Goal: Task Accomplishment & Management: Complete application form

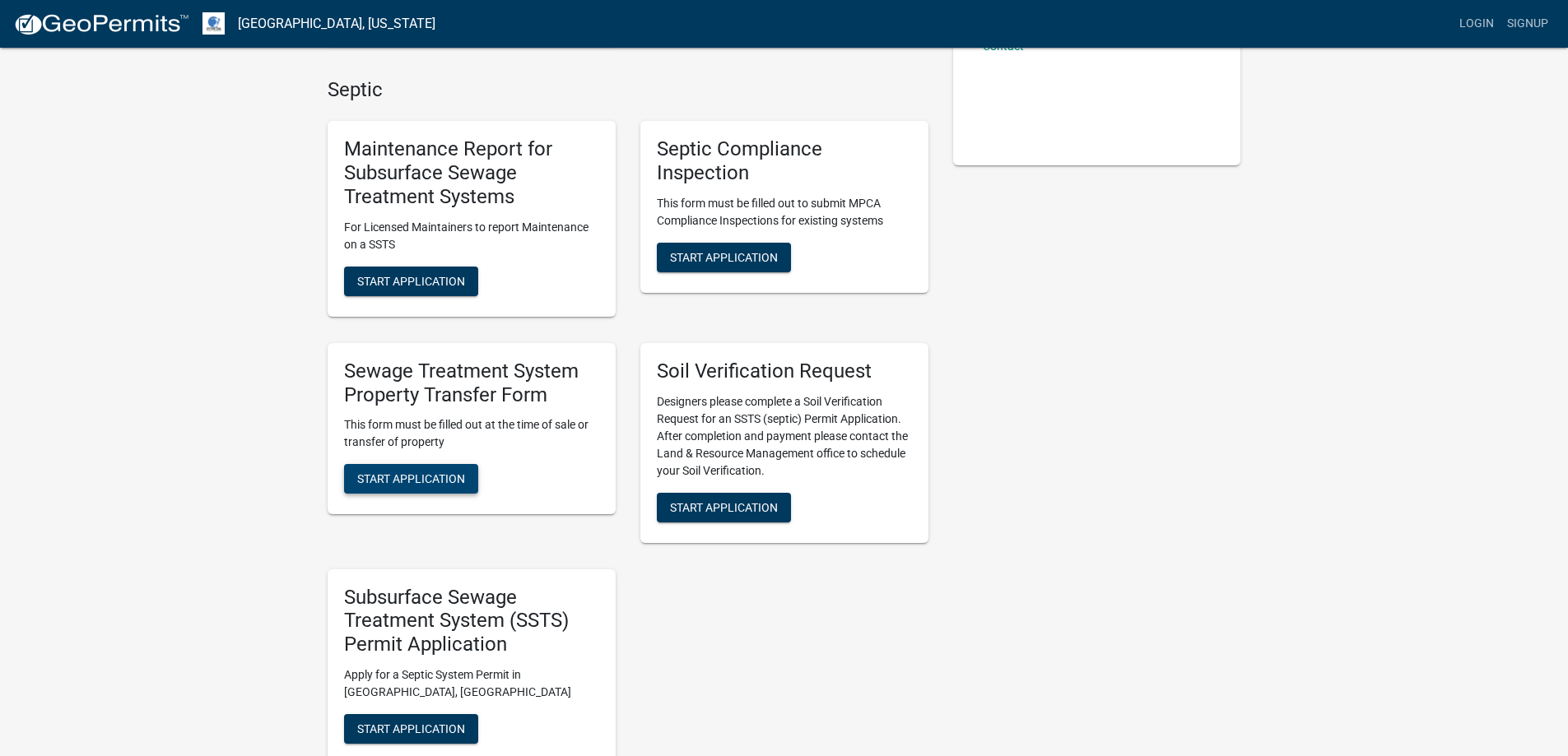
scroll to position [411, 0]
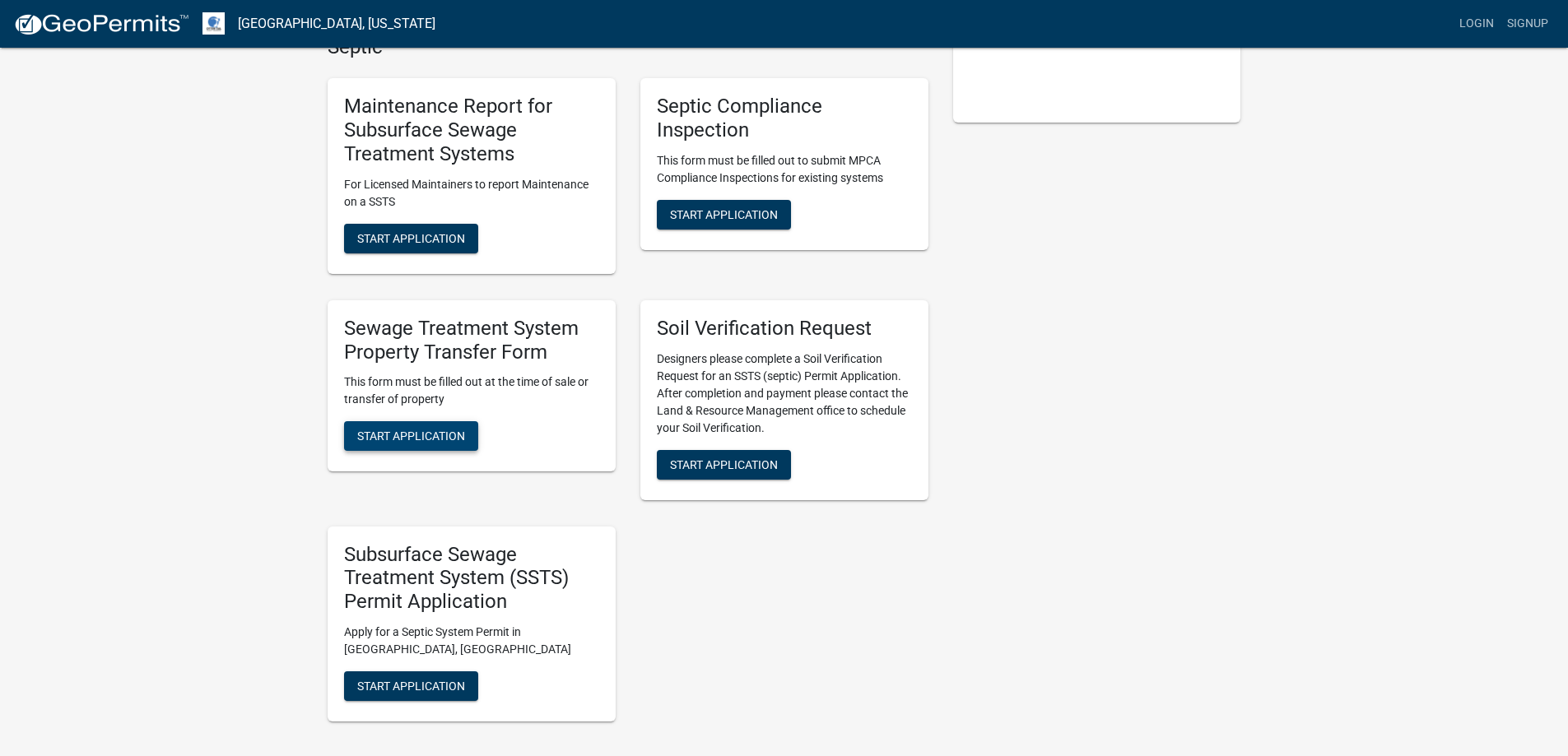
click at [437, 438] on span "Start Application" at bounding box center [410, 436] width 108 height 14
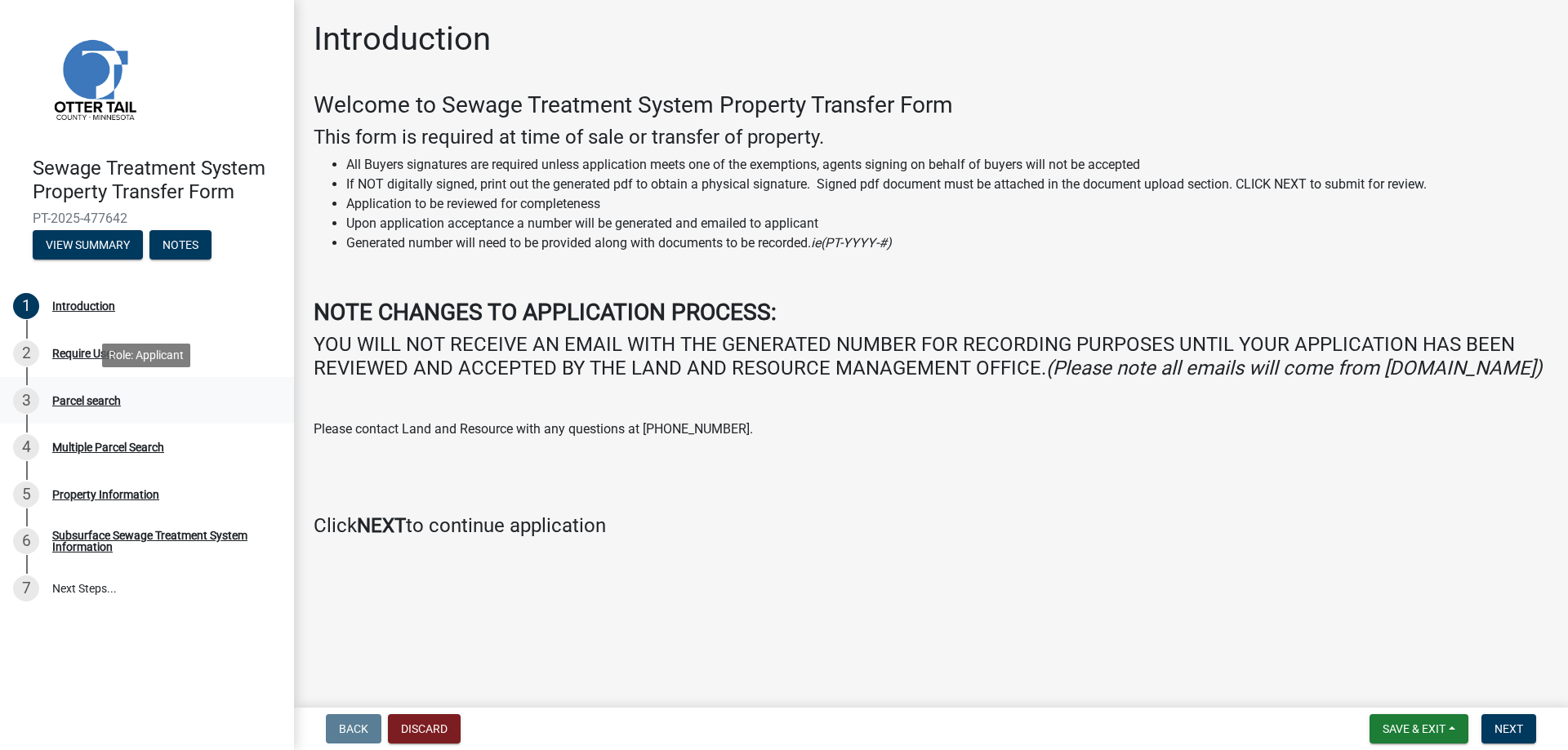
click at [93, 399] on div "Parcel search" at bounding box center [86, 401] width 68 height 12
click at [83, 398] on div "Parcel search" at bounding box center [86, 401] width 68 height 12
click at [1502, 722] on span "Next" at bounding box center [1509, 728] width 29 height 14
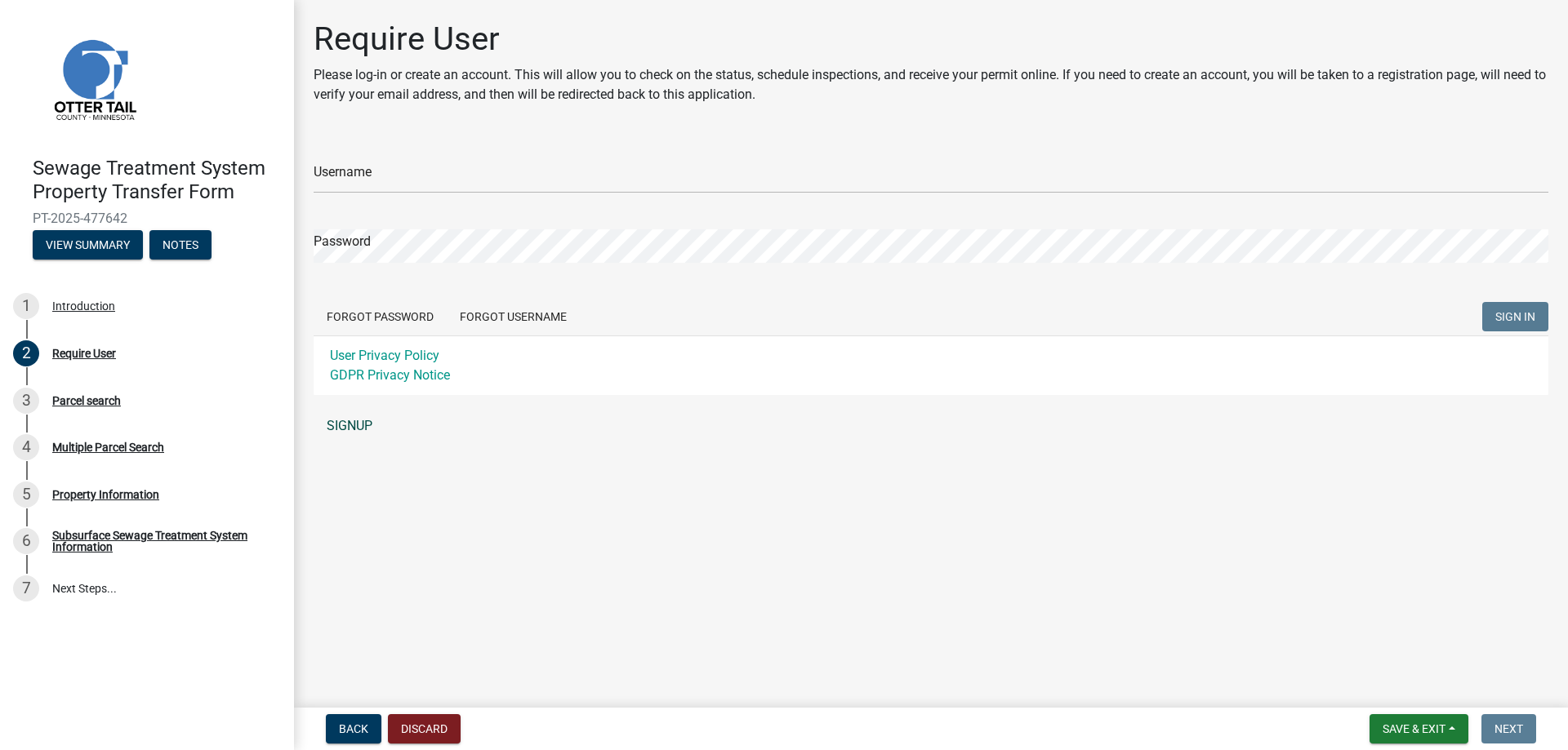
click at [359, 427] on link "SIGNUP" at bounding box center [930, 426] width 1235 height 32
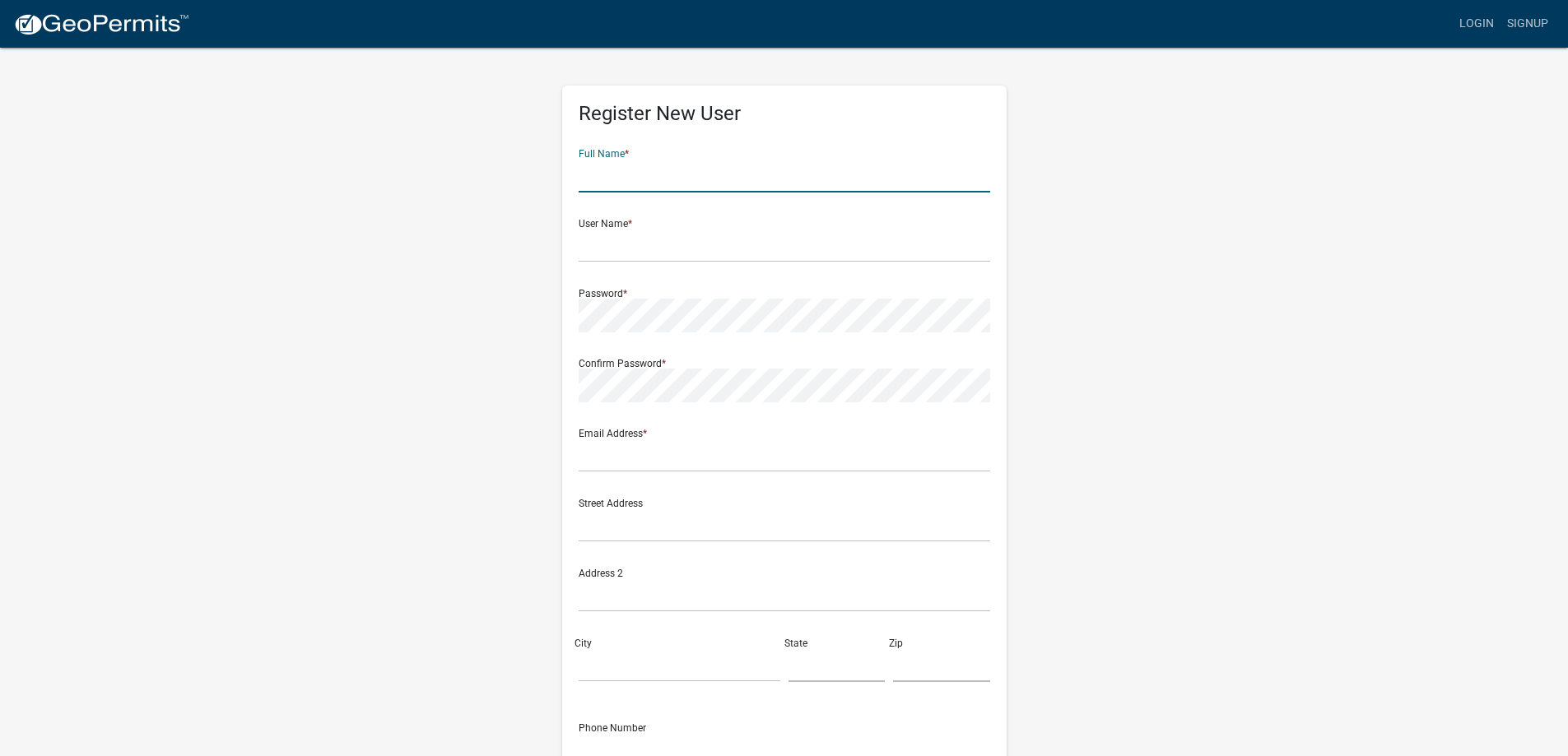
click at [689, 183] on input "text" at bounding box center [784, 175] width 411 height 34
type input "[PERSON_NAME]"
click at [648, 251] on input "text" at bounding box center [784, 245] width 411 height 34
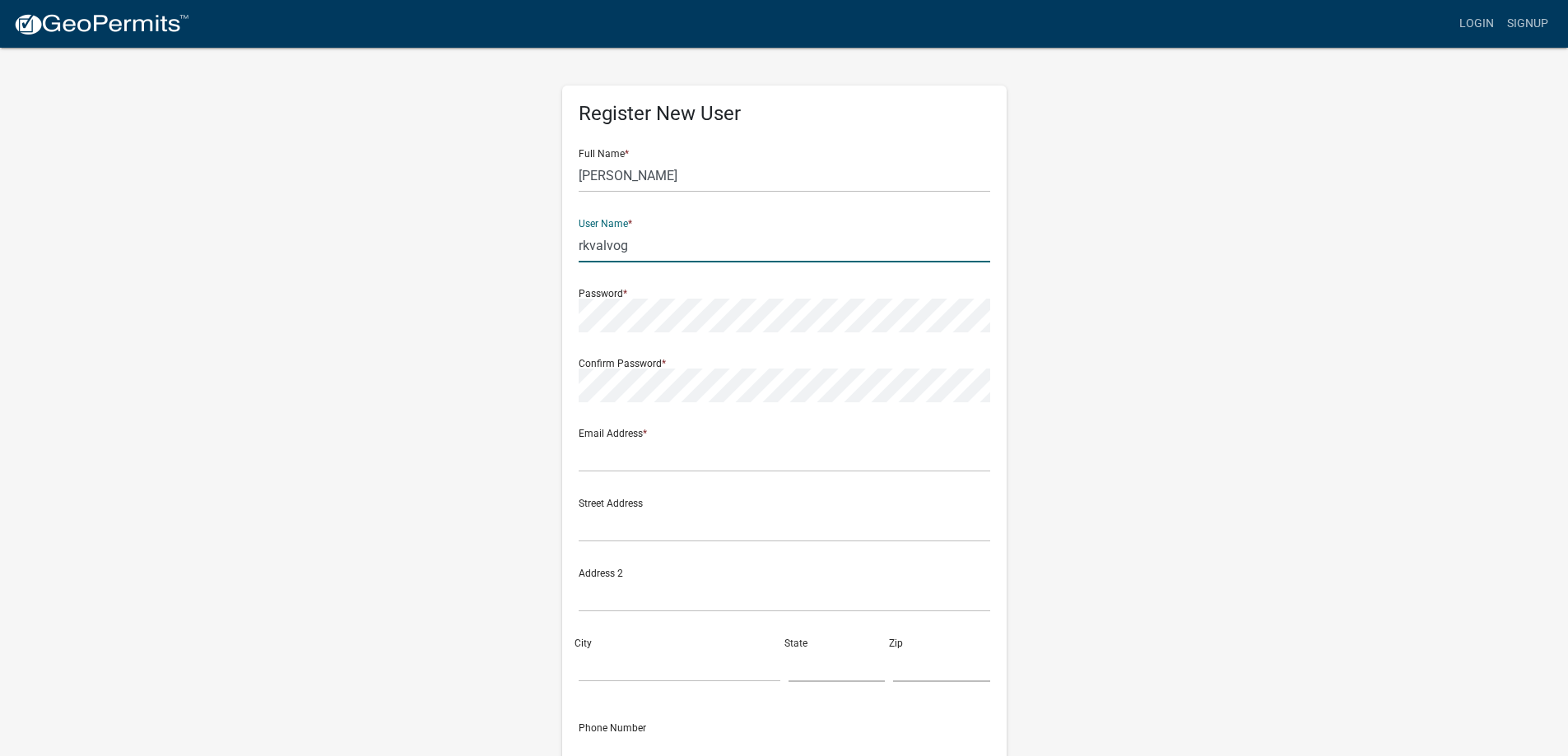
type input "rkvalvog"
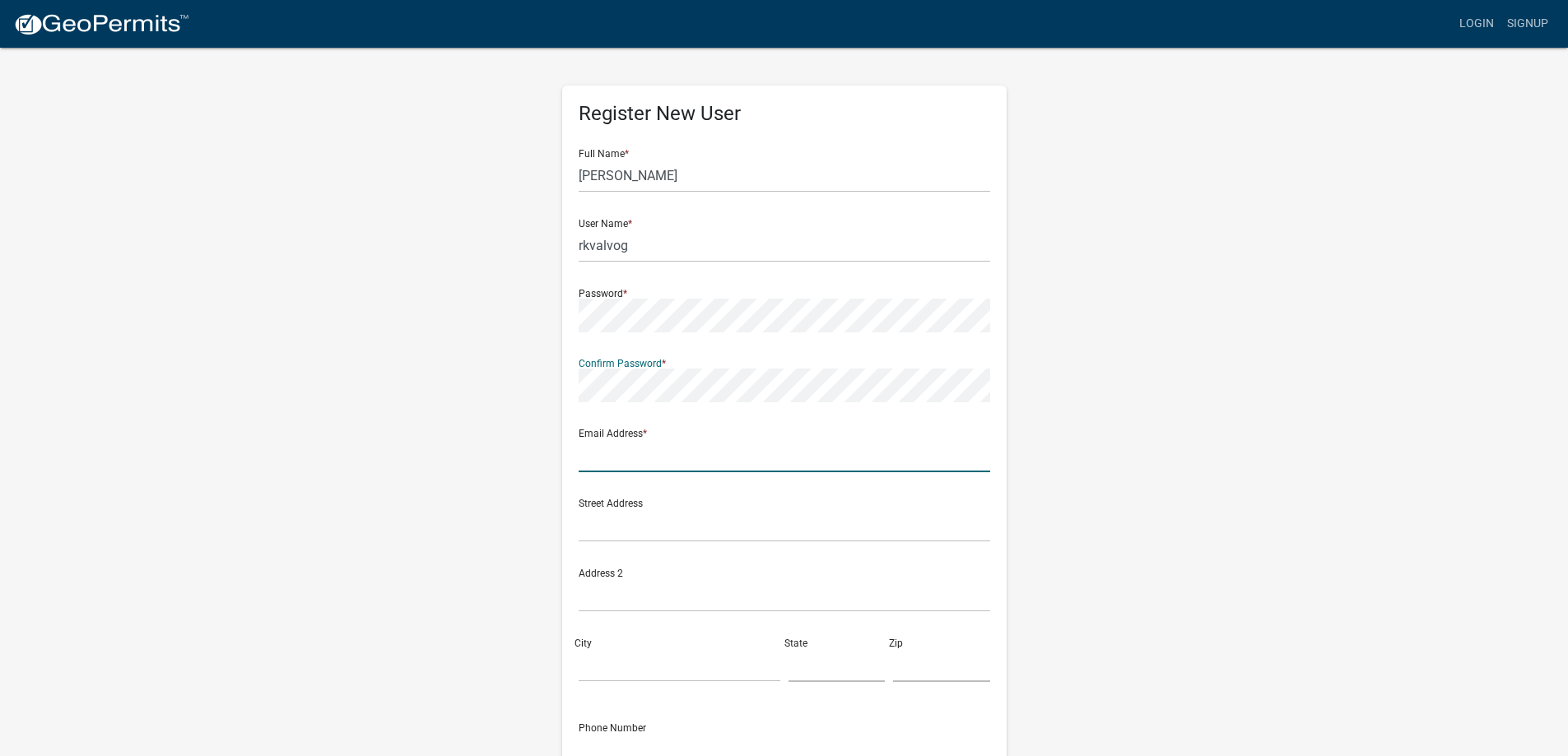
click at [644, 461] on input "text" at bounding box center [784, 455] width 411 height 34
type input "[EMAIL_ADDRESS][DOMAIN_NAME]"
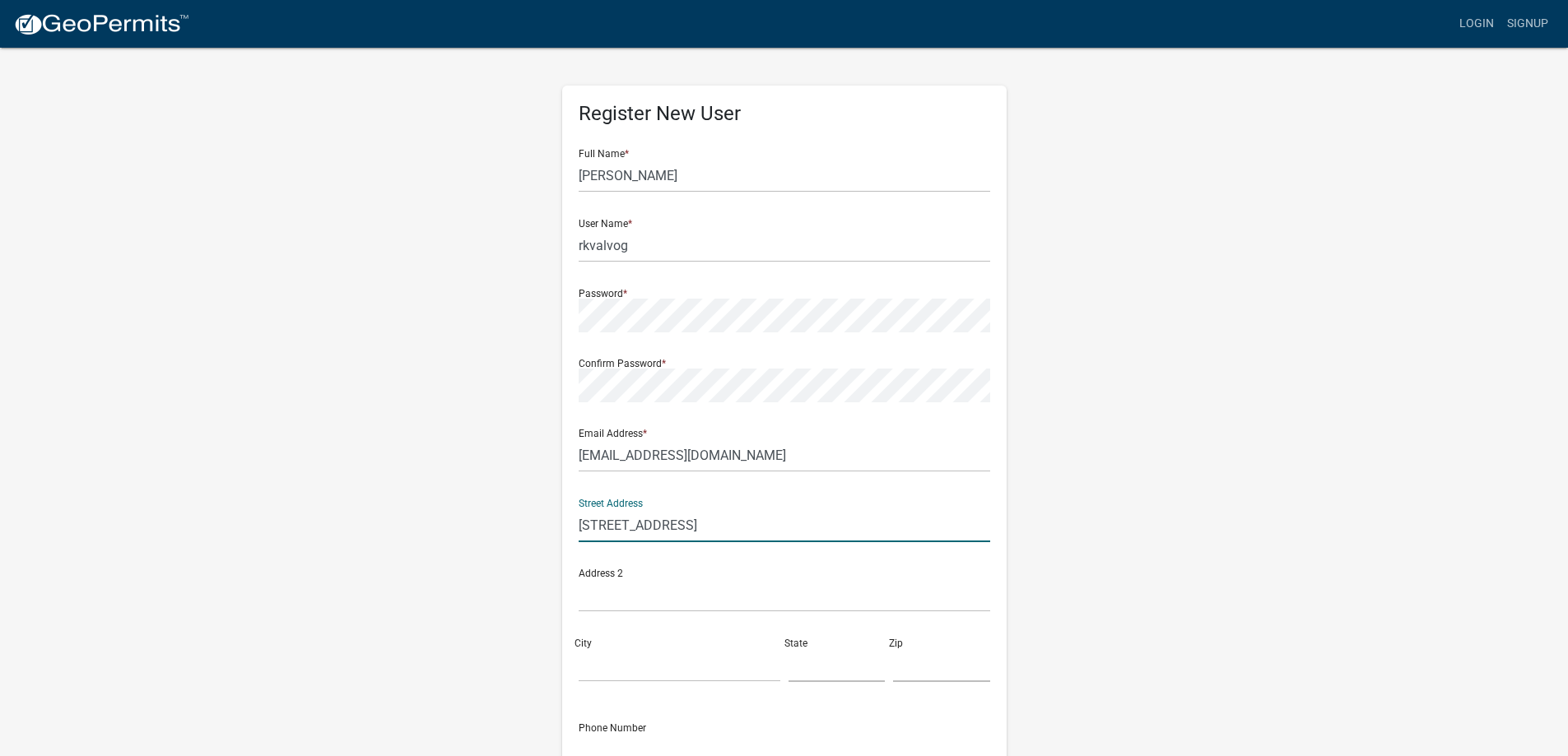
type input "[STREET_ADDRESS]"
type input "Fargo"
type input "ND"
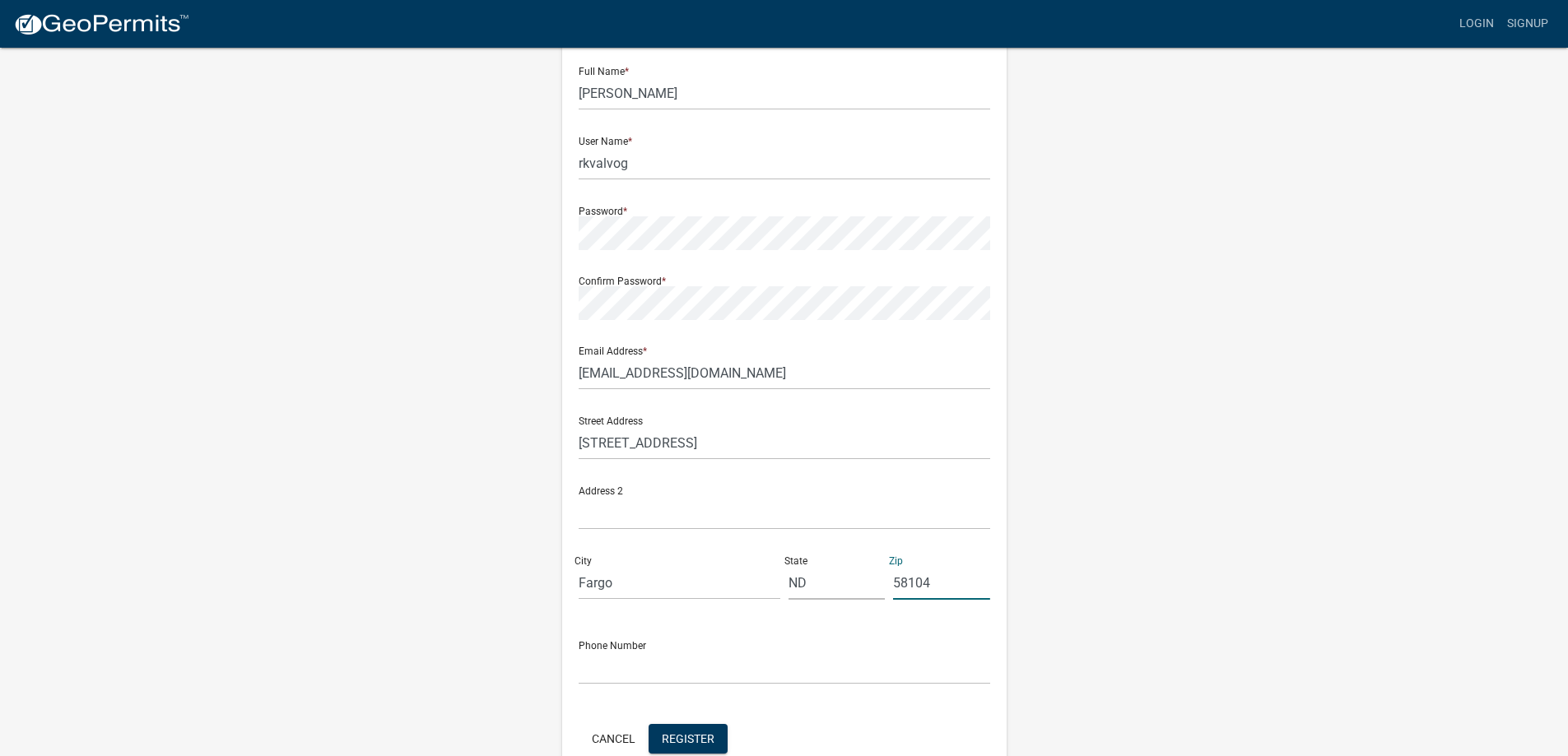
type input "58104"
click at [642, 663] on input "text" at bounding box center [784, 667] width 411 height 34
type input "[PHONE_NUMBER]"
click at [710, 730] on button "Register" at bounding box center [687, 739] width 79 height 30
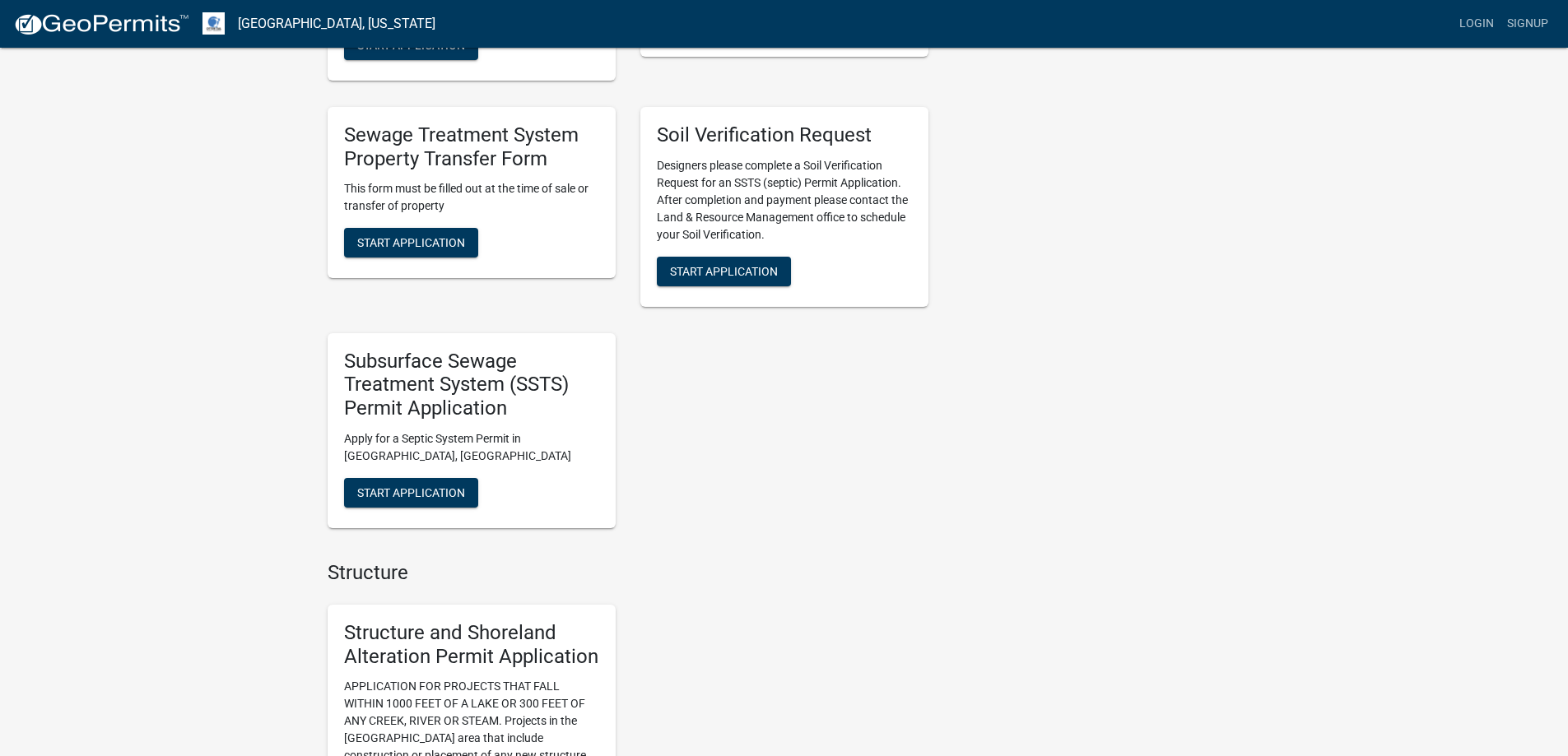
scroll to position [576, 0]
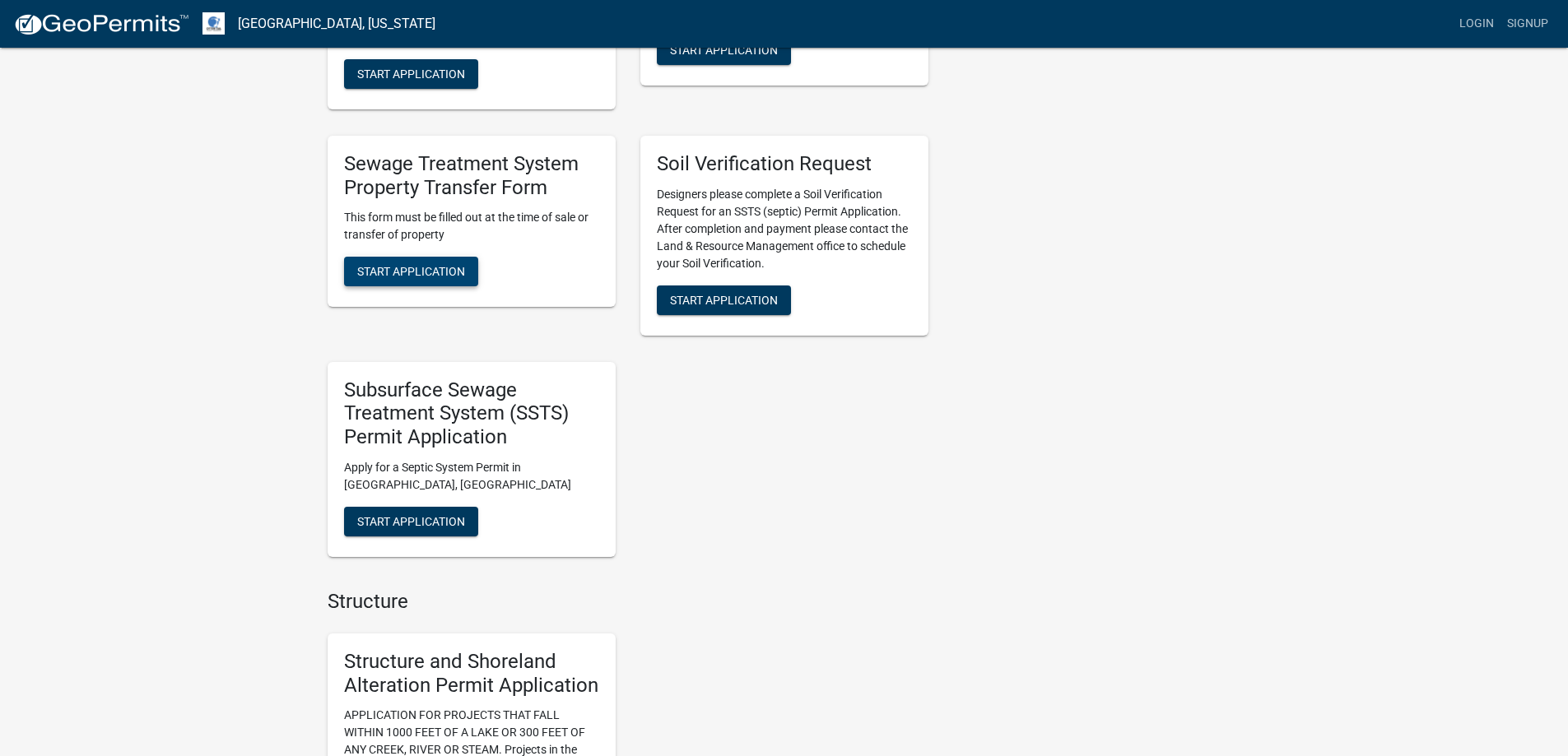
click at [418, 277] on span "Start Application" at bounding box center [410, 271] width 108 height 14
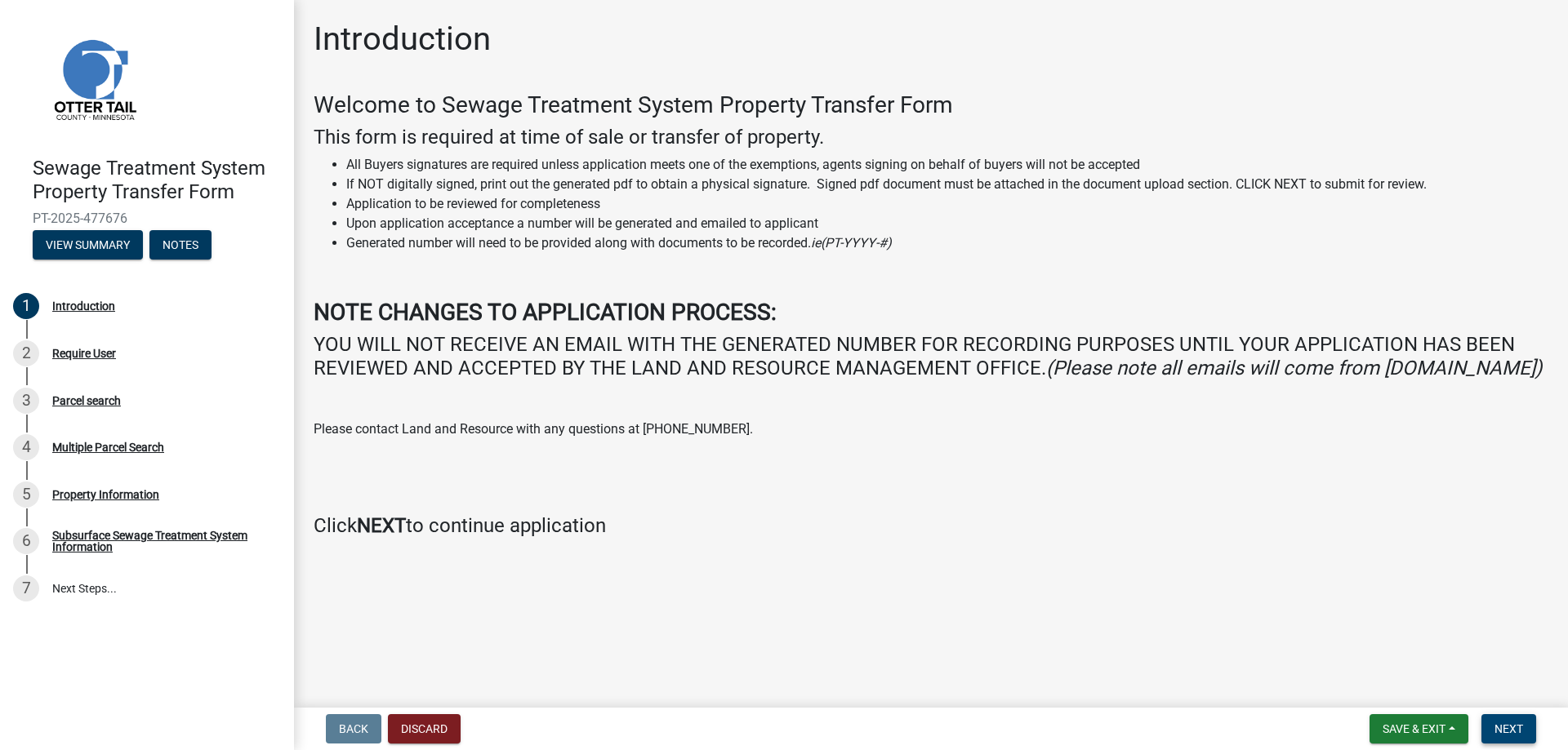
click at [1506, 727] on span "Next" at bounding box center [1509, 728] width 29 height 14
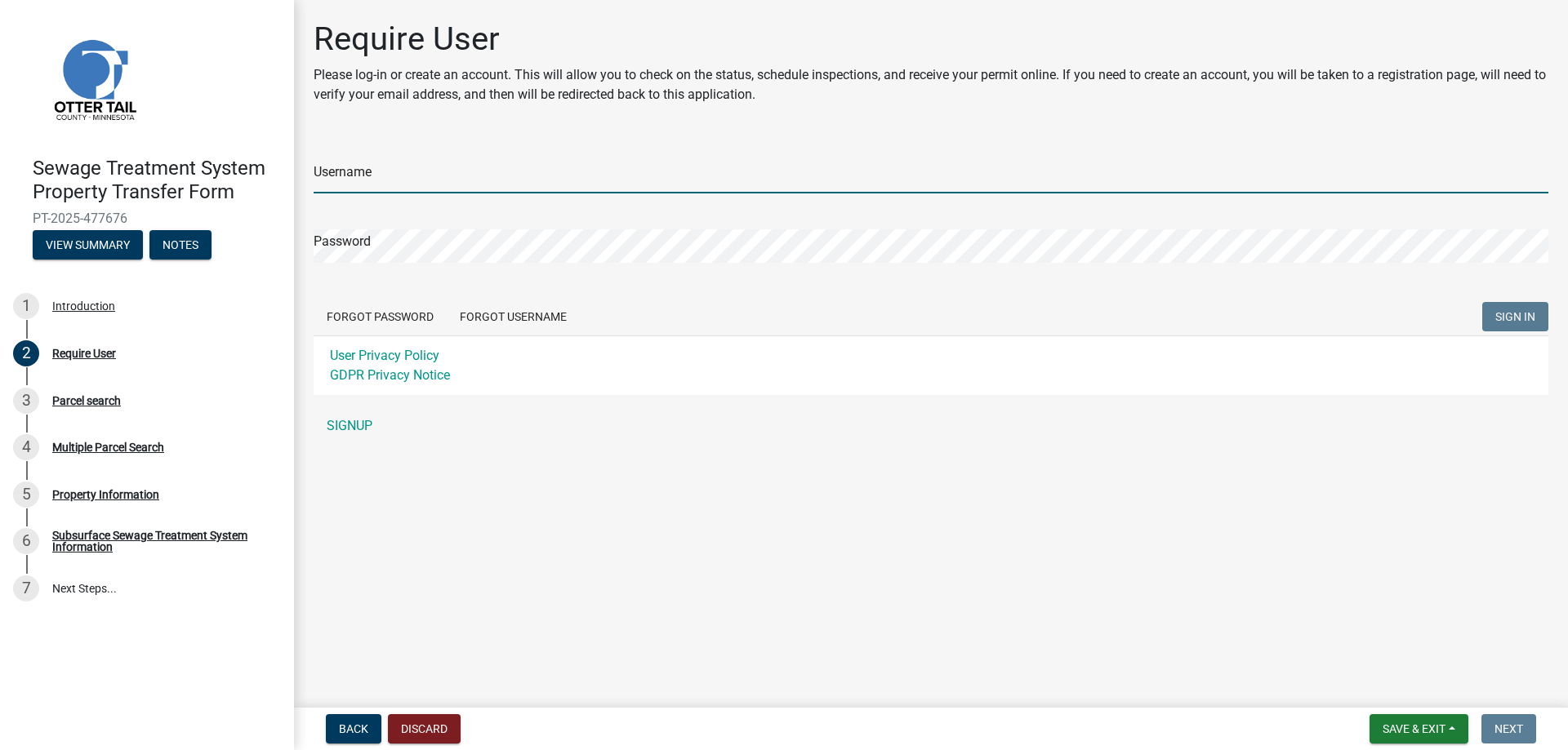
click at [417, 185] on input "Username" at bounding box center [930, 176] width 1235 height 33
type input "rkvalvog"
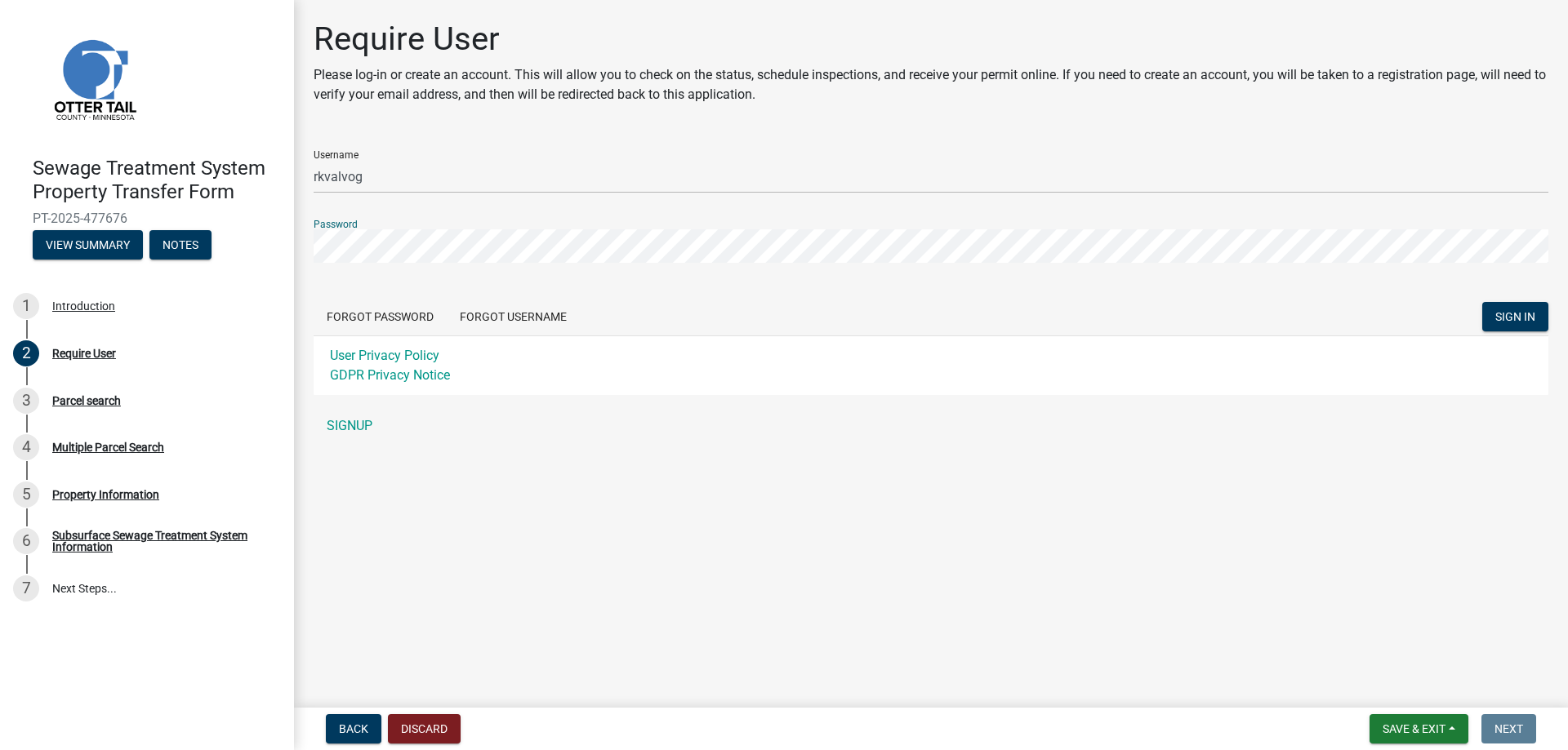
click at [1482, 302] on button "SIGN IN" at bounding box center [1514, 316] width 66 height 30
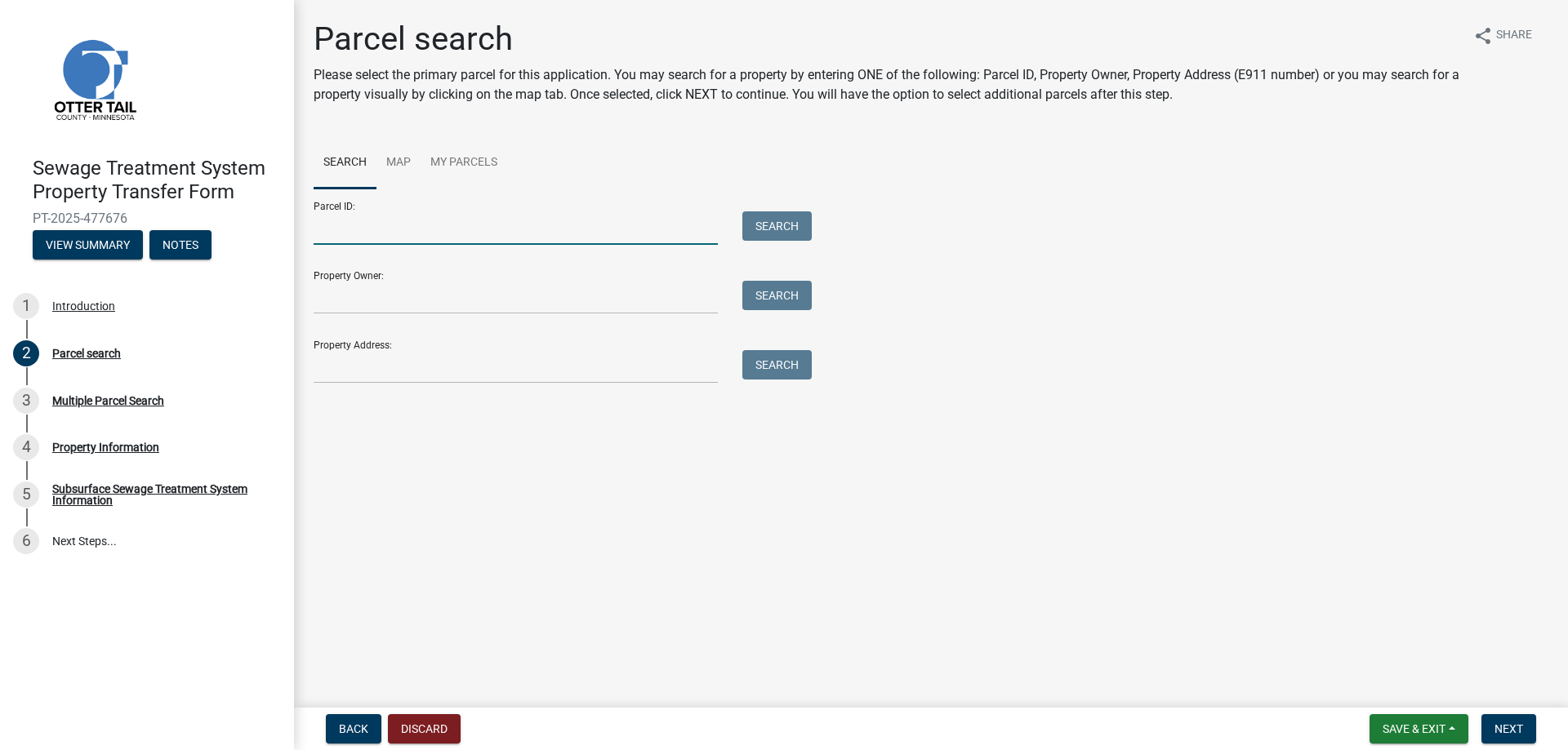
click at [501, 234] on input "Parcel ID:" at bounding box center [515, 228] width 404 height 33
type input "1700099129001"
click at [768, 221] on button "Search" at bounding box center [776, 226] width 69 height 30
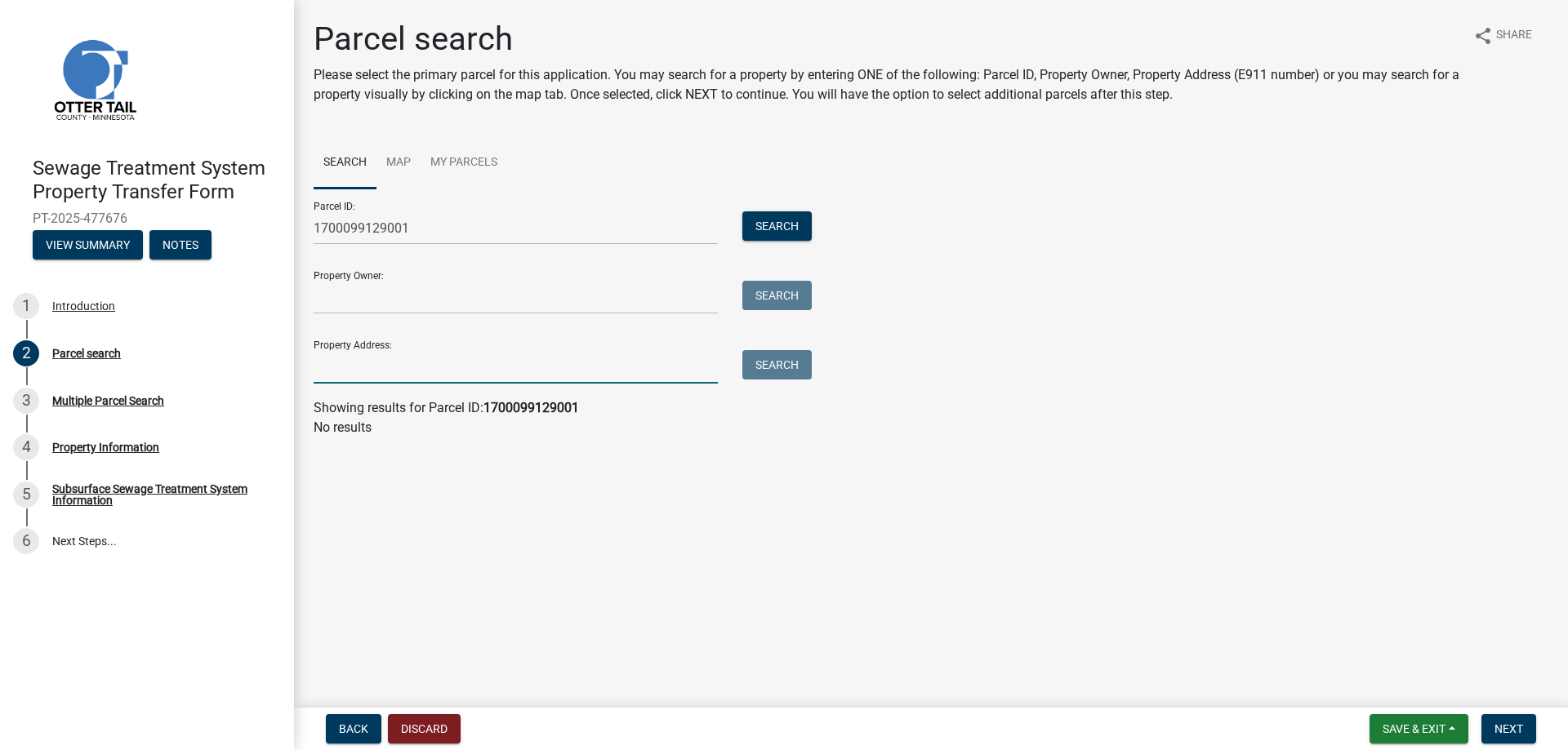
click at [448, 351] on input "Property Address:" at bounding box center [515, 366] width 404 height 33
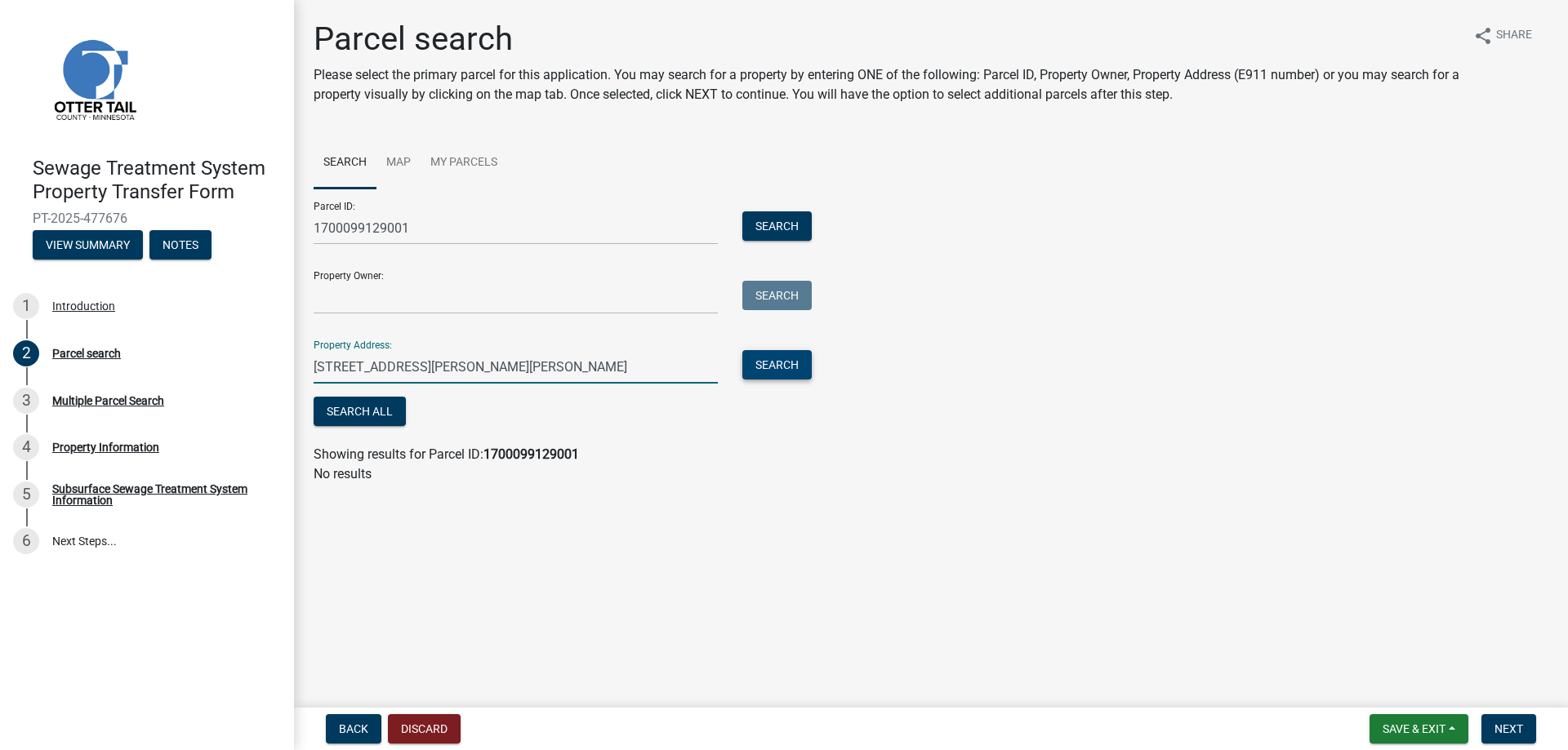
type input "47631 Henry Hill Lane"
click at [779, 366] on button "Search" at bounding box center [776, 365] width 69 height 30
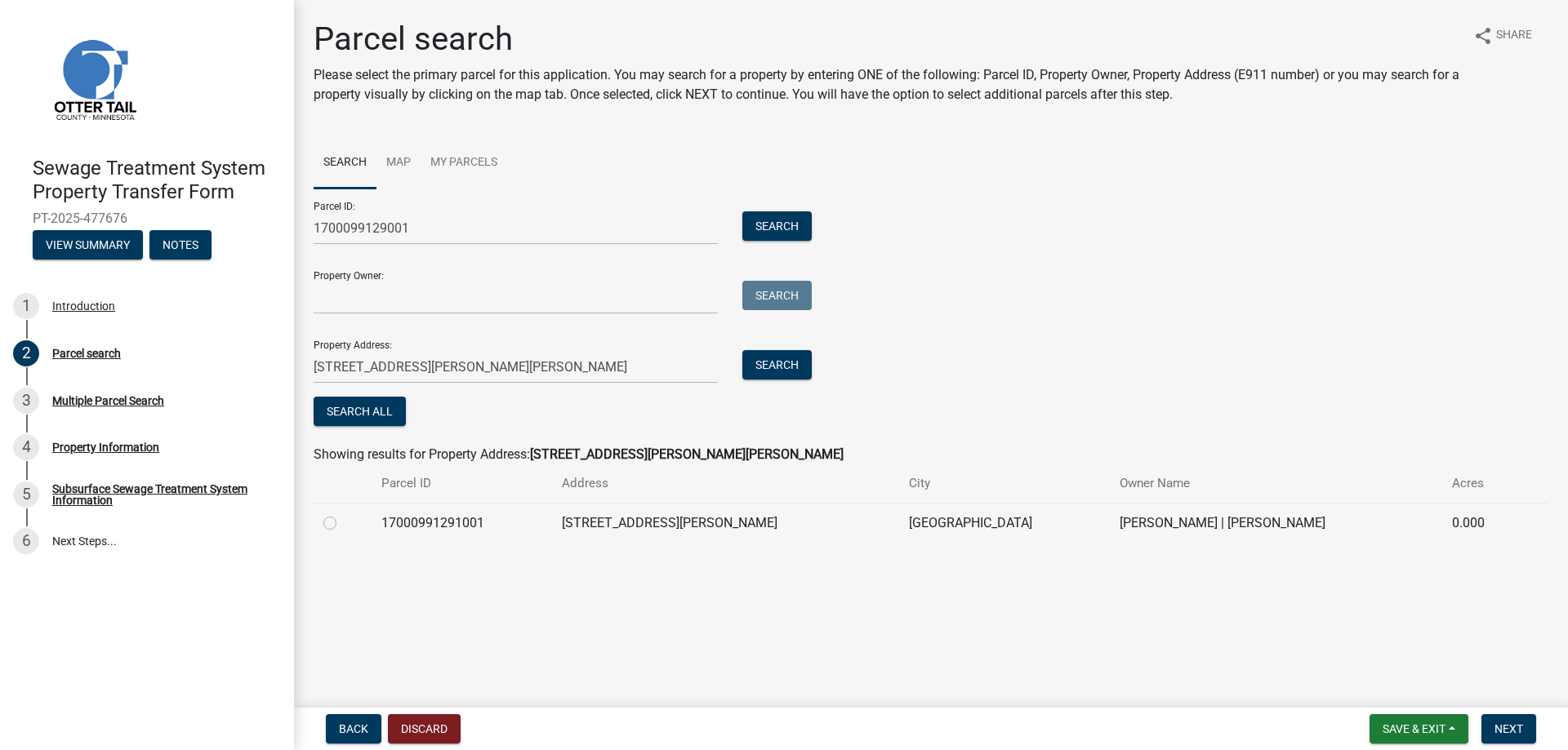
click at [343, 513] on label at bounding box center [343, 513] width 0 height 0
click at [343, 524] on input "radio" at bounding box center [349, 519] width 11 height 11
radio input "true"
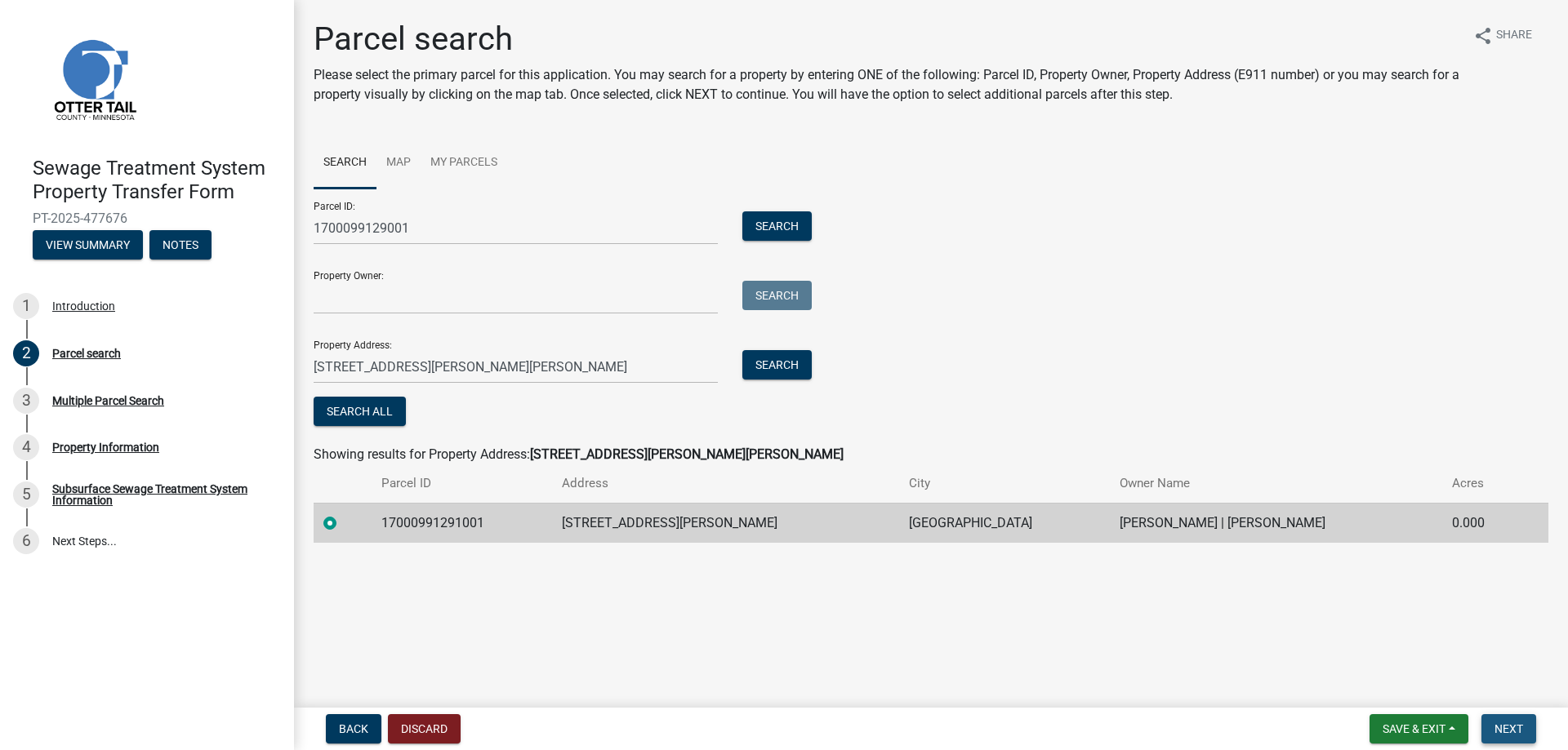
click at [1521, 733] on span "Next" at bounding box center [1509, 728] width 29 height 14
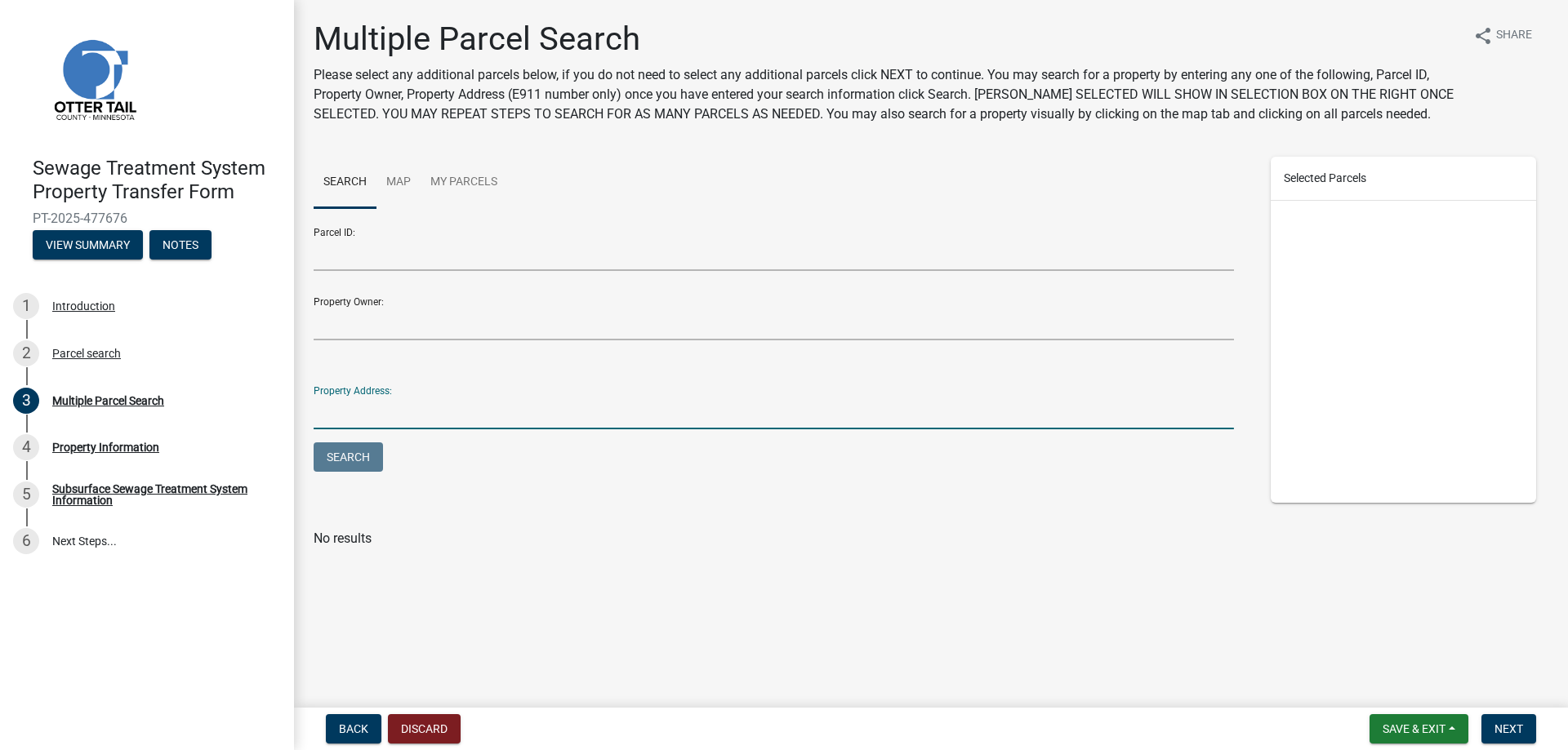
click at [421, 413] on input "Property Address:" at bounding box center [774, 412] width 920 height 33
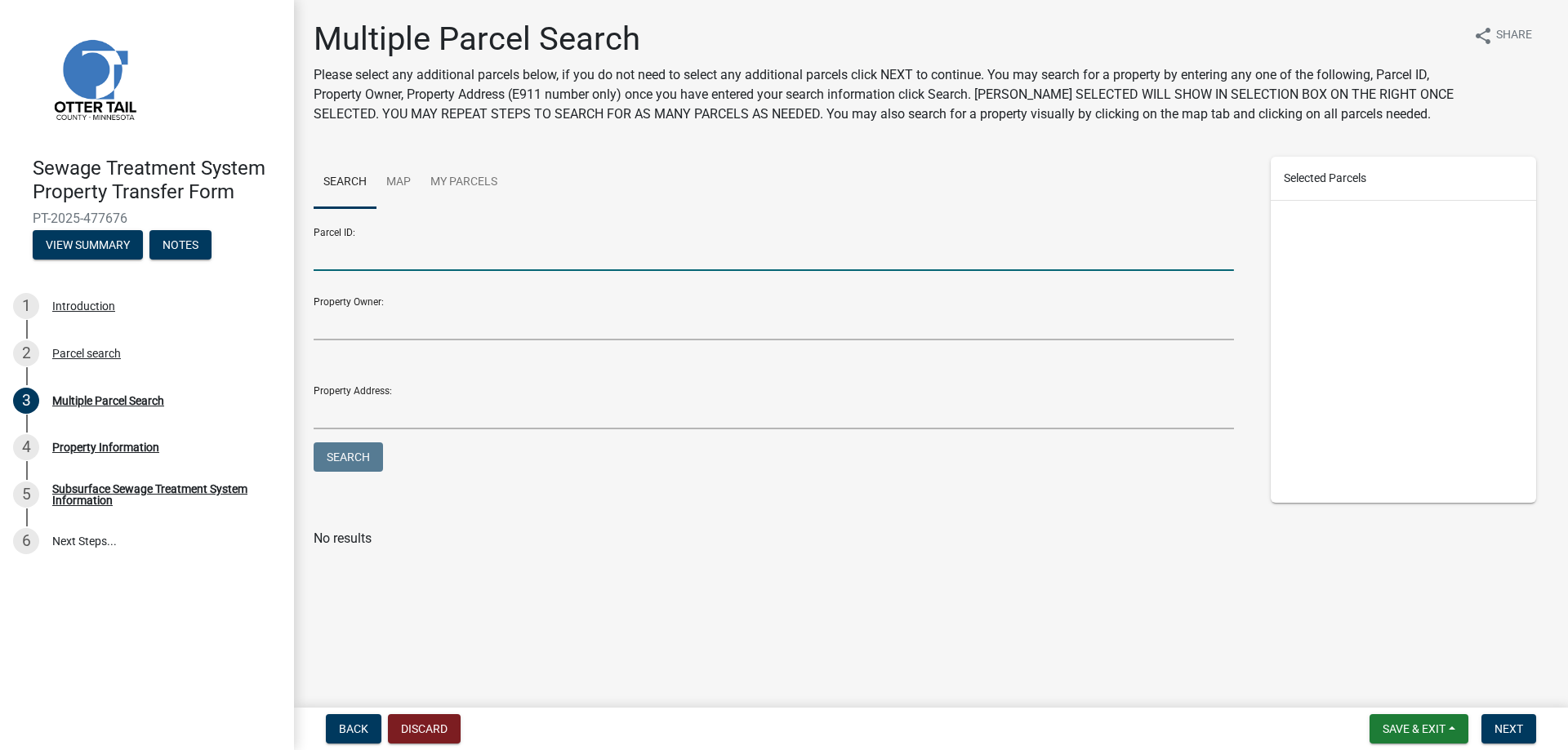
click at [358, 262] on input "Parcel ID:" at bounding box center [774, 254] width 920 height 33
click at [425, 259] on input "Parcel ID:" at bounding box center [774, 254] width 920 height 33
click at [349, 730] on span "Back" at bounding box center [353, 728] width 30 height 14
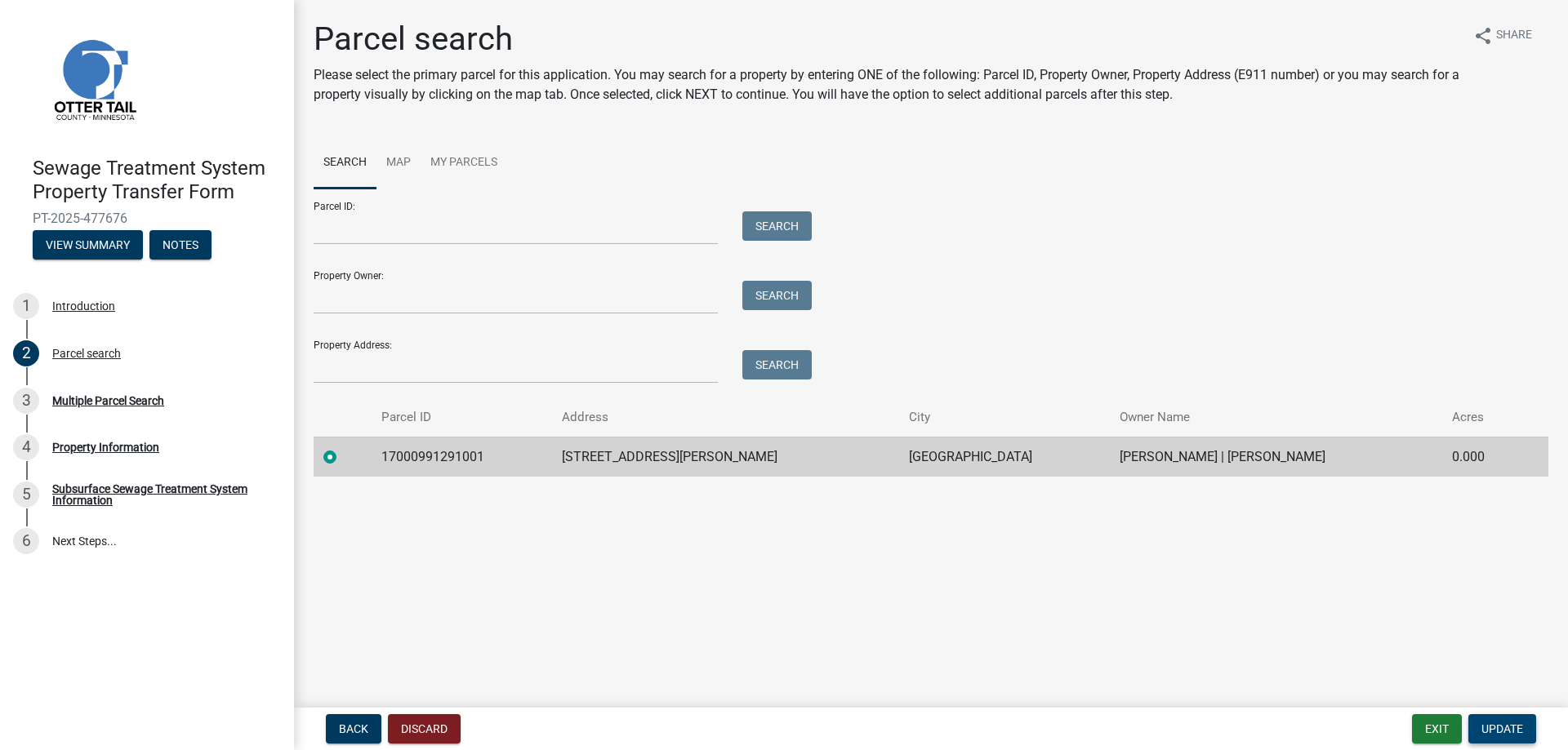
click at [1498, 733] on span "Update" at bounding box center [1502, 728] width 41 height 14
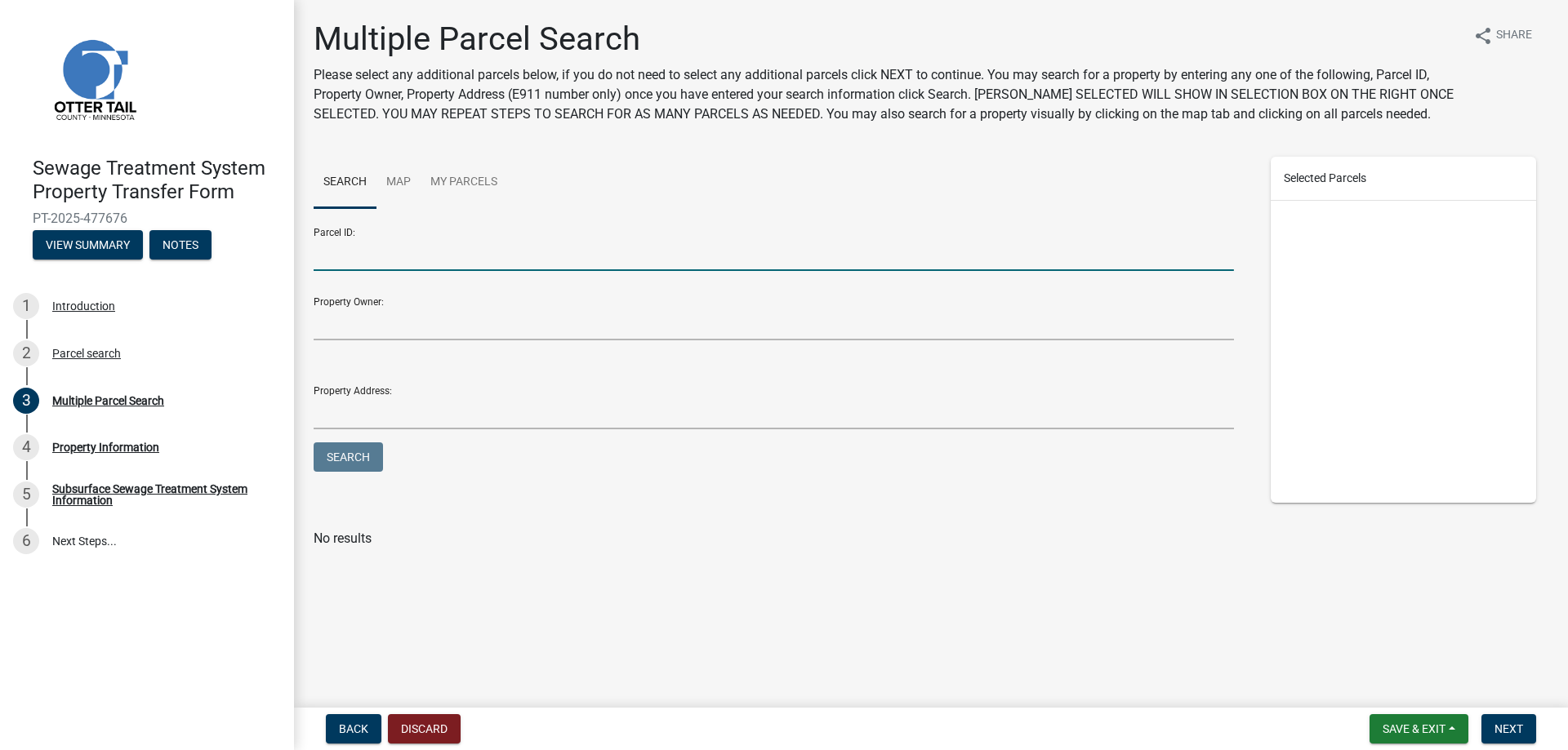
drag, startPoint x: 397, startPoint y: 264, endPoint x: 408, endPoint y: 264, distance: 11.0
click at [398, 264] on input "Parcel ID:" at bounding box center [774, 254] width 920 height 33
type input "17000991646000"
click at [337, 460] on button "Search" at bounding box center [348, 456] width 69 height 30
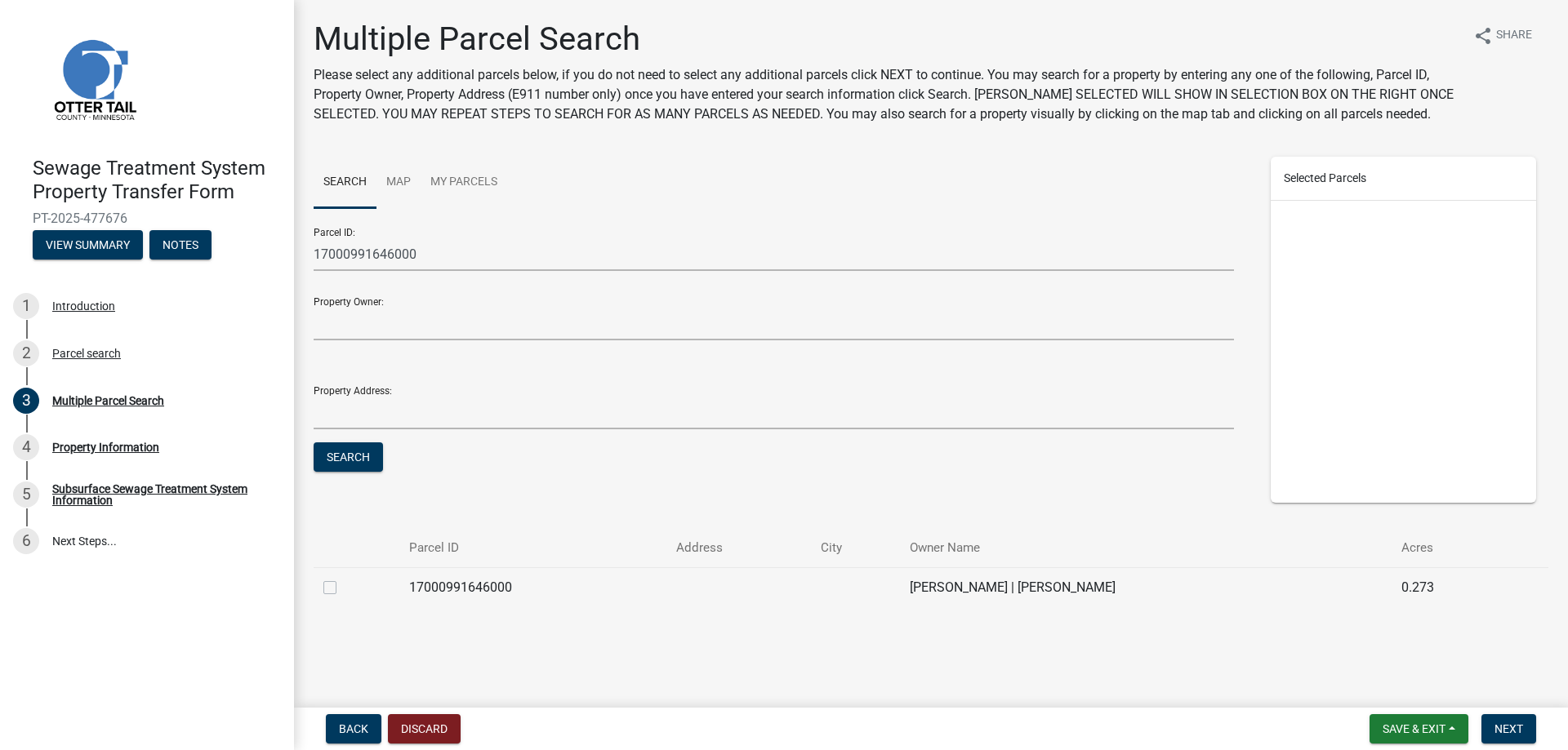
click at [343, 578] on label at bounding box center [343, 578] width 0 height 0
click at [343, 589] on input "checkbox" at bounding box center [349, 583] width 11 height 11
checkbox input "true"
click at [1510, 723] on span "Next" at bounding box center [1509, 728] width 29 height 14
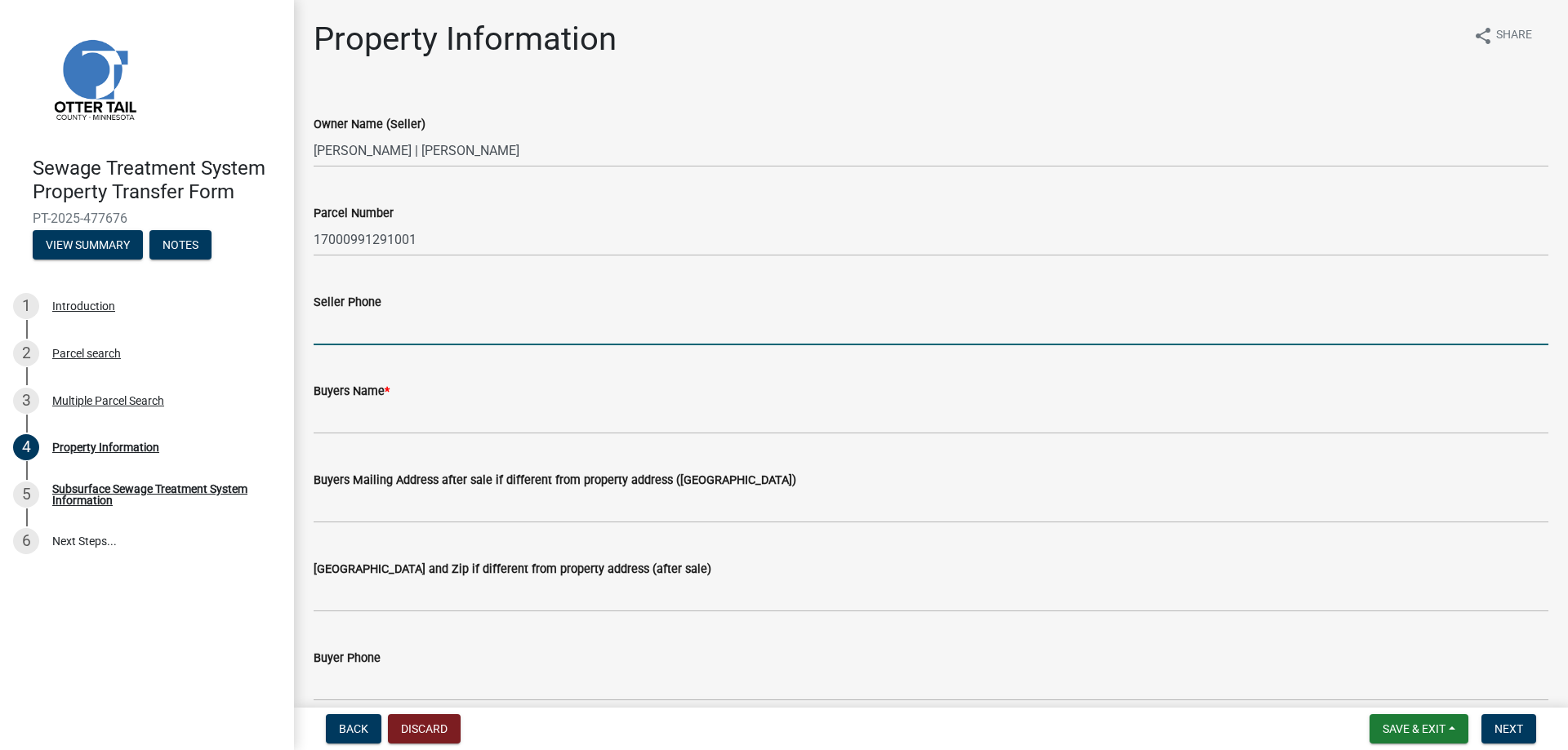
click at [498, 326] on input "Seller Phone" at bounding box center [930, 328] width 1235 height 33
click at [464, 332] on input "Seller Phone" at bounding box center [930, 328] width 1235 height 33
click at [447, 333] on input "Seller Phone" at bounding box center [930, 328] width 1235 height 33
type input "701-388-2263"
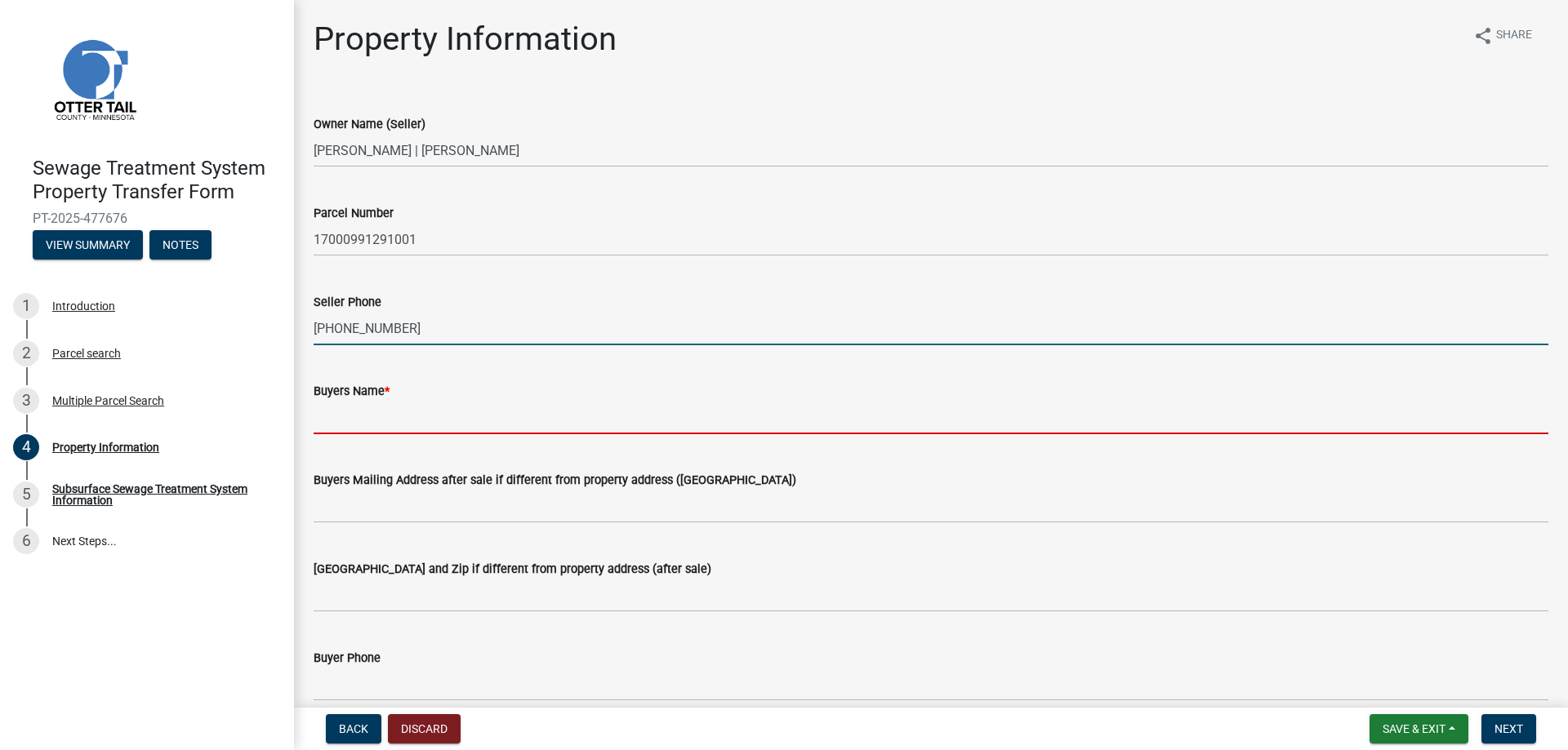
click at [389, 413] on input "Buyers Name *" at bounding box center [930, 417] width 1235 height 33
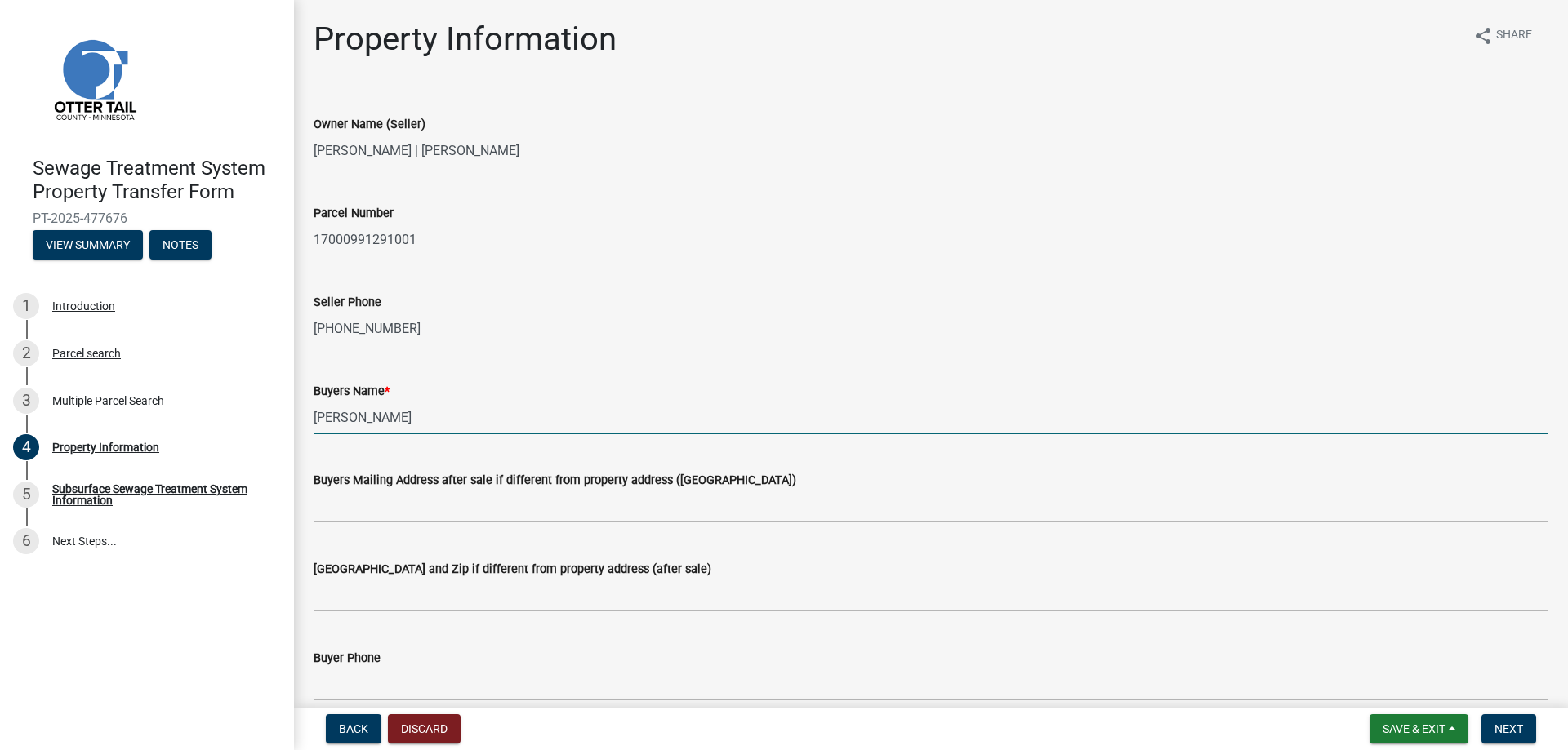
type input "[PERSON_NAME]"
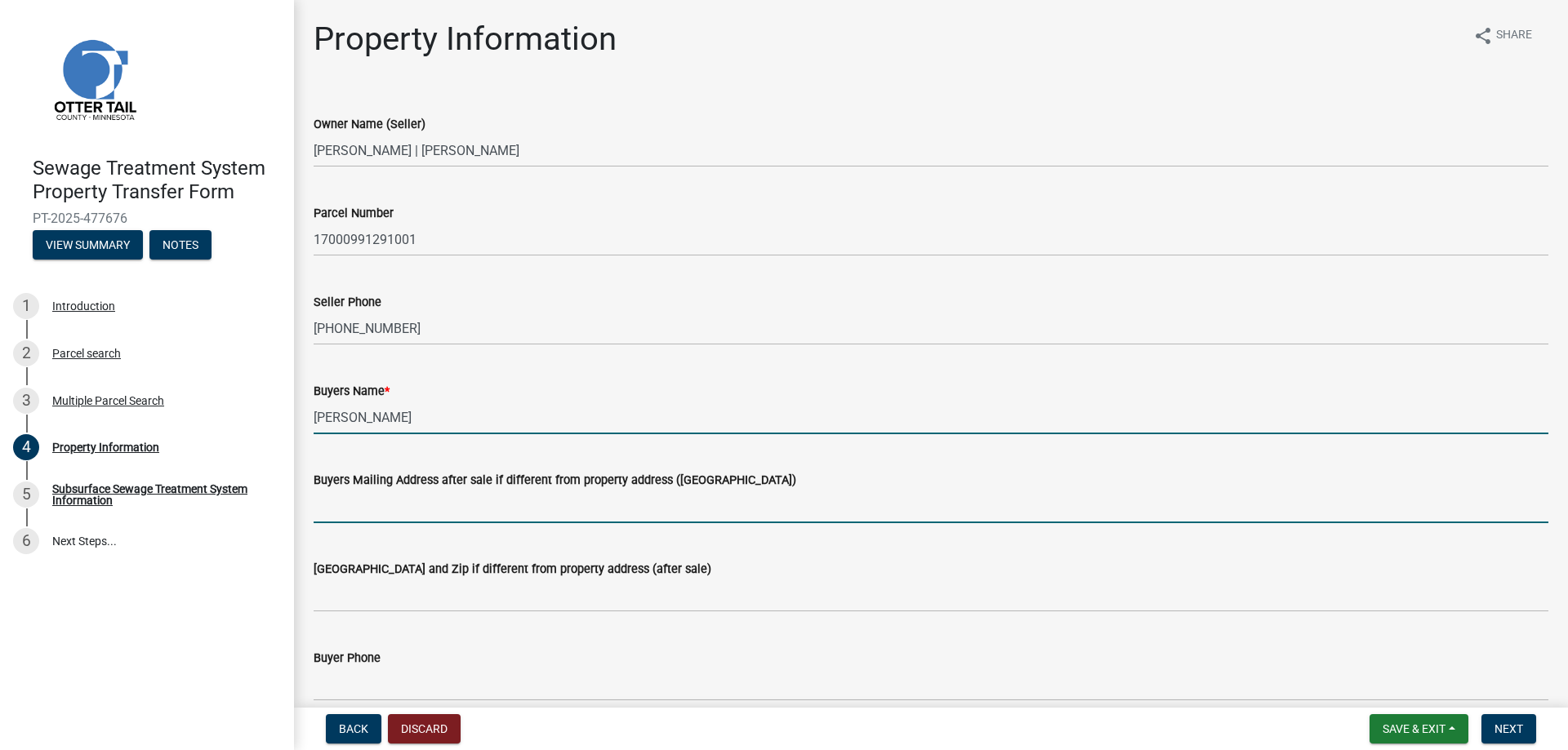
click at [428, 511] on input "Buyers Mailing Address after sale if different from property address (E911 numb…" at bounding box center [930, 506] width 1235 height 33
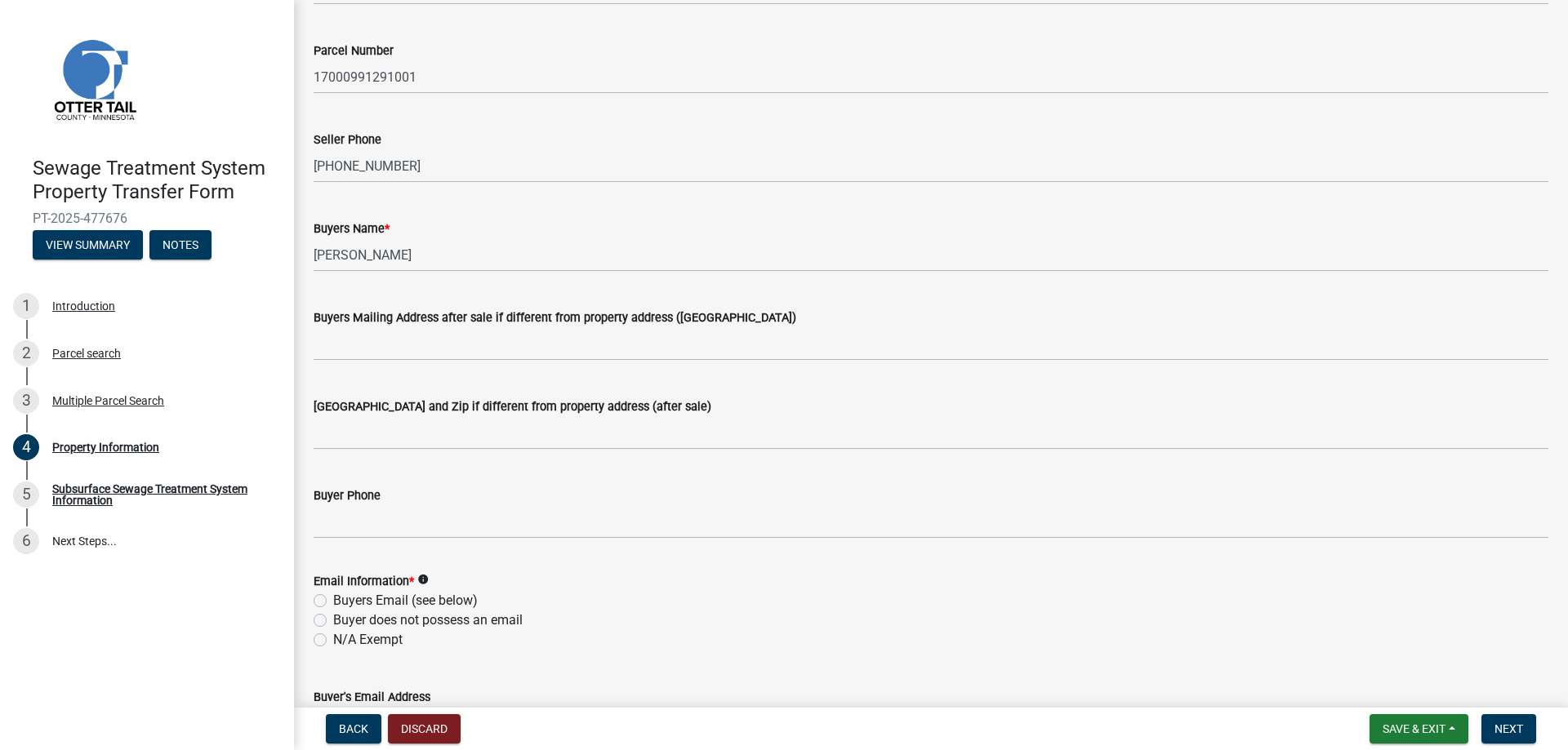
scroll to position [163, 0]
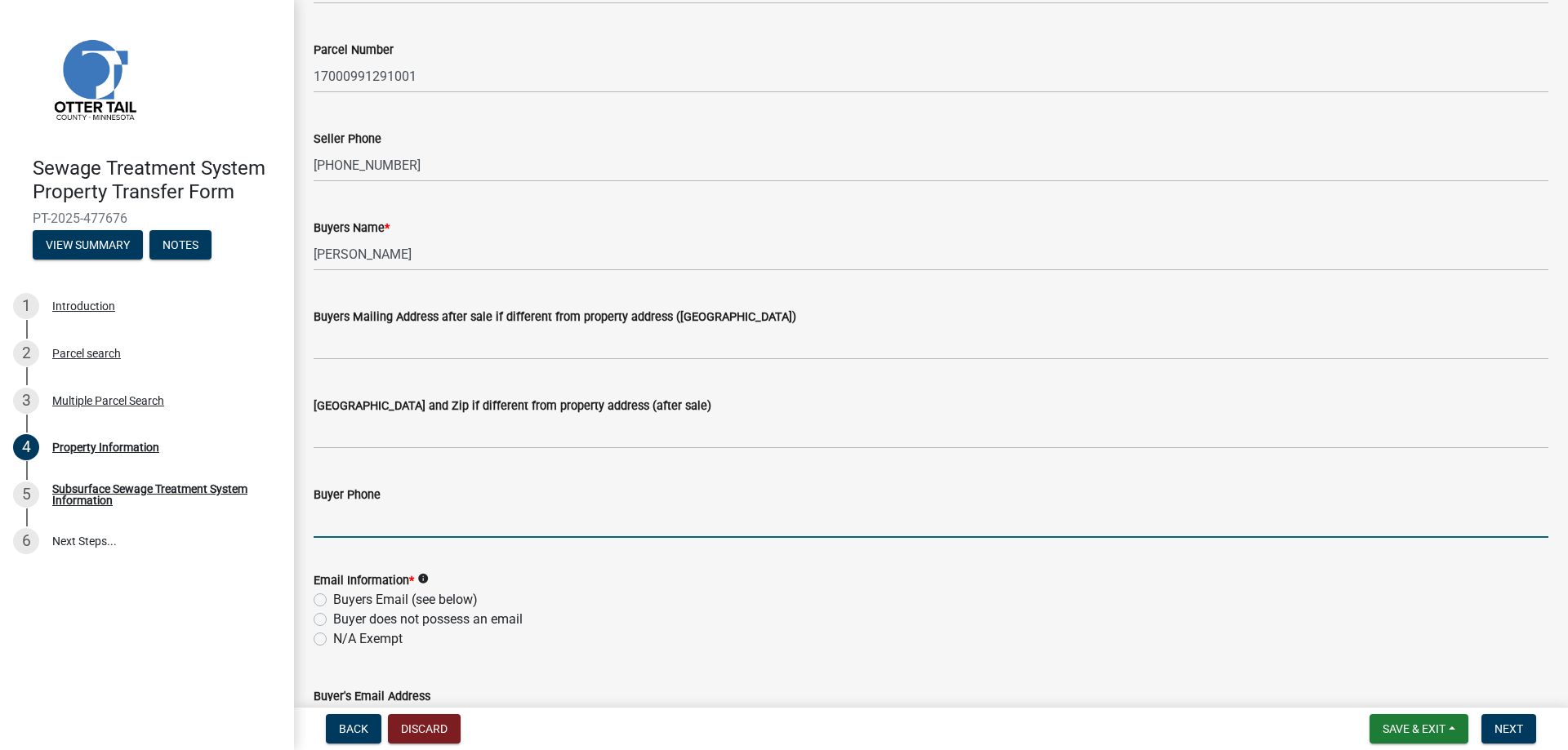
click at [367, 520] on input "Buyer Phone" at bounding box center [930, 520] width 1235 height 33
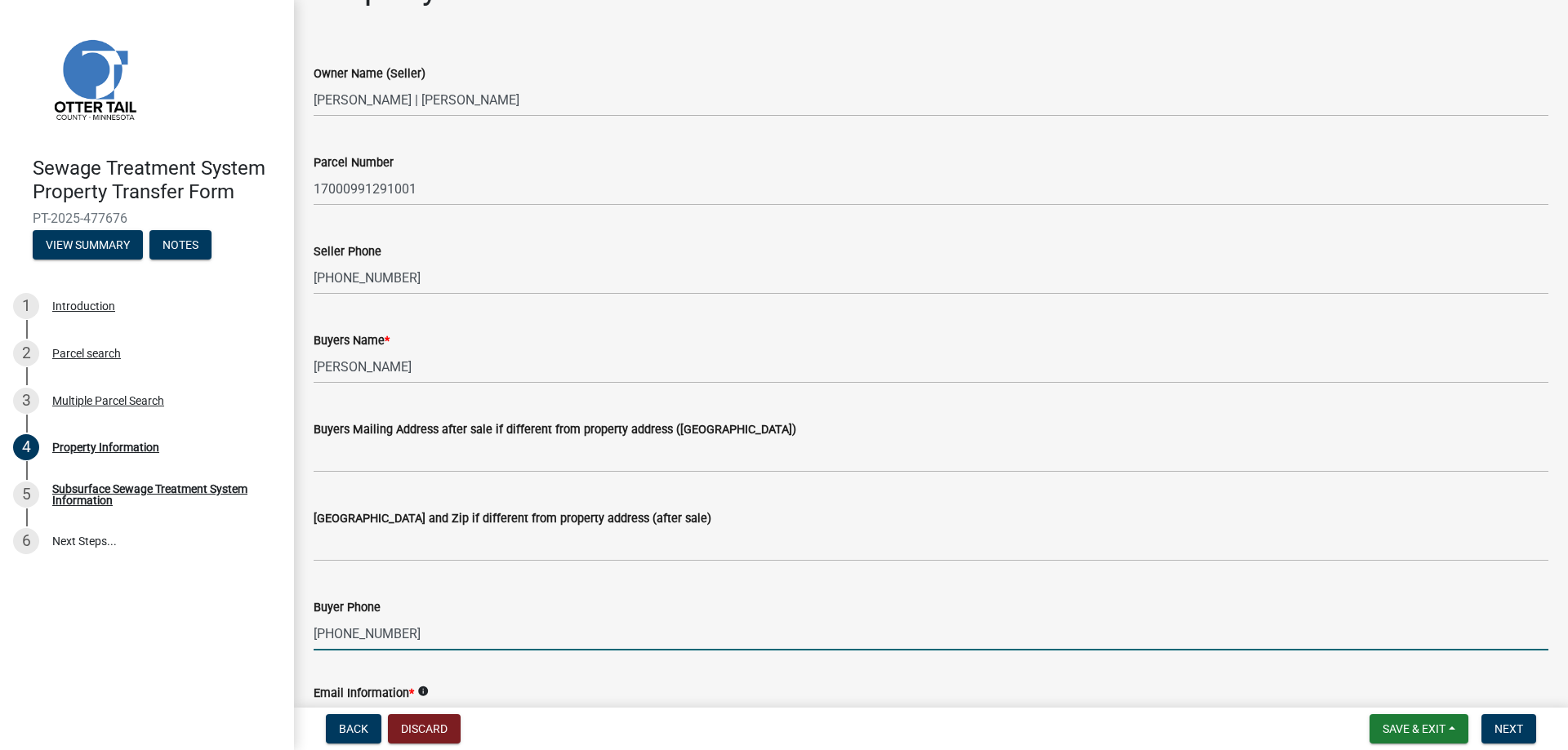
scroll to position [0, 0]
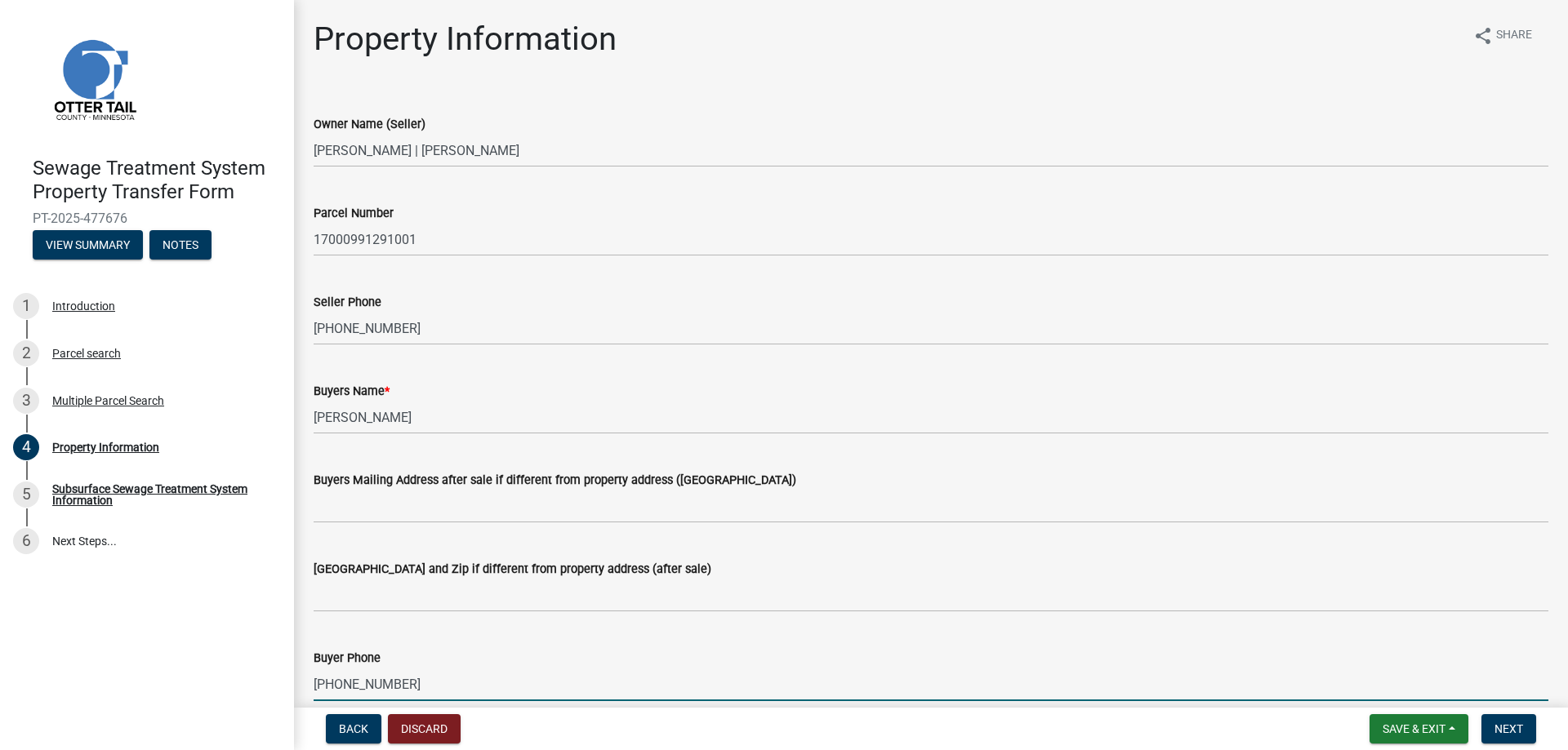
type input "[PHONE_NUMBER]"
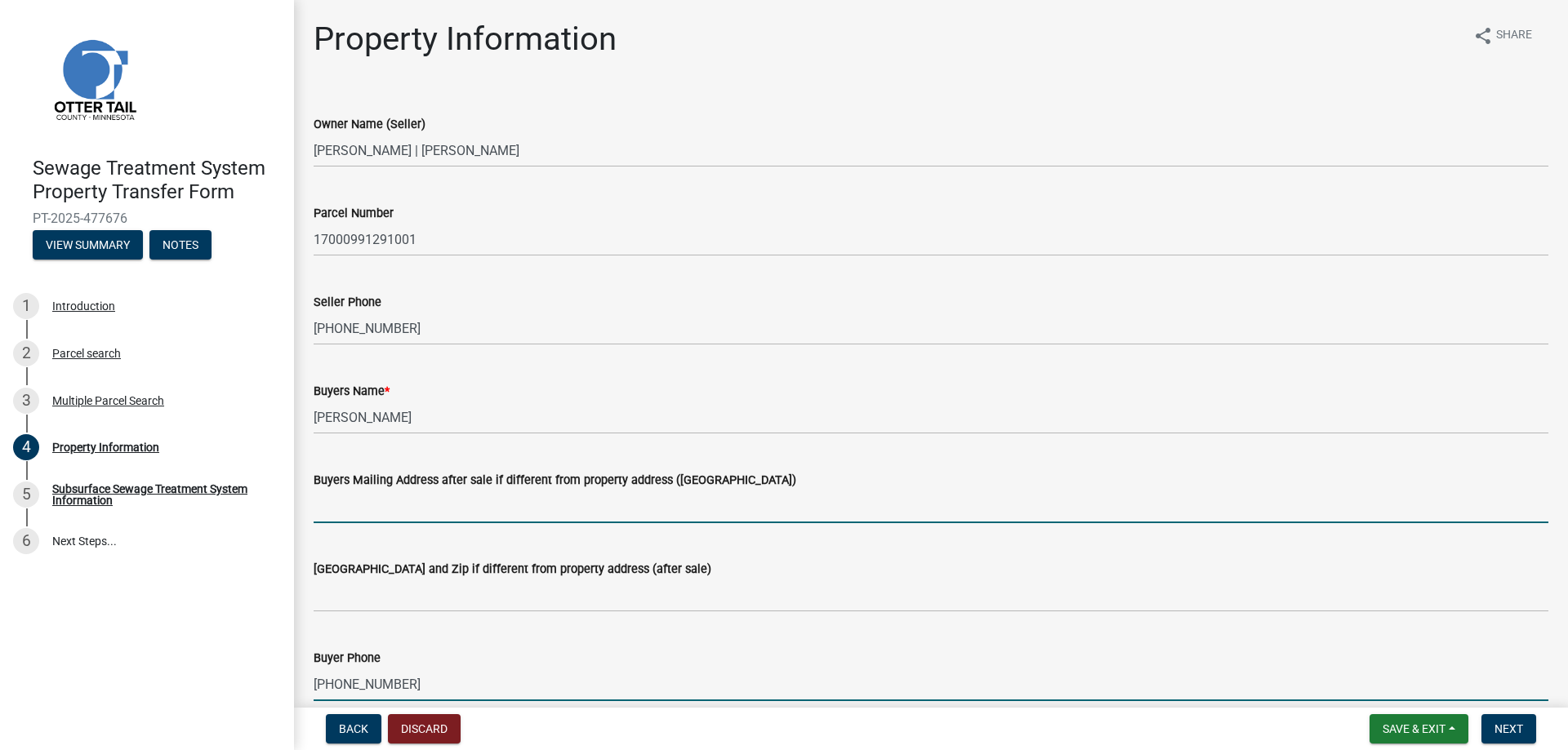
click at [392, 511] on input "Buyers Mailing Address after sale if different from property address (E911 numb…" at bounding box center [930, 506] width 1235 height 33
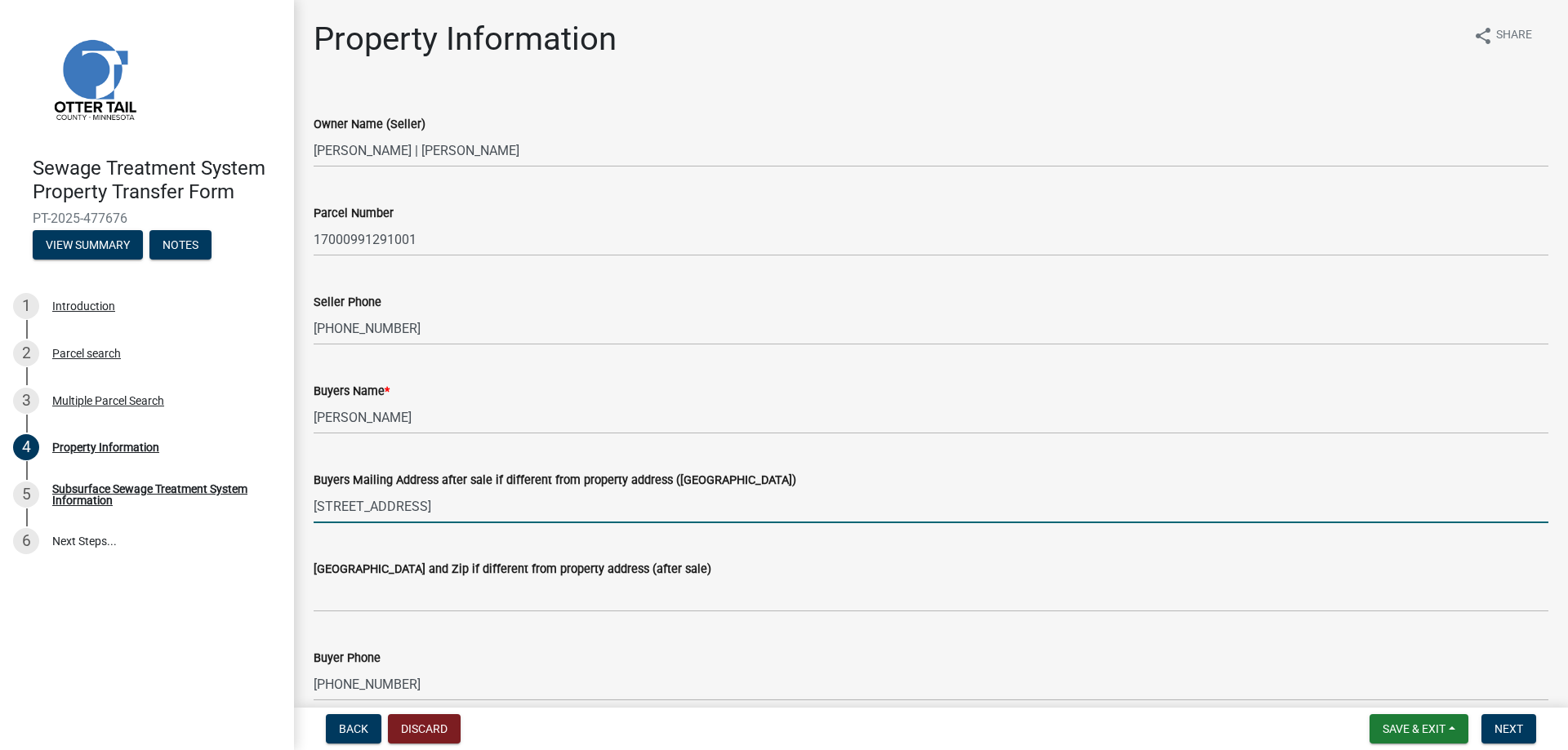
type input "[STREET_ADDRESS]"
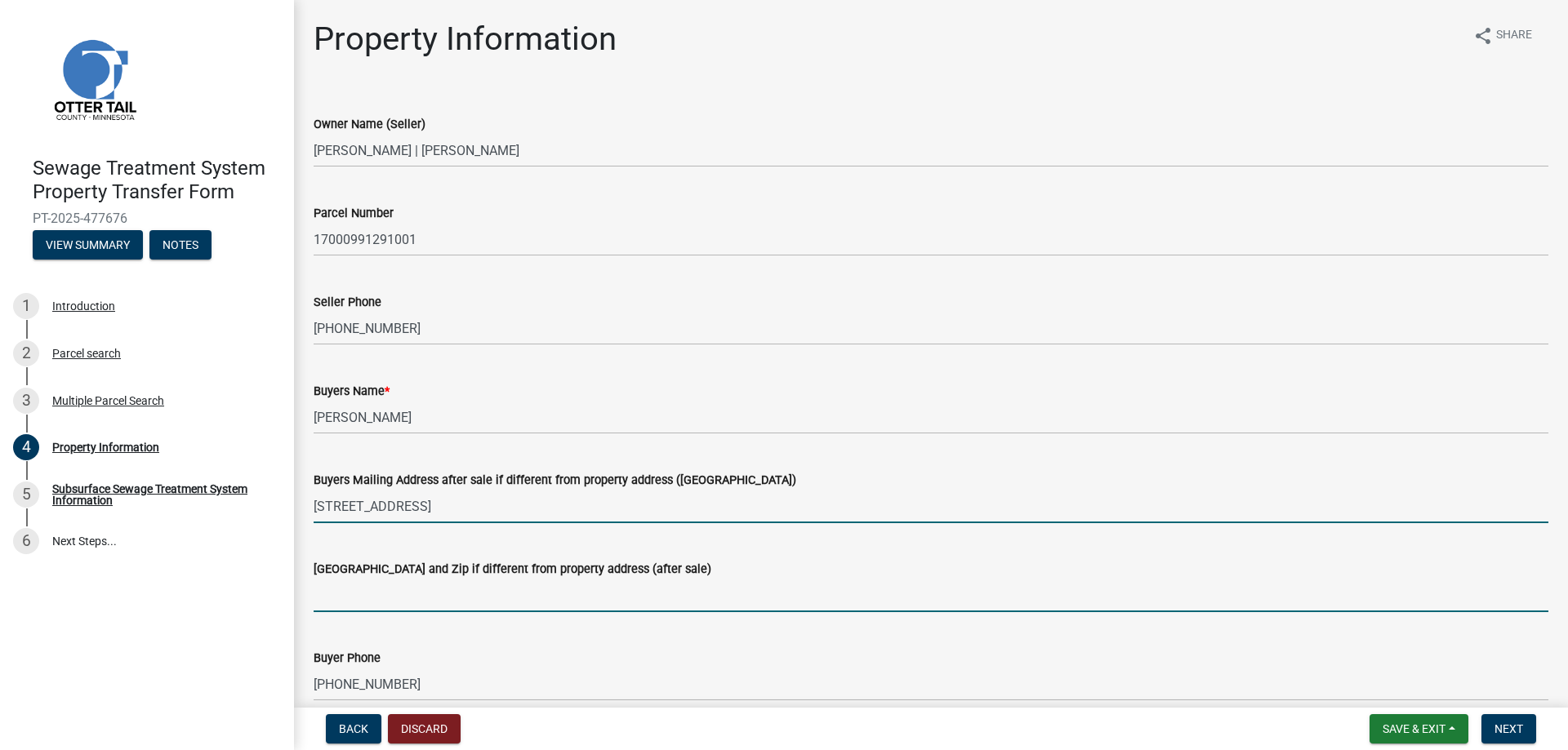
click at [476, 595] on input "Buyers City State and Zip if different from property address (after sale)" at bounding box center [930, 595] width 1235 height 33
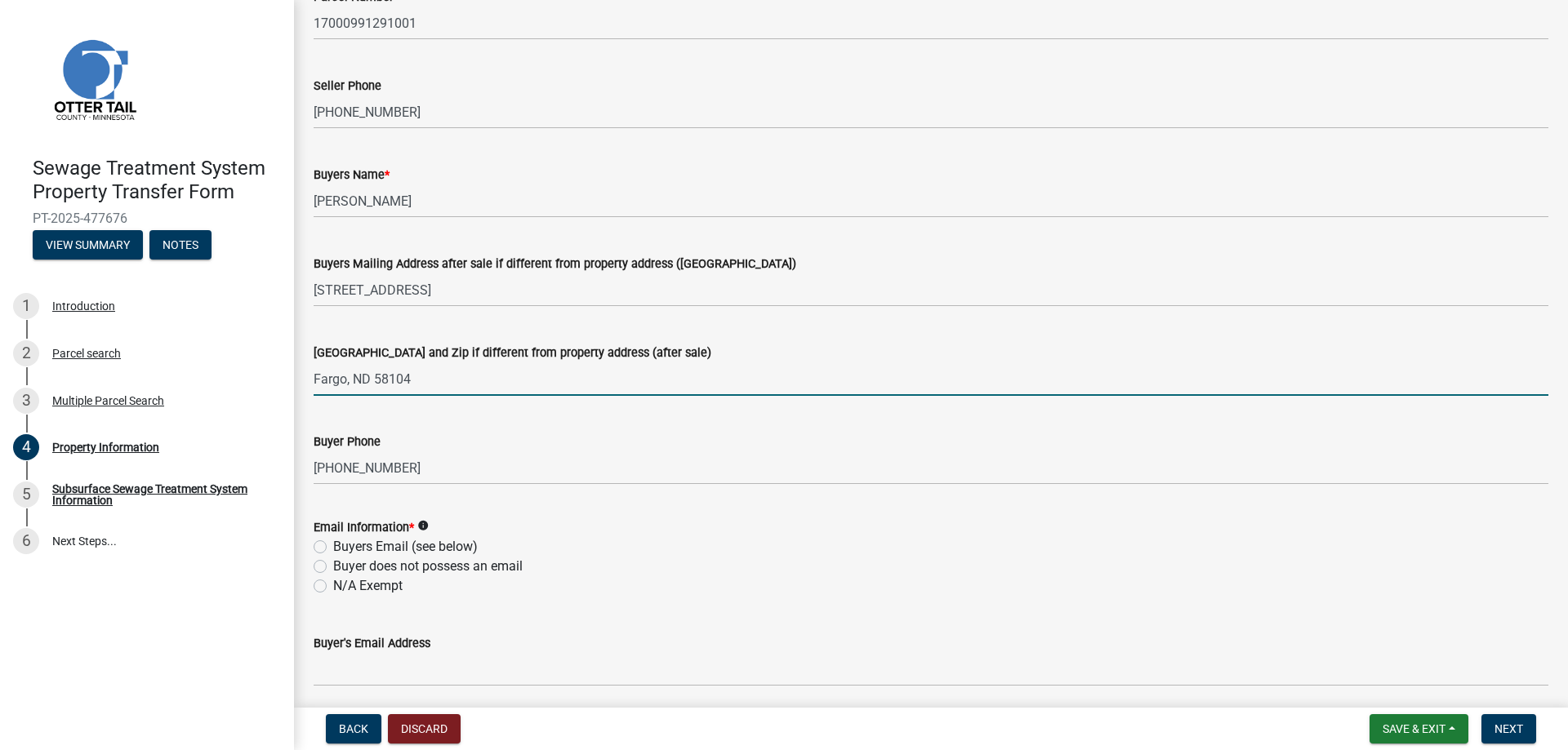
scroll to position [245, 0]
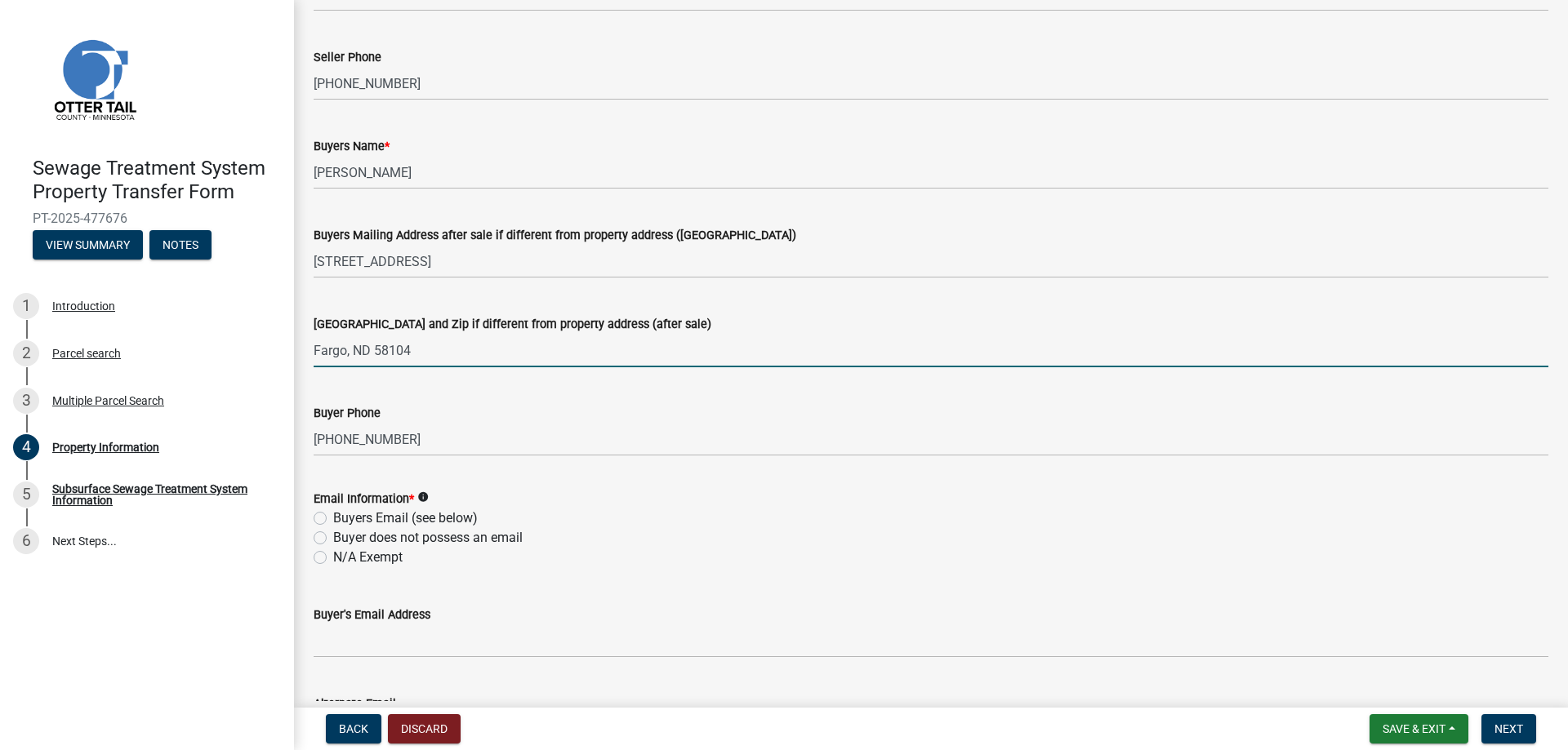
type input "Fargo, ND 58104"
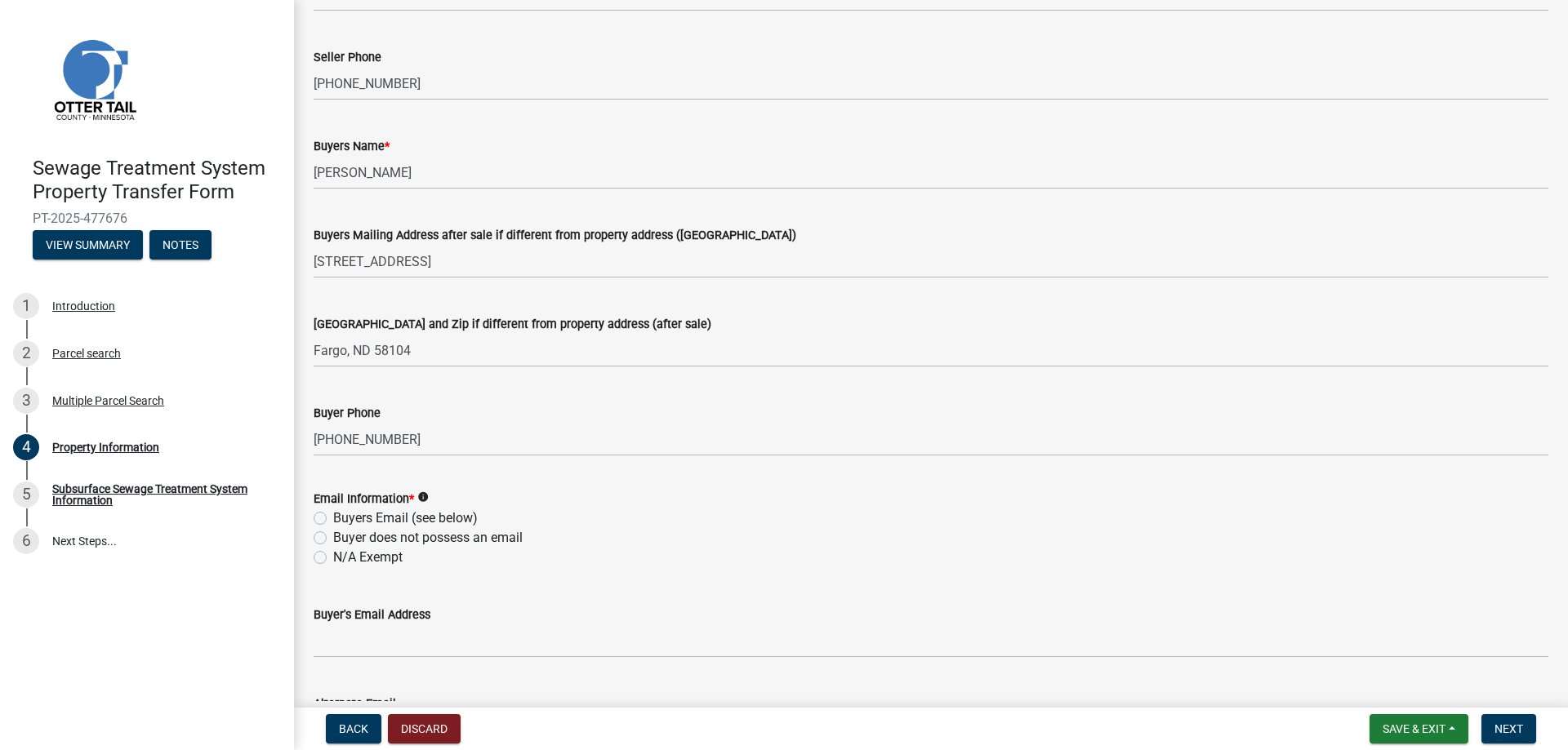
click at [333, 516] on label "Buyers Email (see below)" at bounding box center [405, 519] width 144 height 20
click at [333, 516] on input "Buyers Email (see below)" at bounding box center [339, 514] width 11 height 11
radio input "true"
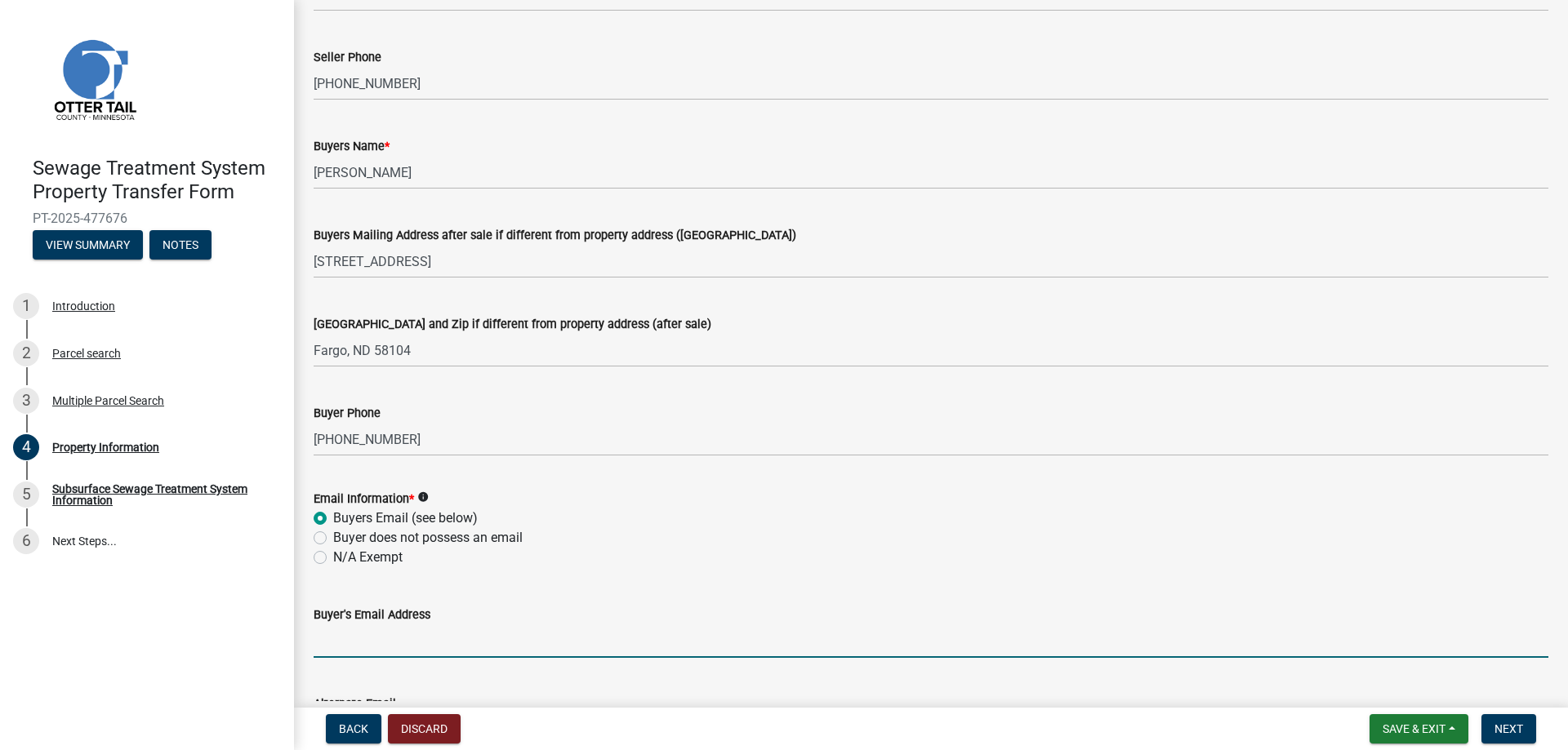
click at [349, 644] on input "Buyer's Email Address" at bounding box center [930, 641] width 1235 height 33
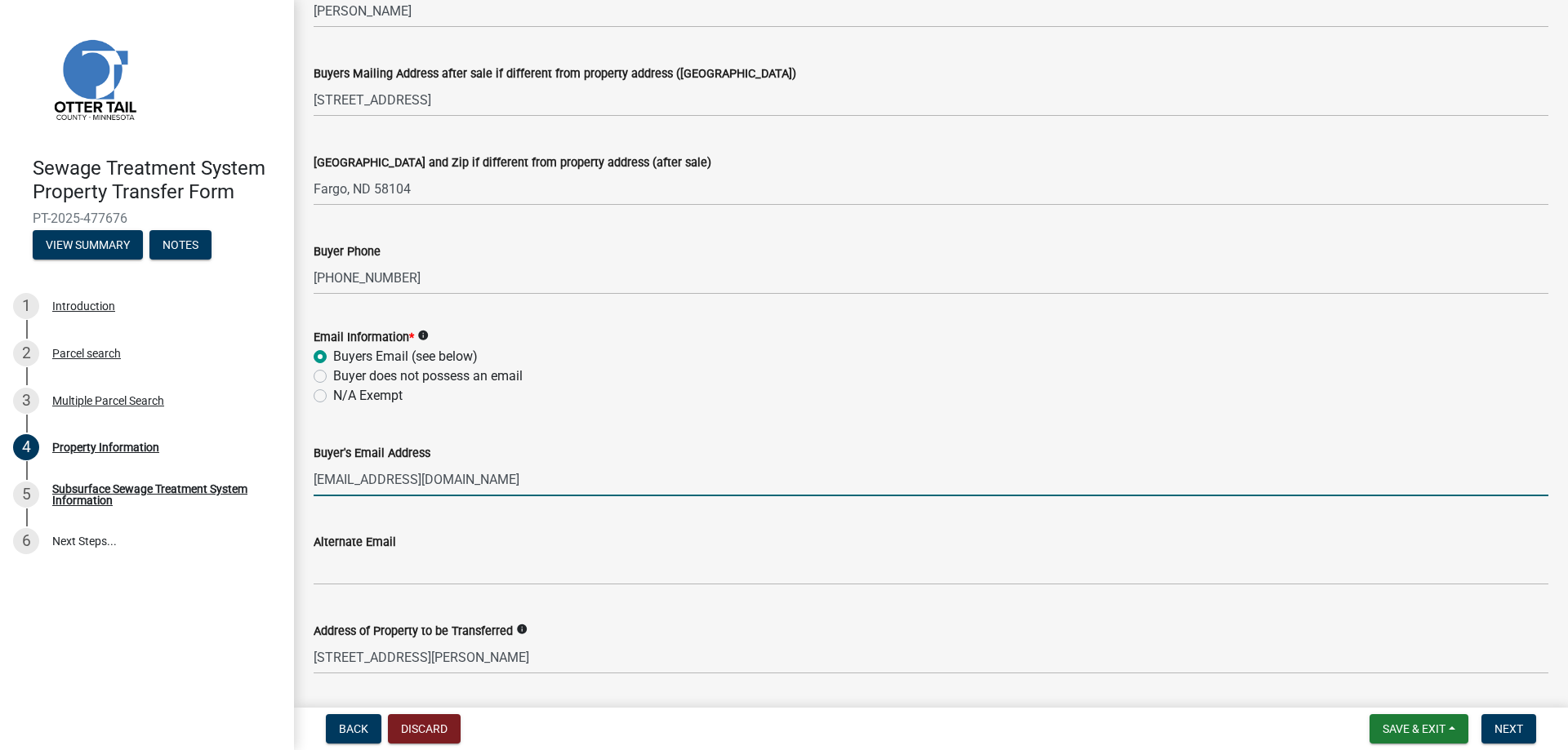
scroll to position [408, 0]
type input "[EMAIL_ADDRESS][DOMAIN_NAME]"
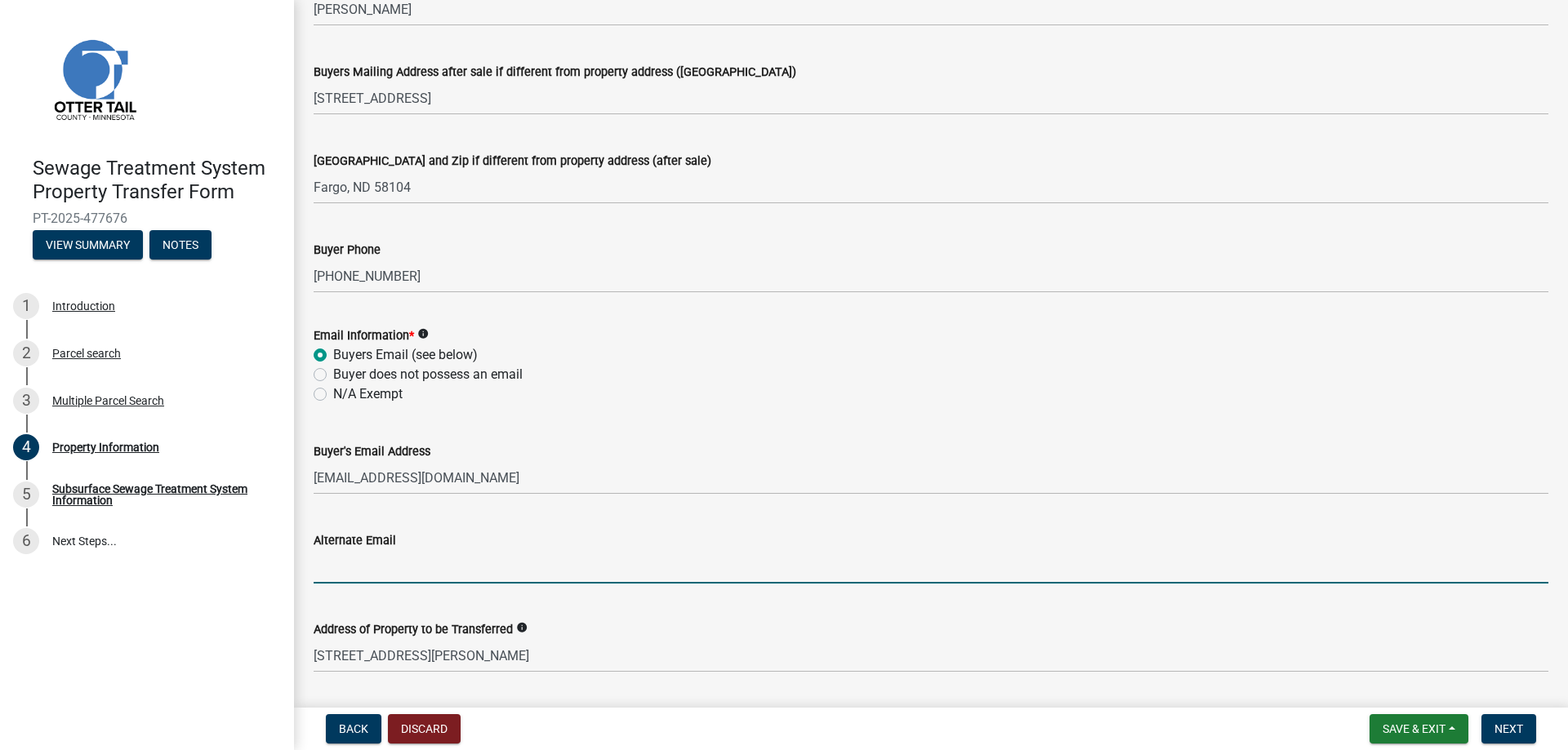
click at [382, 573] on input "Alternate Email" at bounding box center [930, 566] width 1235 height 33
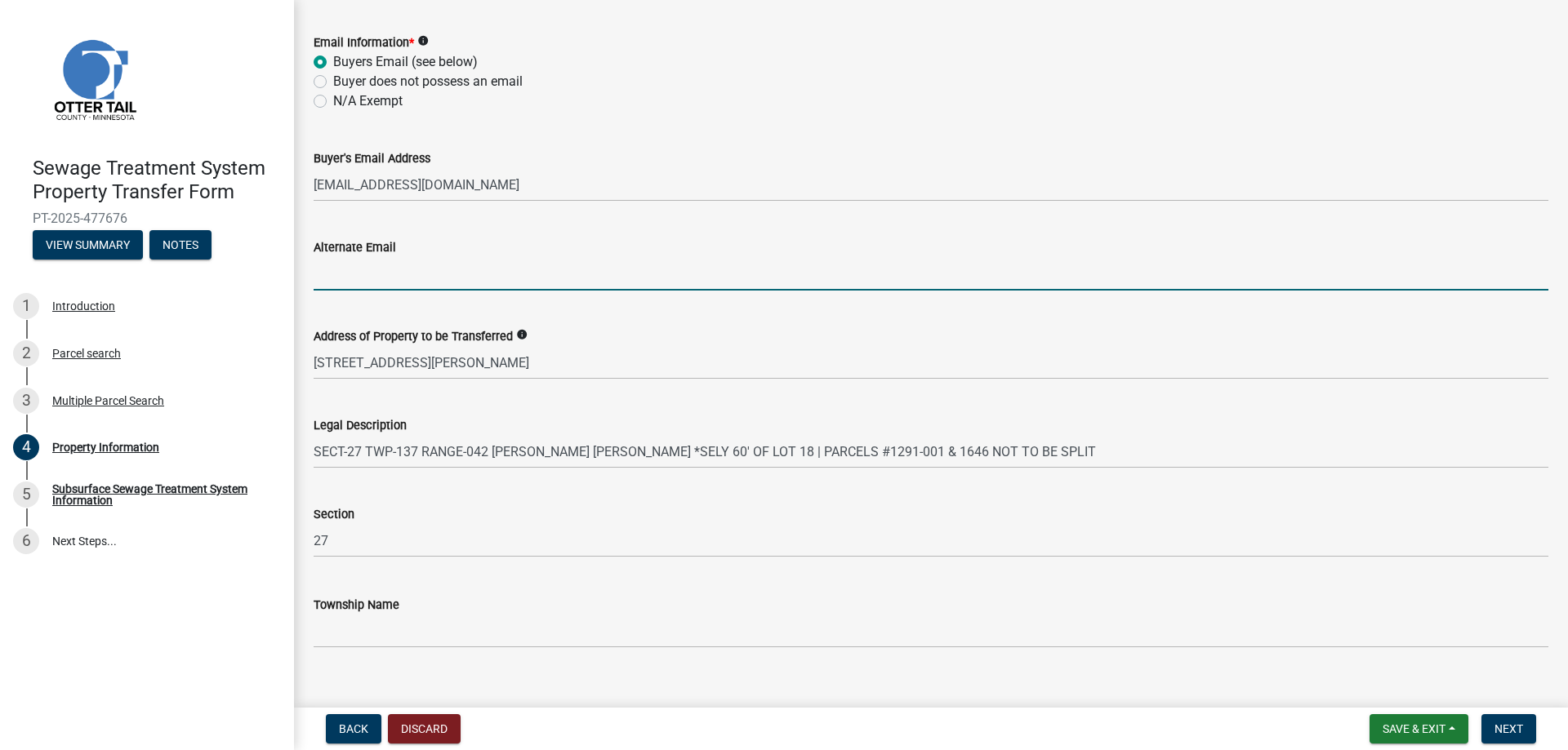
scroll to position [725, 0]
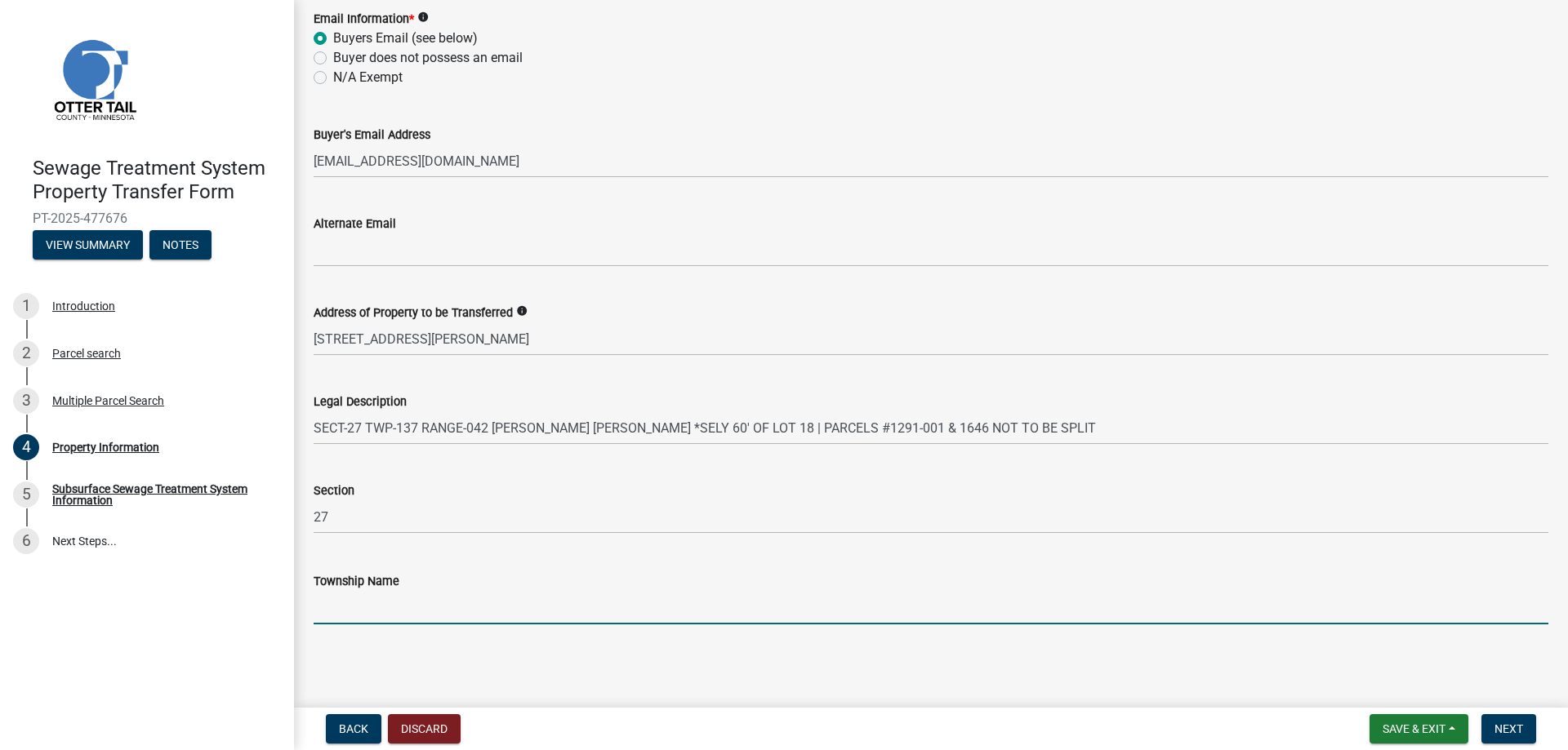
click at [406, 604] on input "Township Name" at bounding box center [930, 607] width 1235 height 33
type input "Dunn"
click at [1501, 733] on span "Next" at bounding box center [1509, 728] width 29 height 14
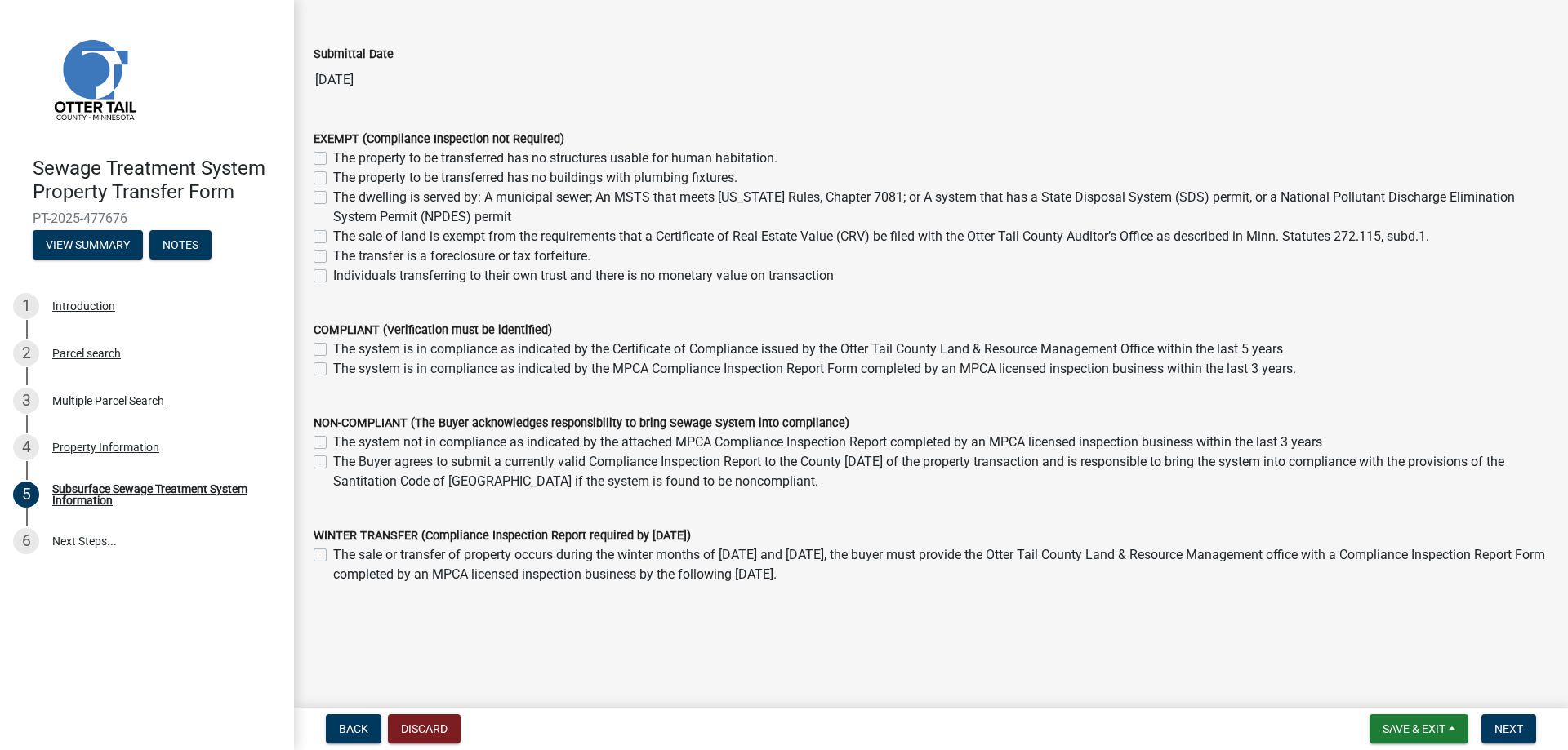
scroll to position [110, 0]
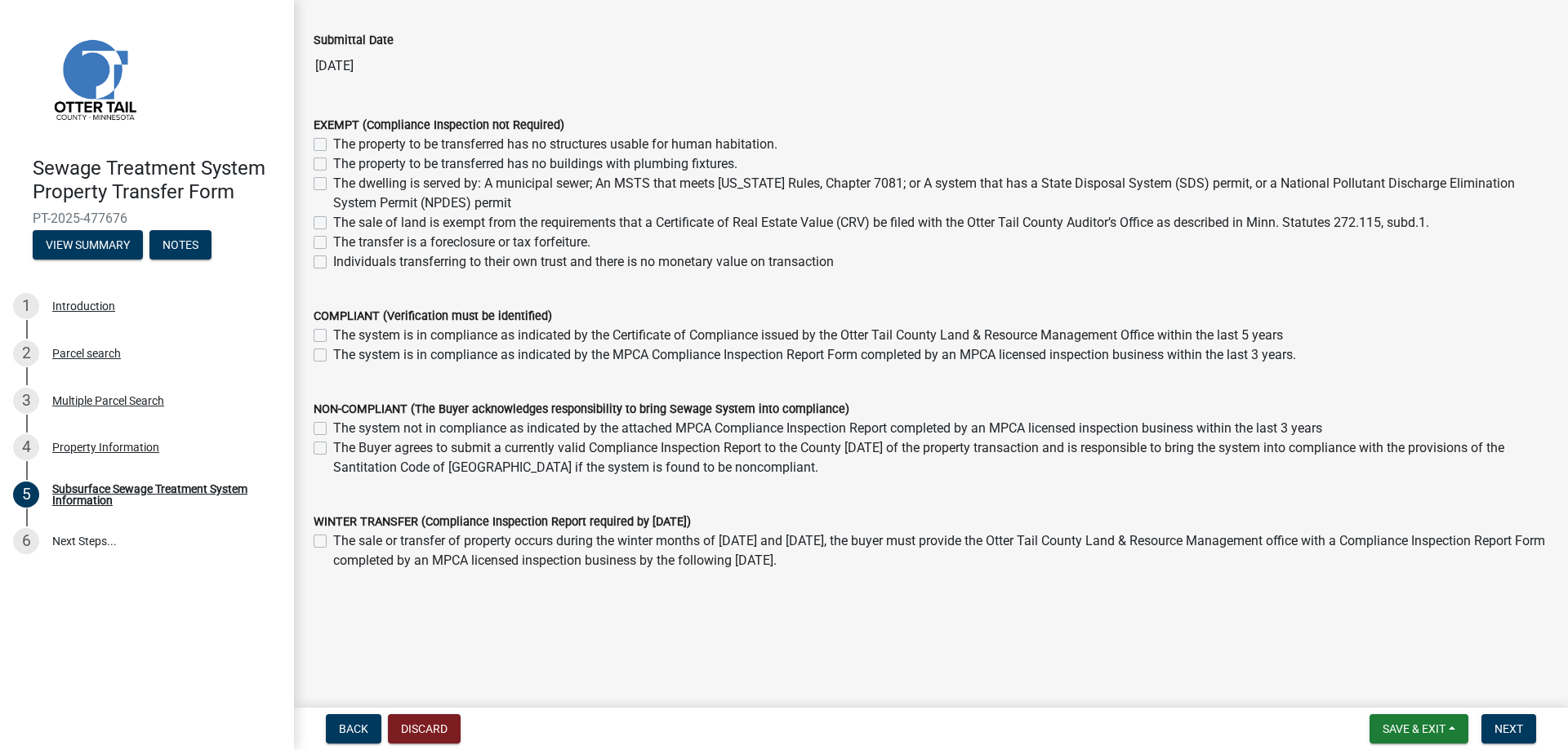
click at [333, 338] on label "The system is in compliance as indicated by the Certificate of Compliance issue…" at bounding box center [808, 336] width 949 height 20
click at [333, 337] on input "The system is in compliance as indicated by the Certificate of Compliance issue…" at bounding box center [339, 331] width 11 height 11
checkbox input "true"
checkbox input "false"
click at [1506, 727] on span "Next" at bounding box center [1509, 728] width 29 height 14
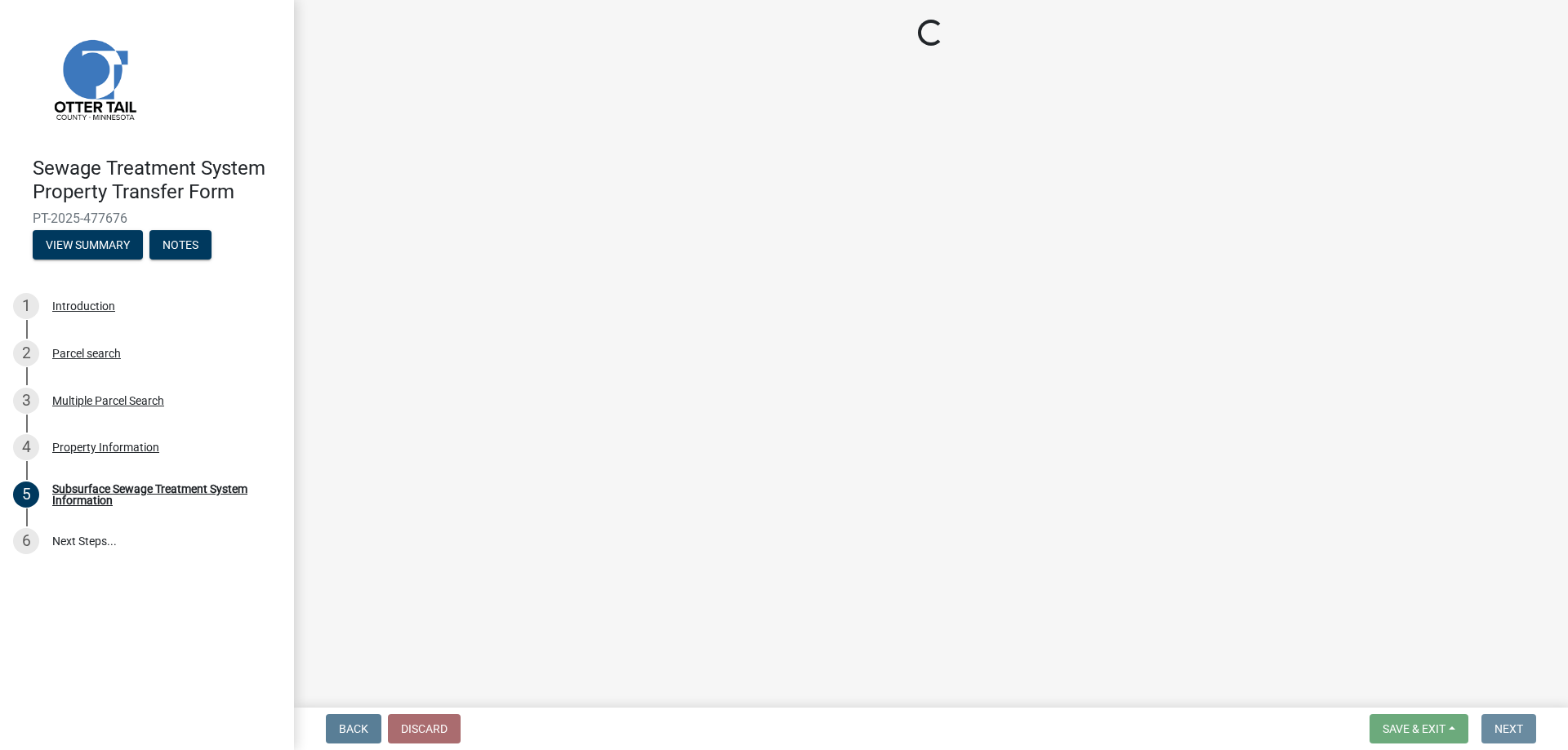
scroll to position [0, 0]
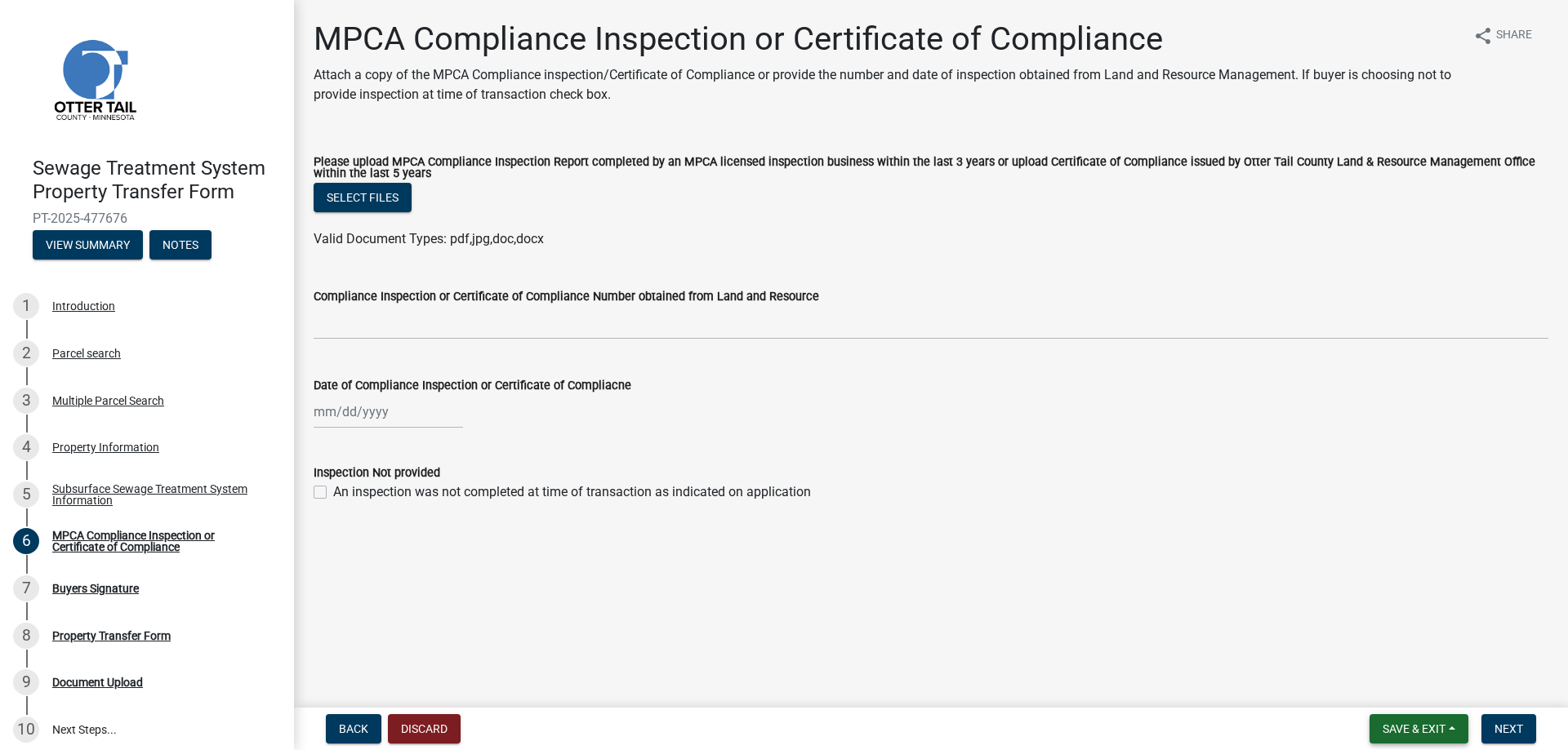
click at [1416, 729] on span "Save & Exit" at bounding box center [1414, 728] width 63 height 14
click at [1382, 646] on button "Save" at bounding box center [1402, 647] width 131 height 40
click at [356, 730] on span "Back" at bounding box center [353, 728] width 30 height 14
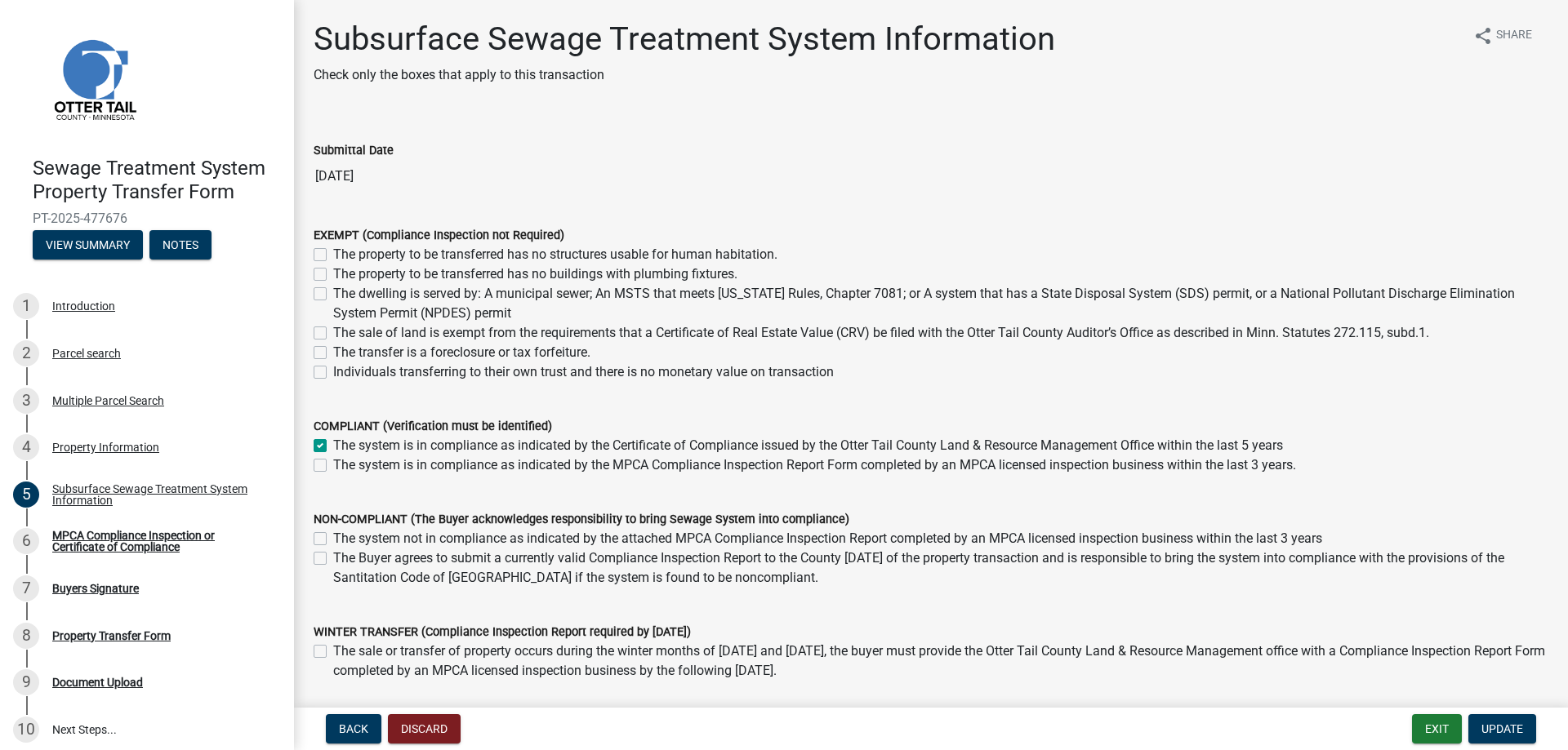
click at [333, 556] on label "The Buyer agrees to submit a currently valid Compliance Inspection Report to th…" at bounding box center [940, 568] width 1215 height 40
click at [333, 556] on input "The Buyer agrees to submit a currently valid Compliance Inspection Report to th…" at bounding box center [339, 554] width 11 height 11
checkbox input "true"
checkbox input "false"
checkbox input "true"
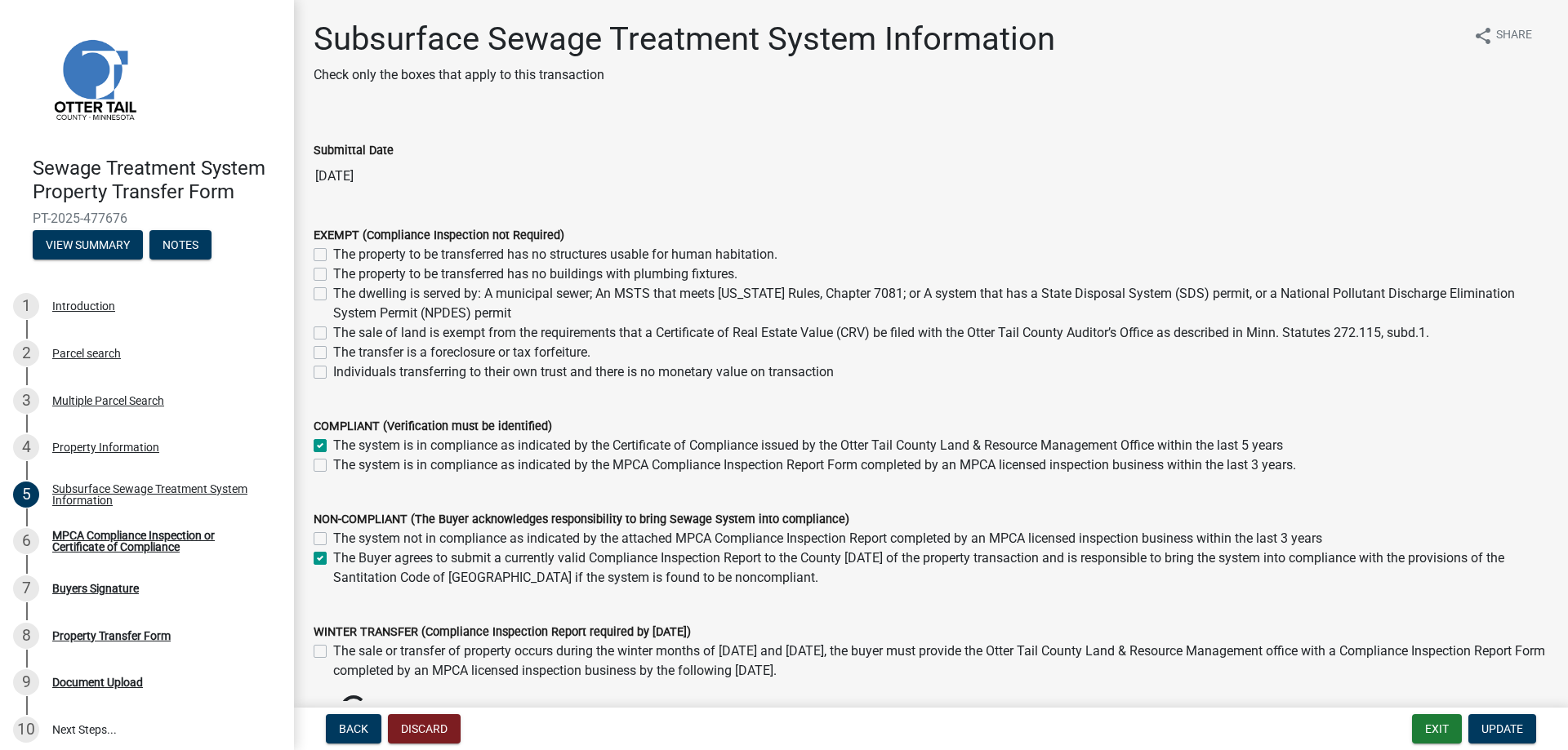
click at [333, 444] on label "The system is in compliance as indicated by the Certificate of Compliance issue…" at bounding box center [808, 446] width 949 height 20
click at [333, 444] on input "The system is in compliance as indicated by the Certificate of Compliance issue…" at bounding box center [339, 441] width 11 height 11
checkbox input "false"
click at [1495, 725] on span "Update" at bounding box center [1502, 728] width 41 height 14
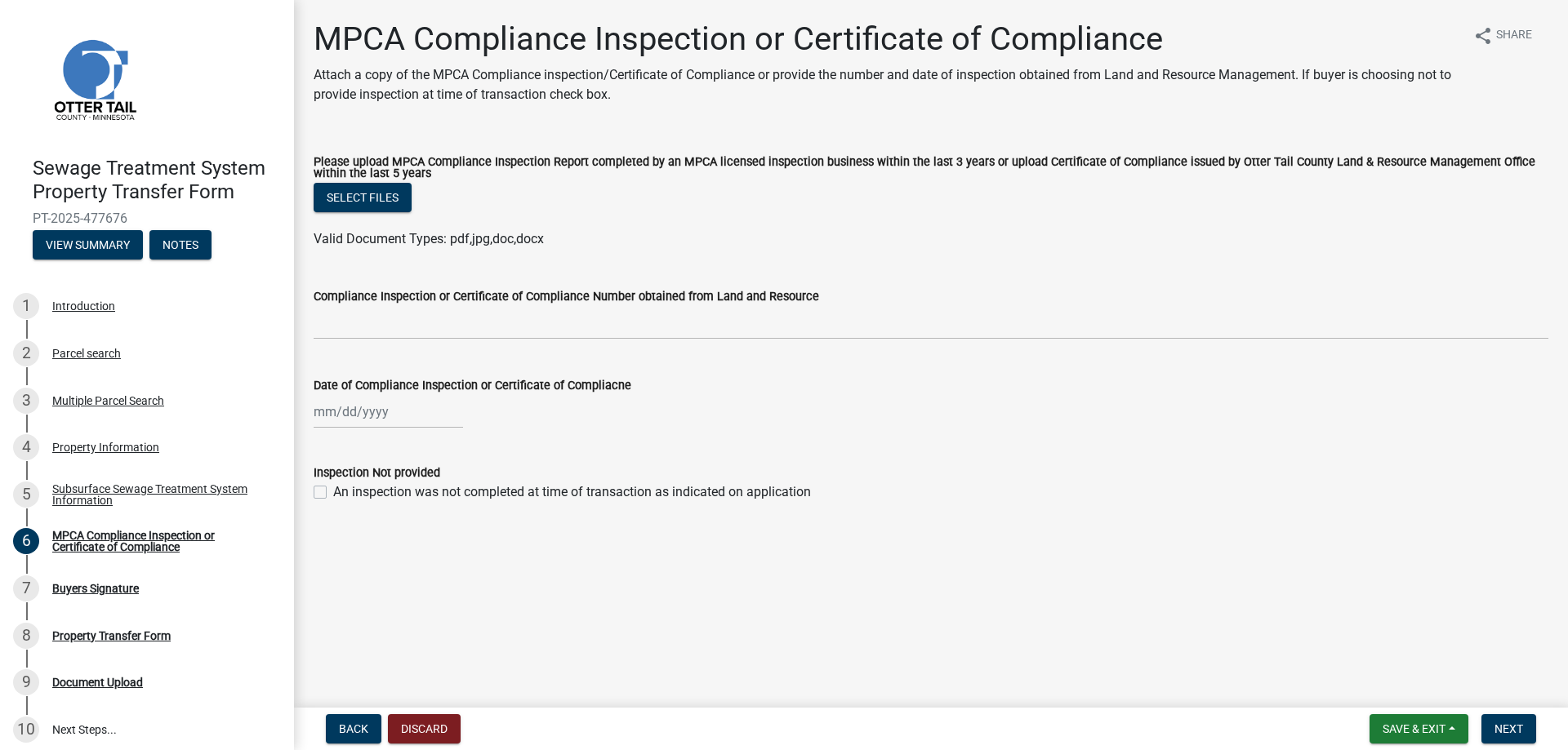
drag, startPoint x: 322, startPoint y: 498, endPoint x: 343, endPoint y: 502, distance: 21.4
click at [333, 497] on label "An inspection was not completed at time of transaction as indicated on applicat…" at bounding box center [572, 492] width 477 height 20
click at [333, 493] on input "An inspection was not completed at time of transaction as indicated on applicat…" at bounding box center [339, 488] width 11 height 11
checkbox input "true"
click at [1426, 724] on span "Save & Exit" at bounding box center [1414, 728] width 63 height 14
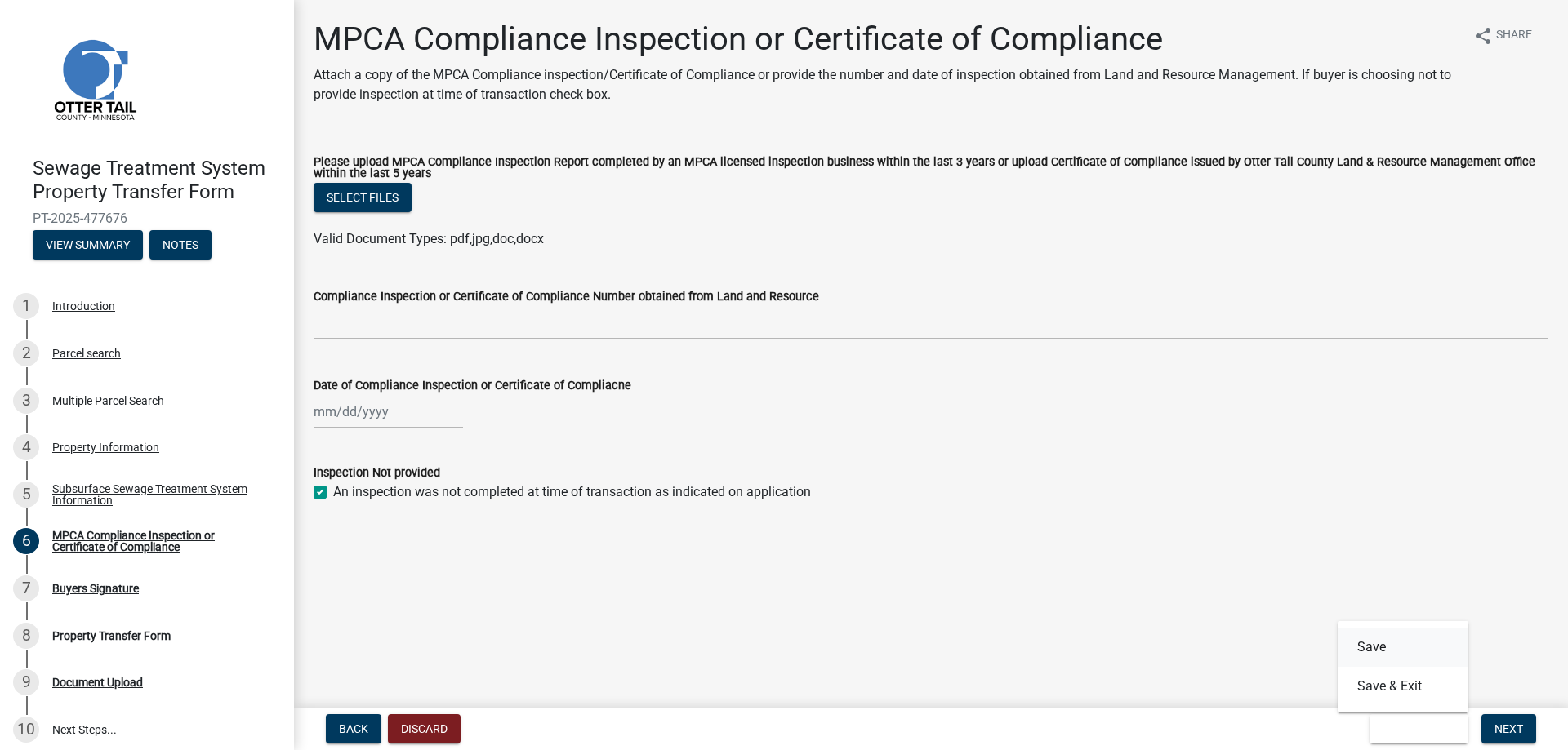
click at [1397, 646] on button "Save" at bounding box center [1402, 647] width 131 height 40
click at [354, 736] on button "Back" at bounding box center [354, 728] width 56 height 30
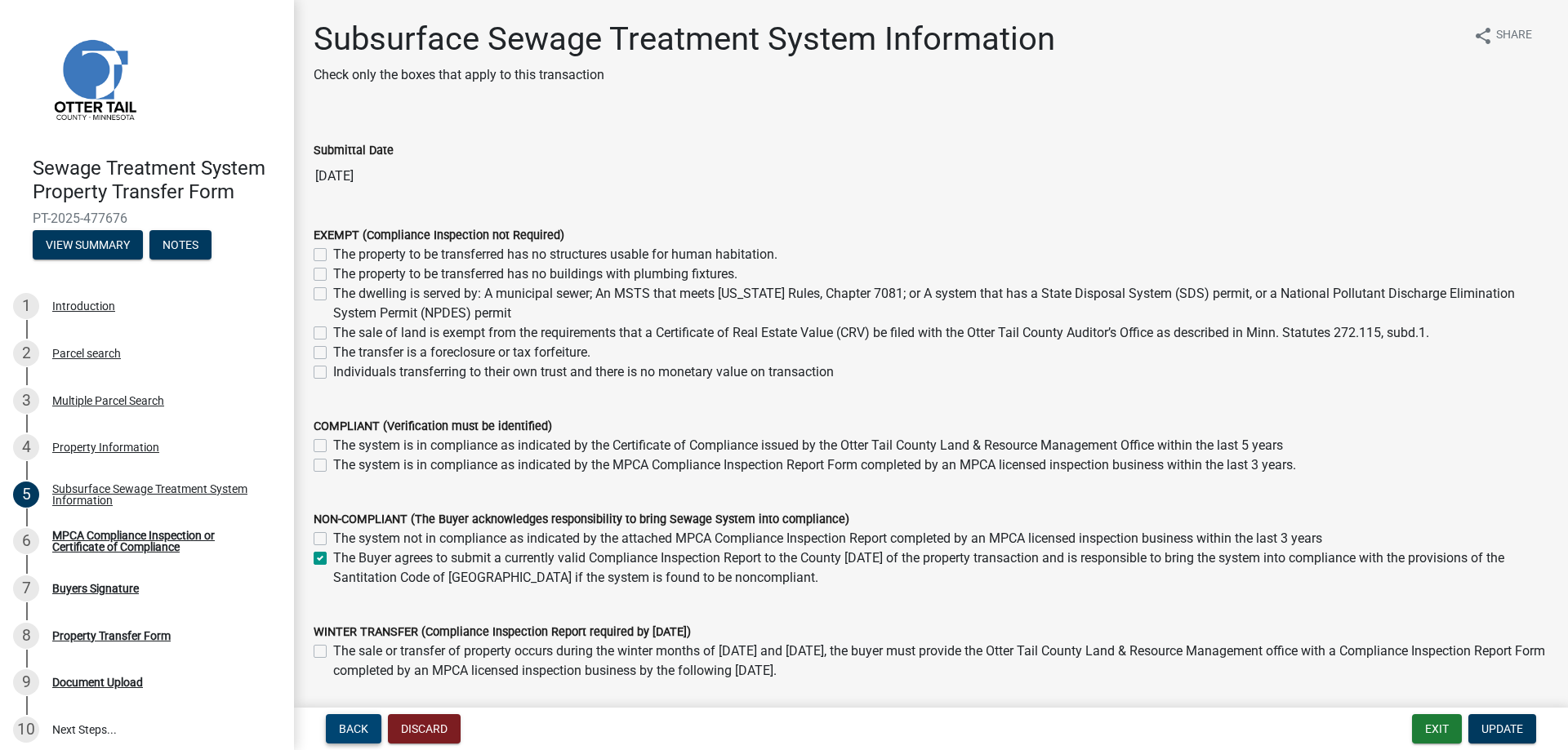
click at [354, 733] on span "Back" at bounding box center [353, 728] width 30 height 14
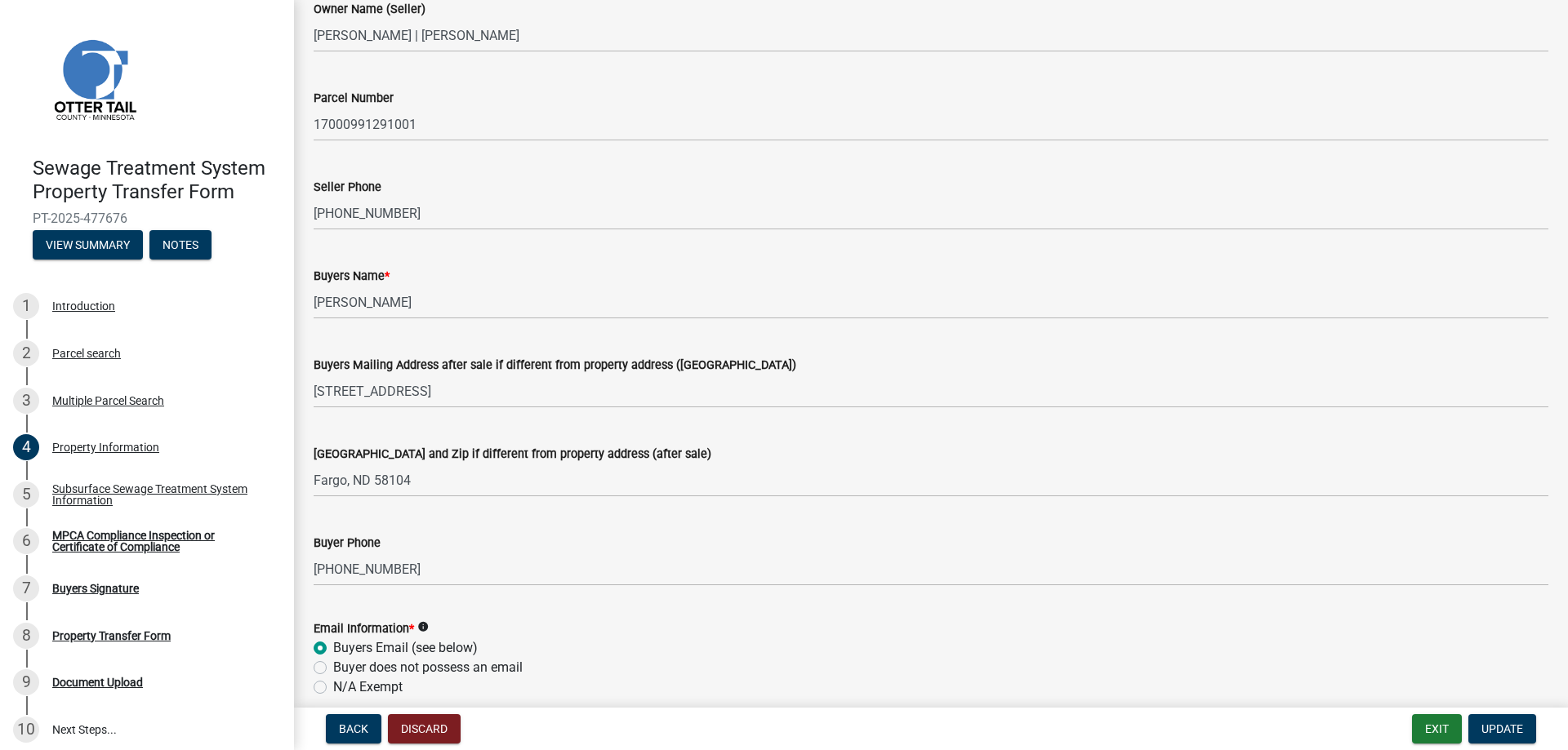
scroll to position [82, 0]
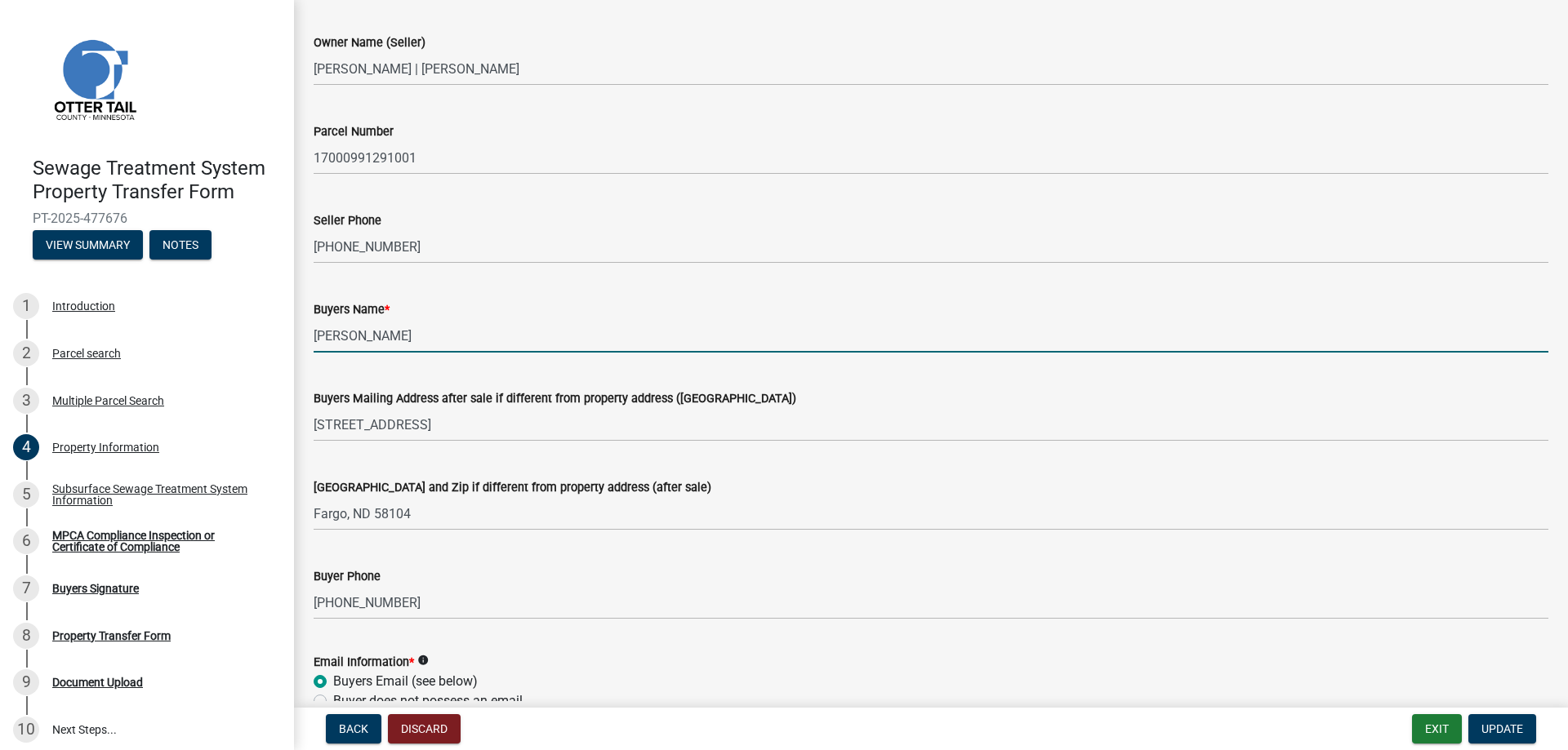
click at [358, 337] on input "[PERSON_NAME]" at bounding box center [930, 335] width 1235 height 33
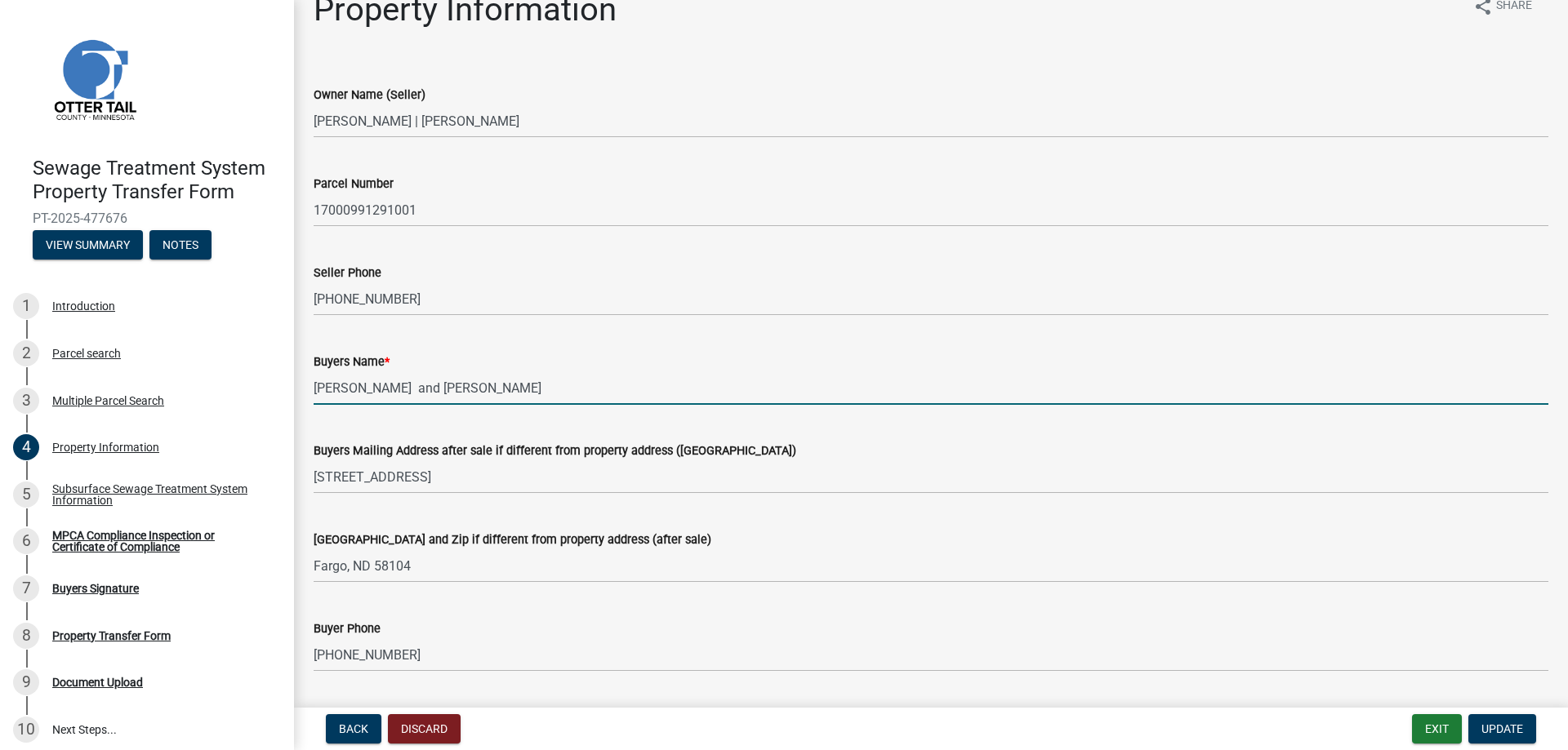
scroll to position [0, 0]
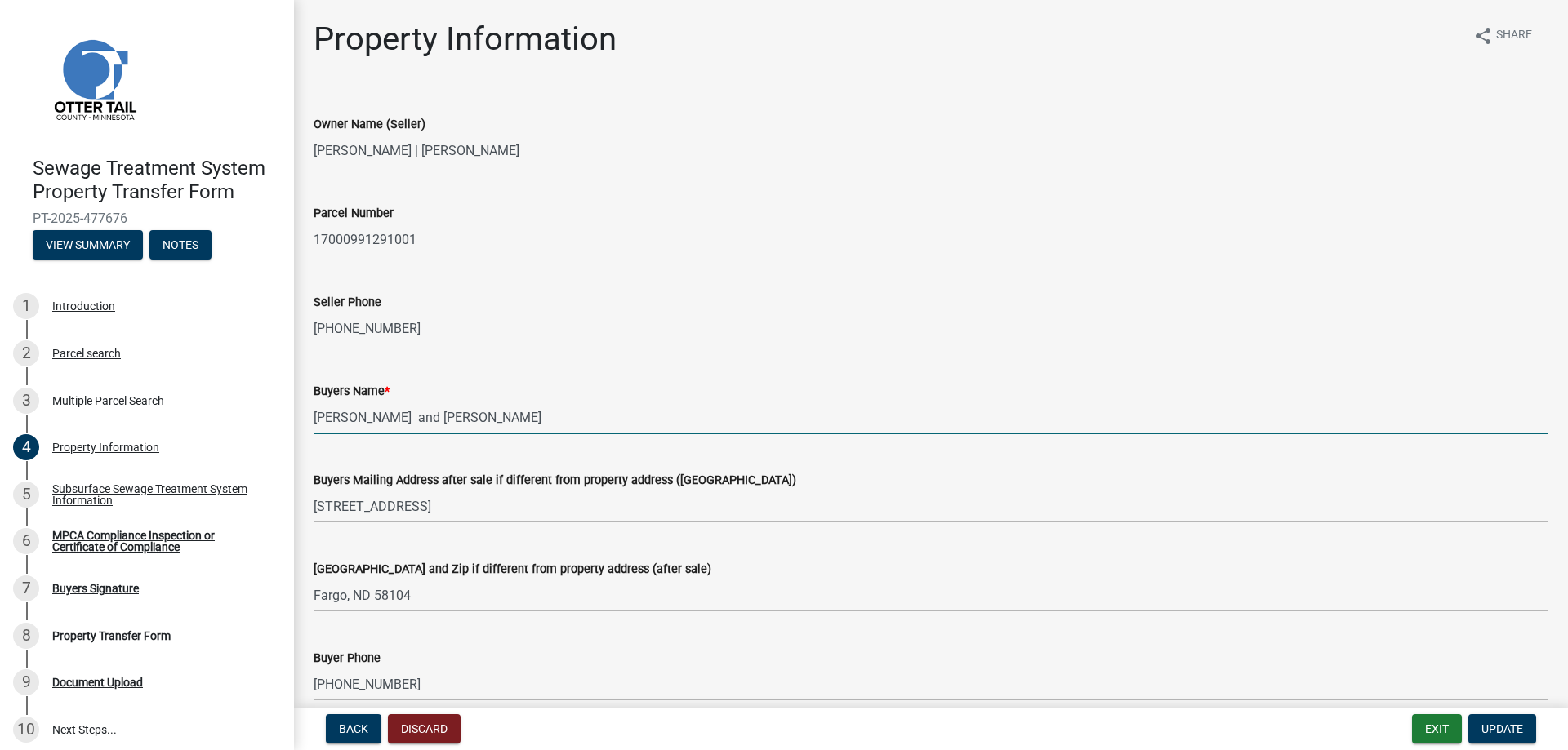
type input "Rodney and Tammy Kvalvog"
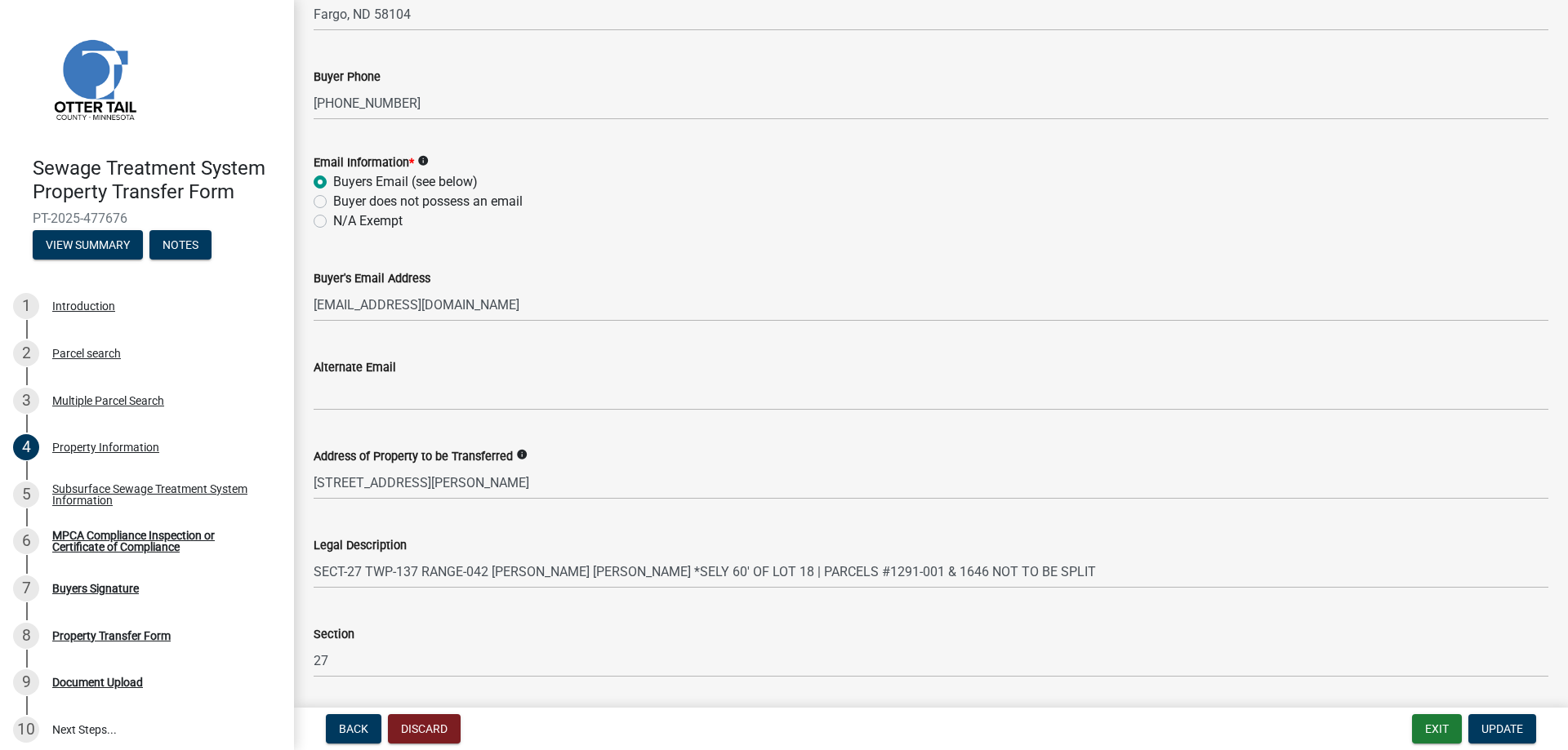
scroll to position [653, 0]
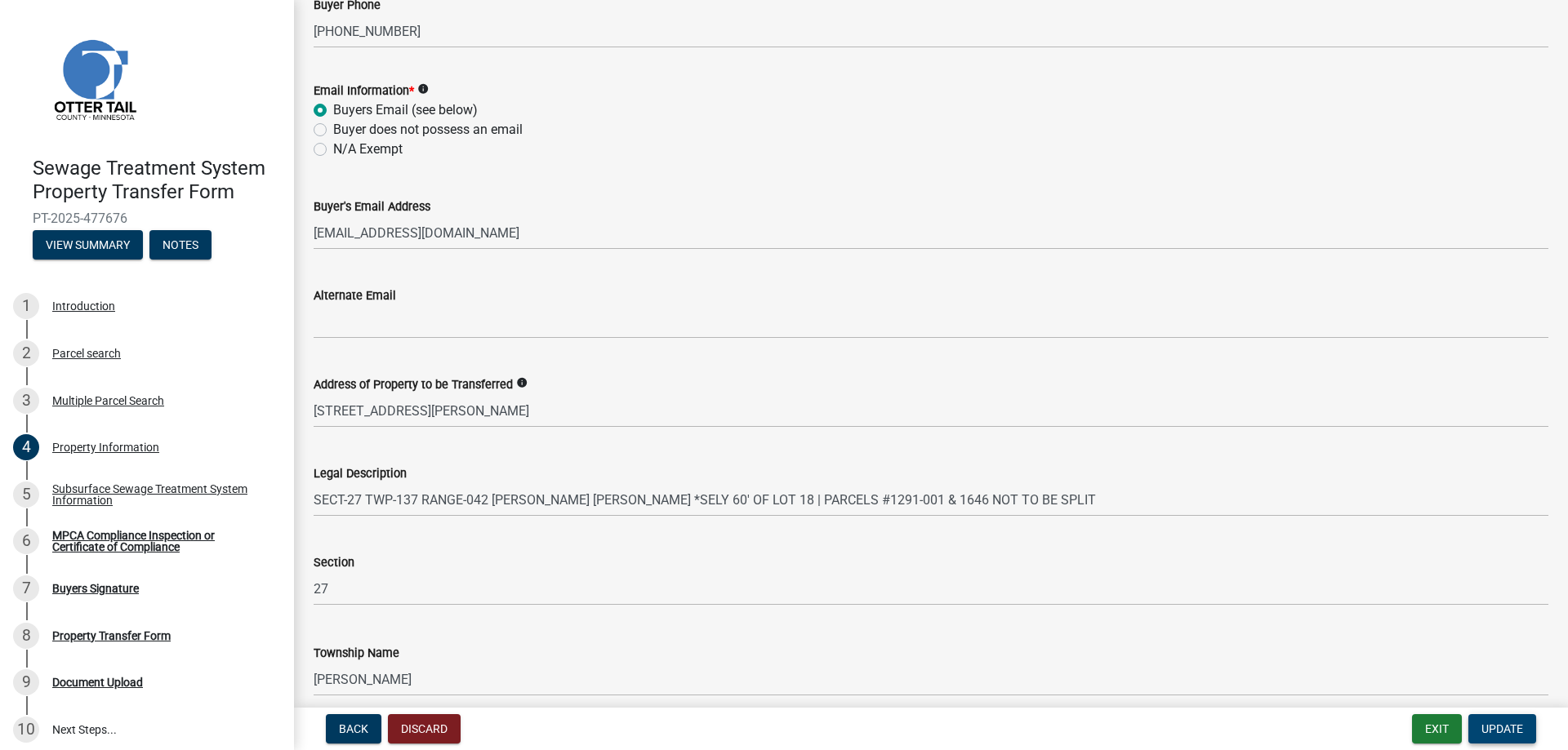
click at [1509, 729] on span "Update" at bounding box center [1502, 728] width 41 height 14
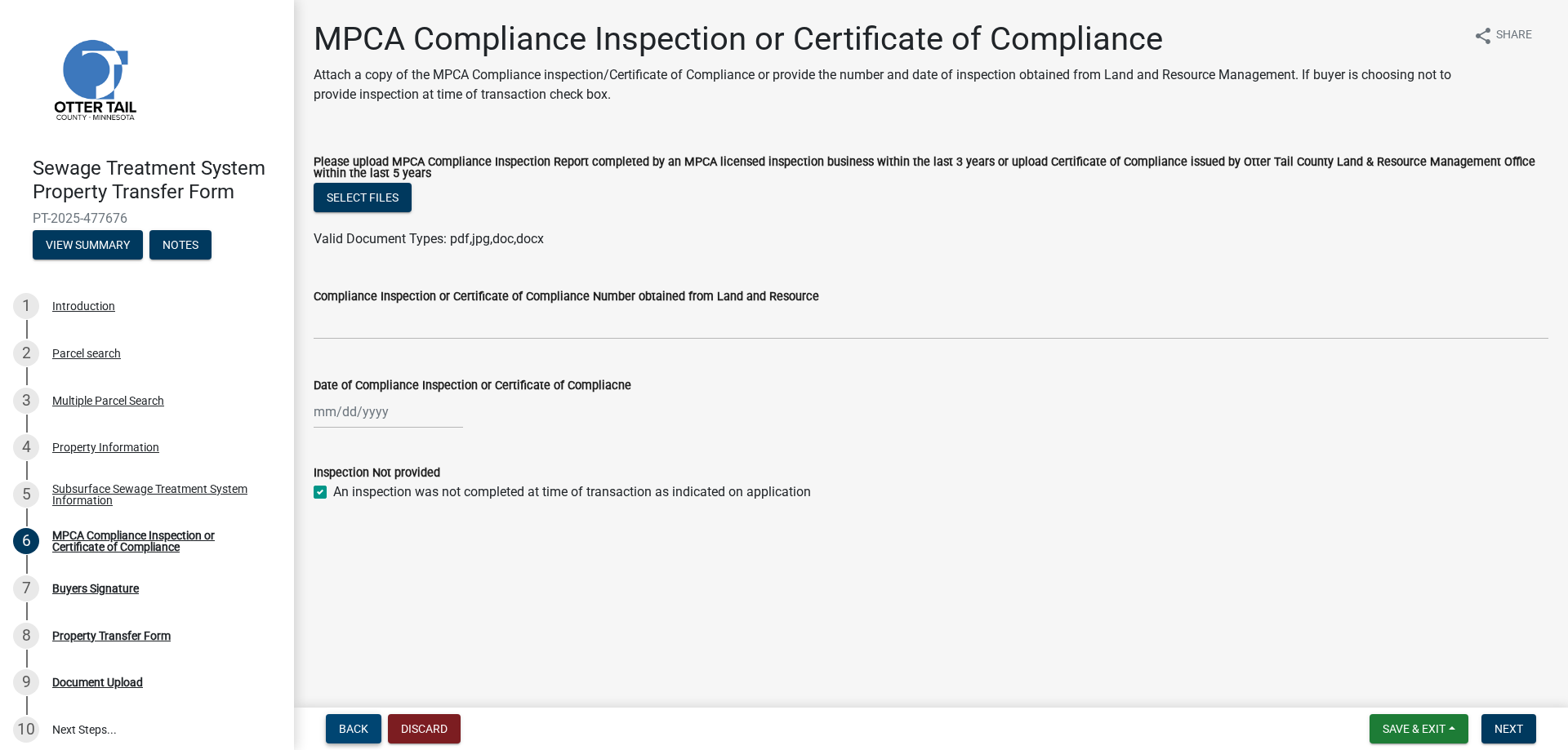
click at [348, 728] on span "Back" at bounding box center [353, 728] width 30 height 14
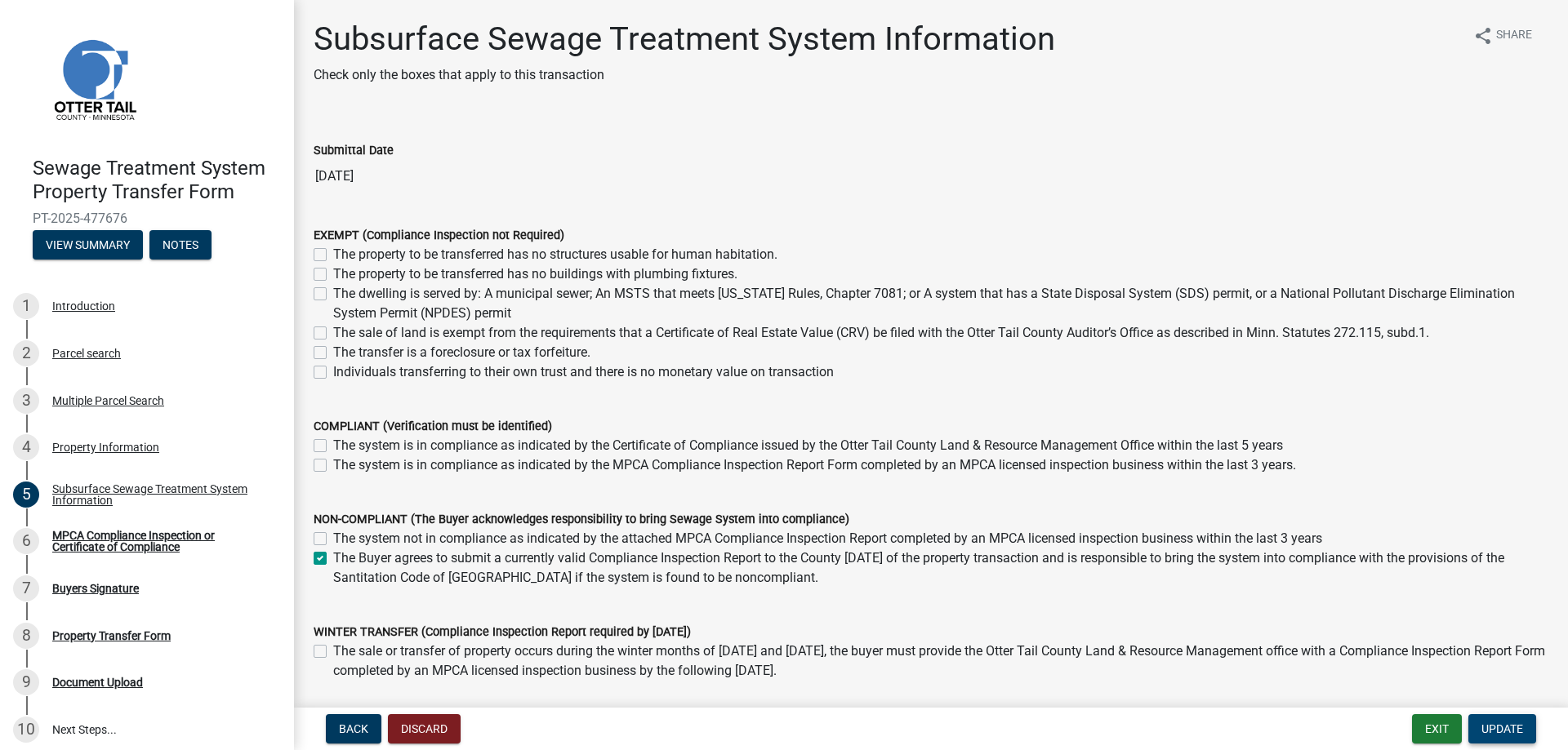
click at [1517, 731] on span "Update" at bounding box center [1502, 728] width 41 height 14
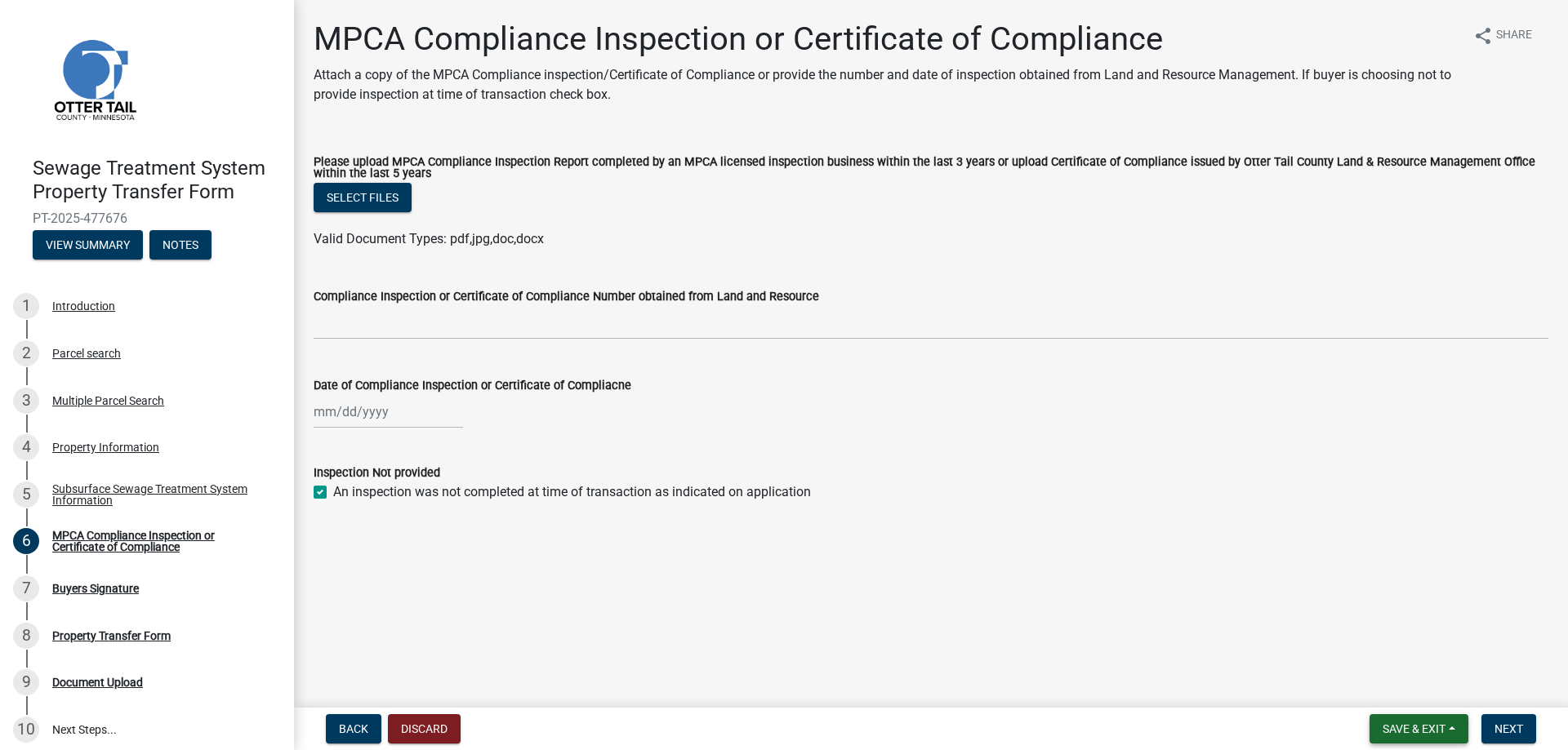
click at [1423, 727] on span "Save & Exit" at bounding box center [1414, 728] width 63 height 14
drag, startPoint x: 1394, startPoint y: 647, endPoint x: 1372, endPoint y: 641, distance: 22.8
click at [1393, 647] on button "Save" at bounding box center [1402, 647] width 131 height 40
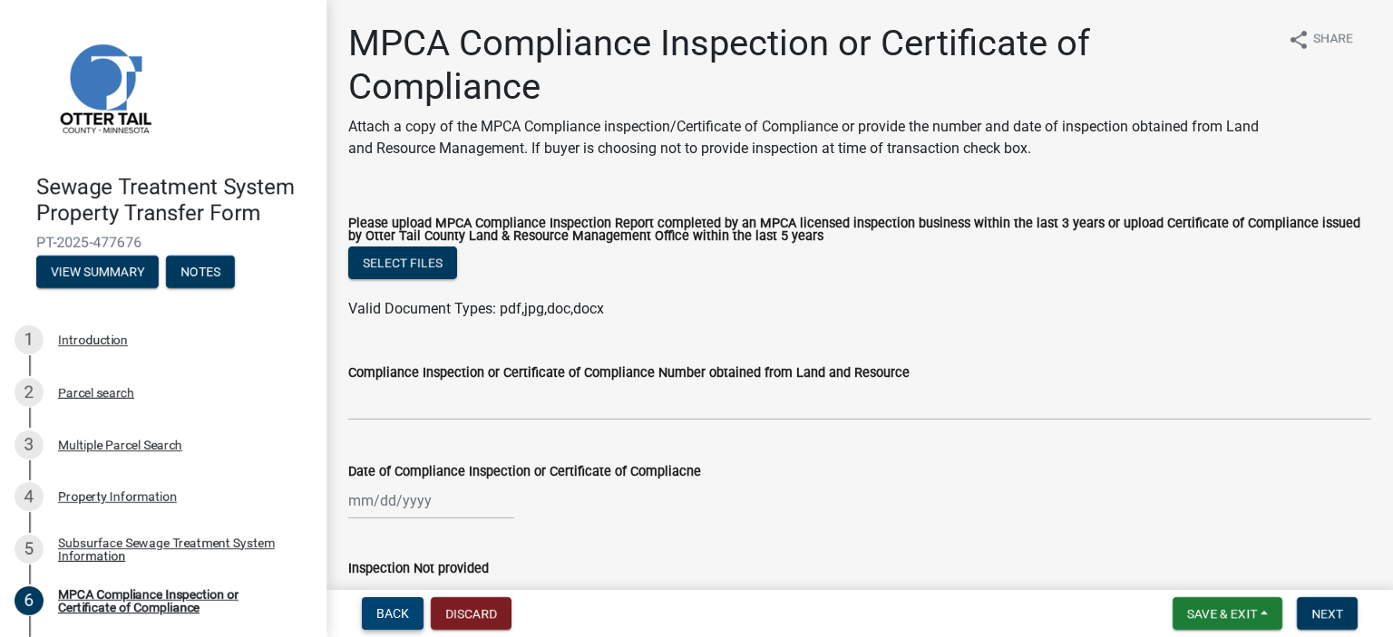
click at [392, 612] on span "Back" at bounding box center [392, 614] width 33 height 15
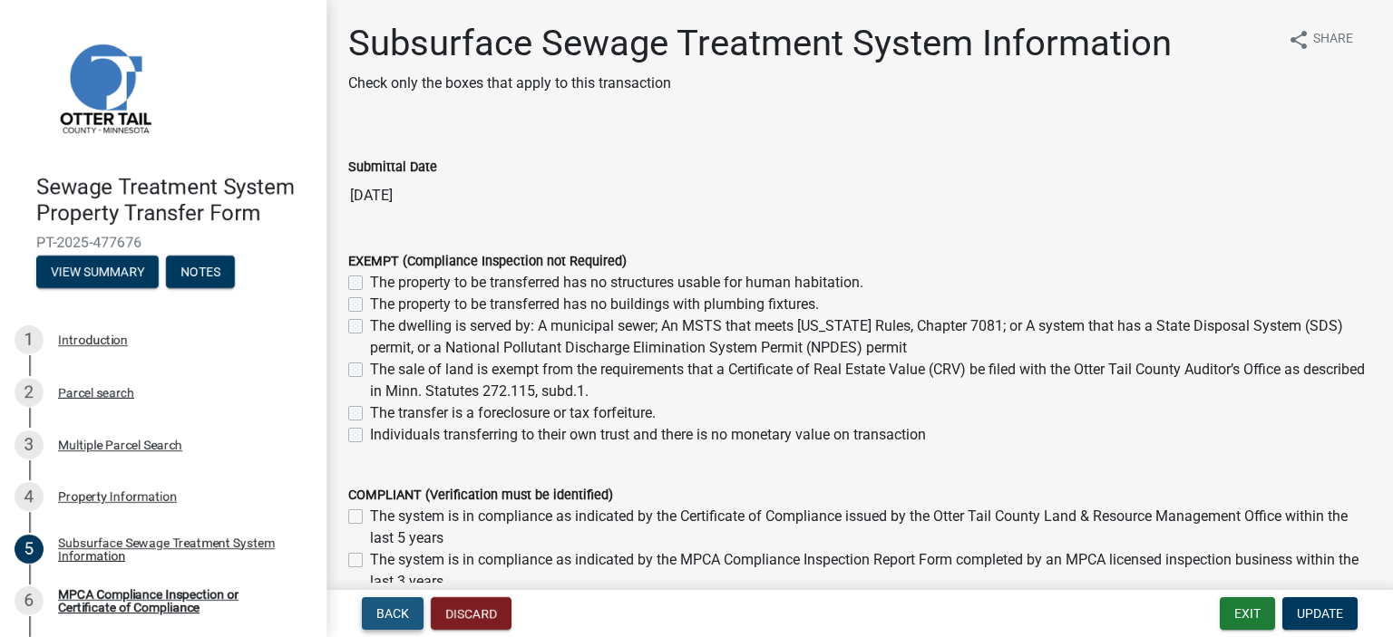
click at [392, 612] on span "Back" at bounding box center [392, 614] width 33 height 15
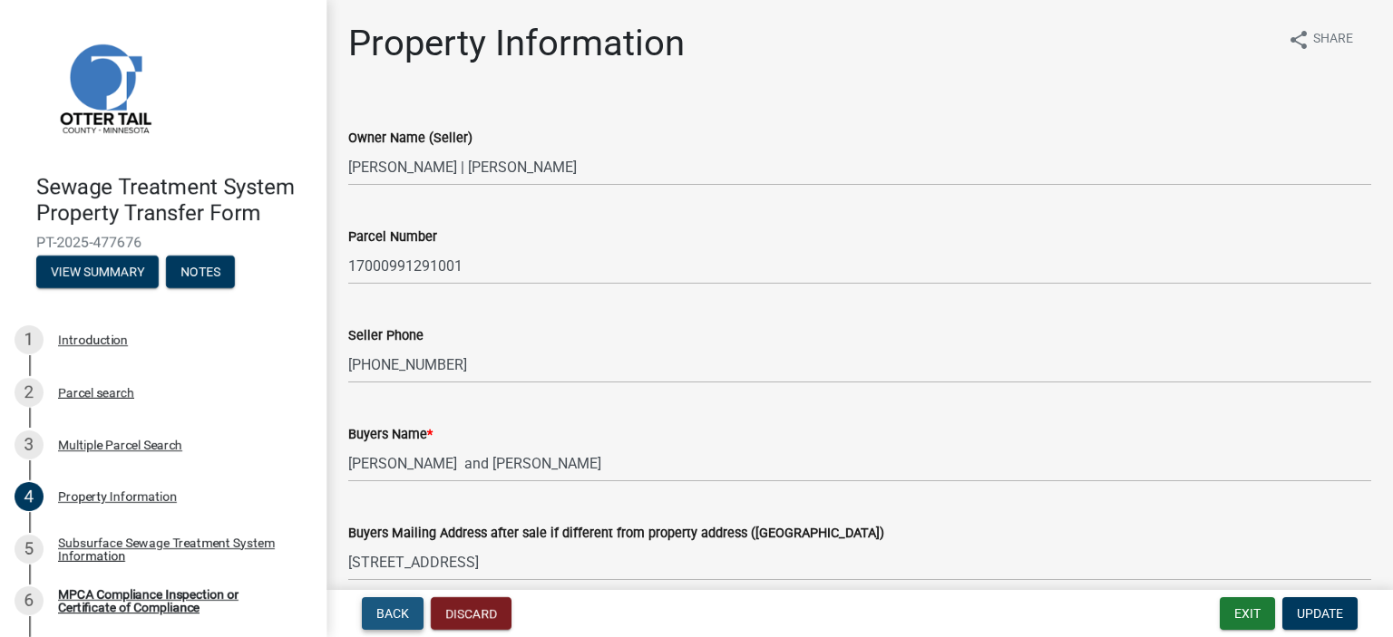
click at [392, 612] on span "Back" at bounding box center [392, 614] width 33 height 15
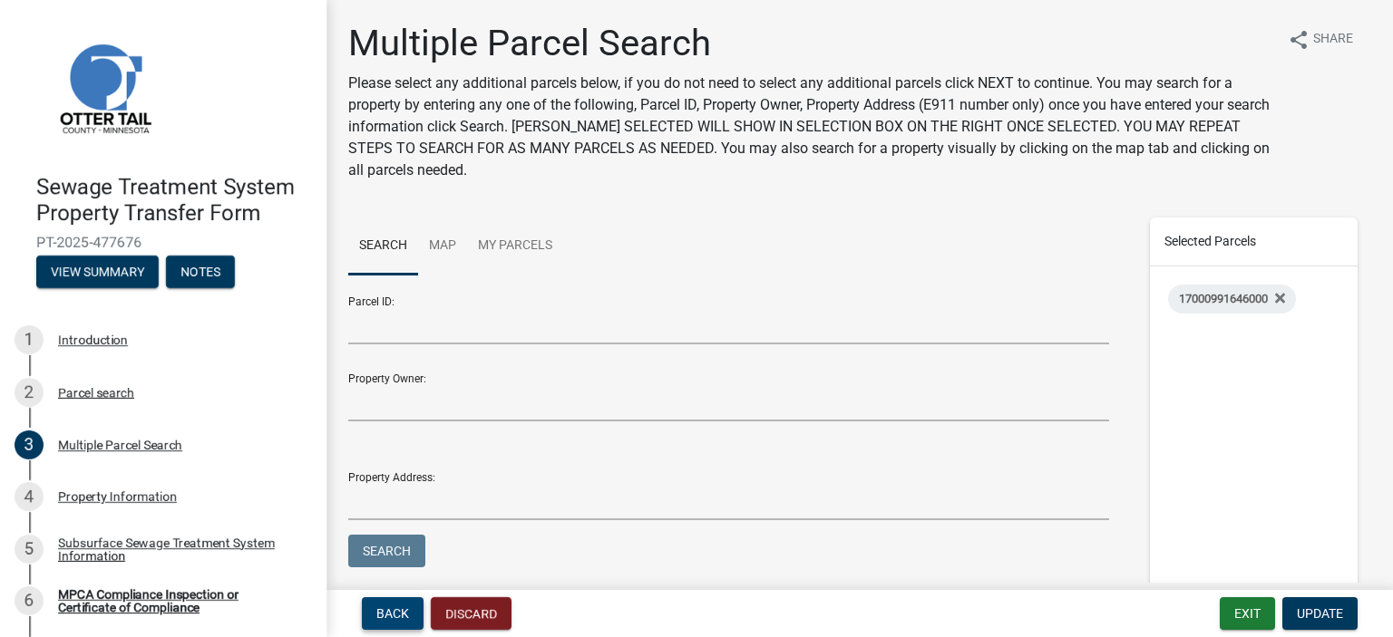
click at [395, 615] on span "Back" at bounding box center [392, 614] width 33 height 15
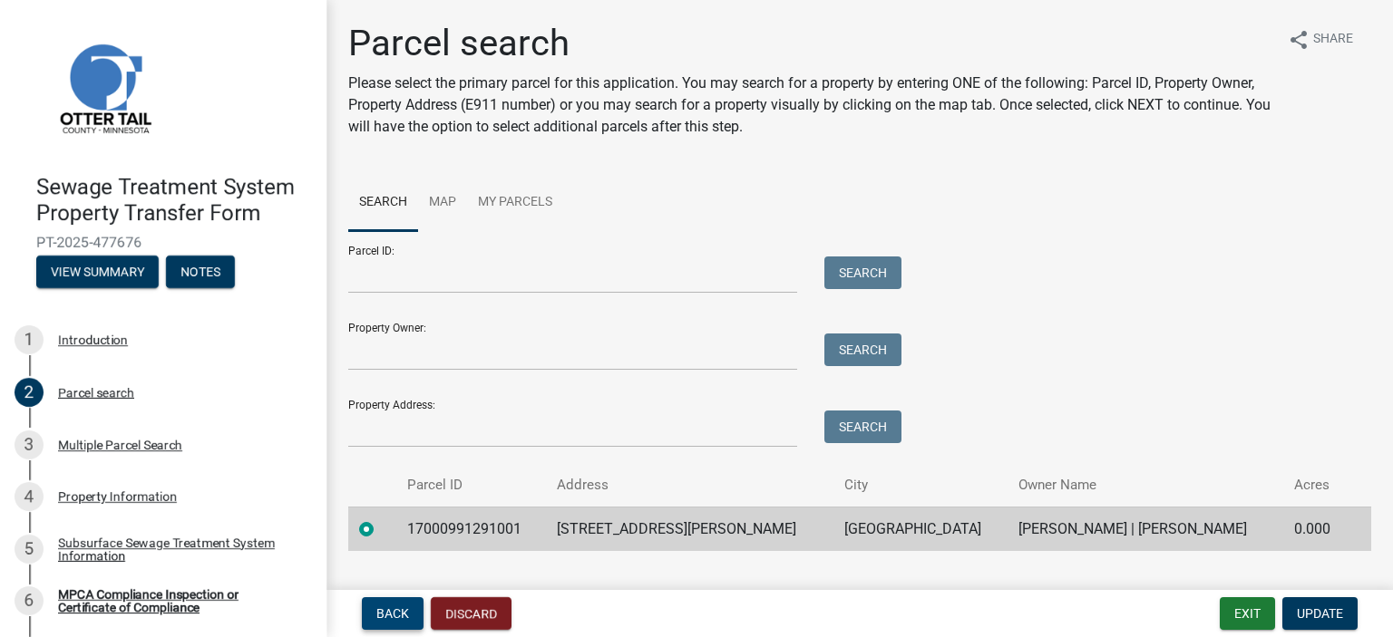
click at [393, 615] on span "Back" at bounding box center [392, 614] width 33 height 15
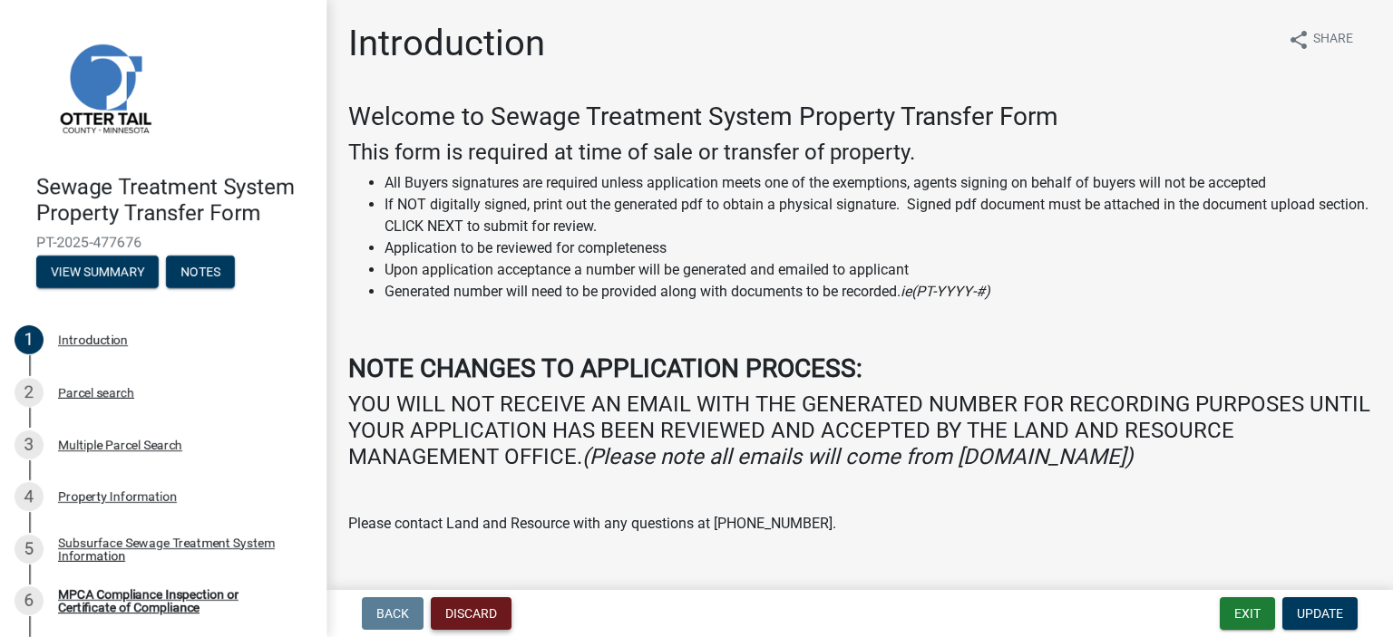
click at [479, 605] on button "Discard" at bounding box center [471, 613] width 81 height 33
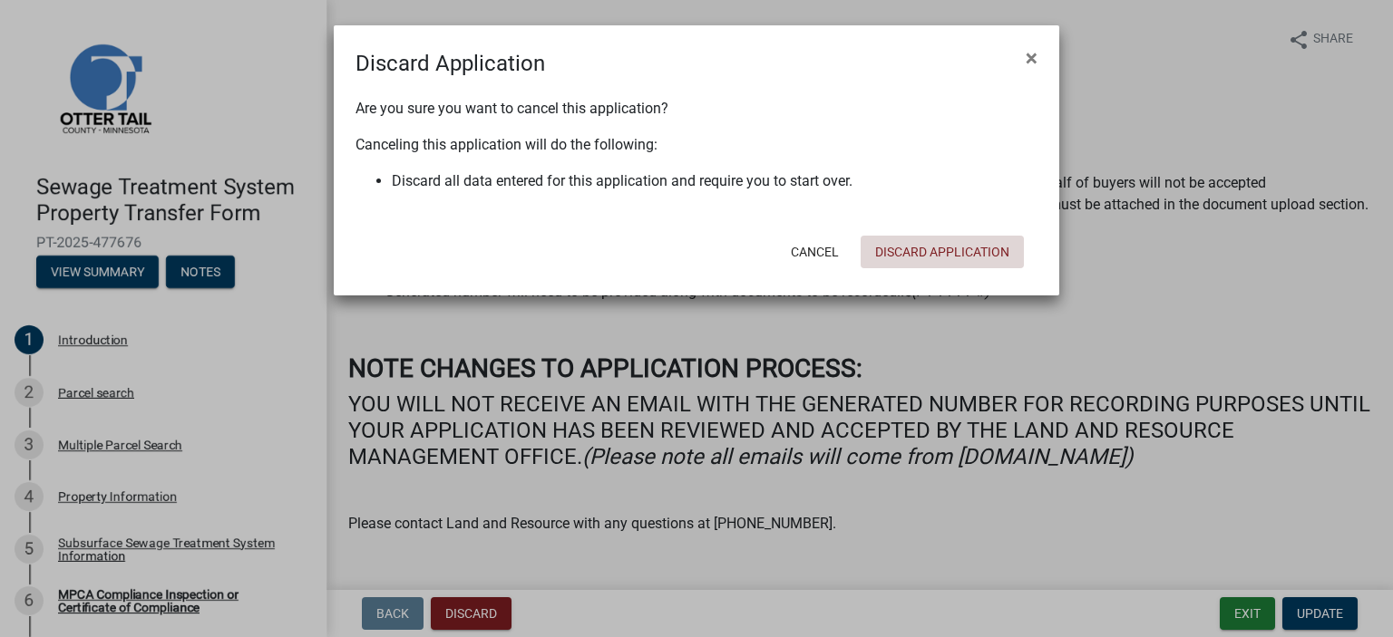
click at [900, 254] on button "Discard Application" at bounding box center [941, 252] width 163 height 33
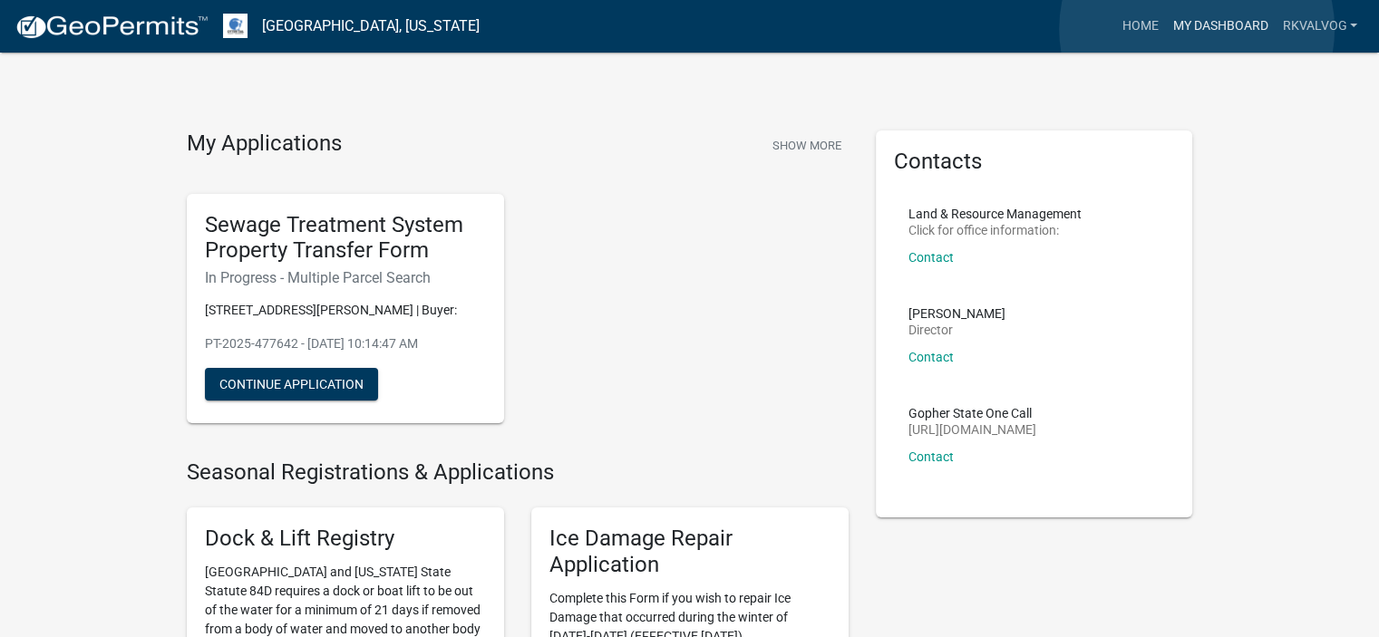
click at [1198, 29] on link "My Dashboard" at bounding box center [1220, 26] width 110 height 34
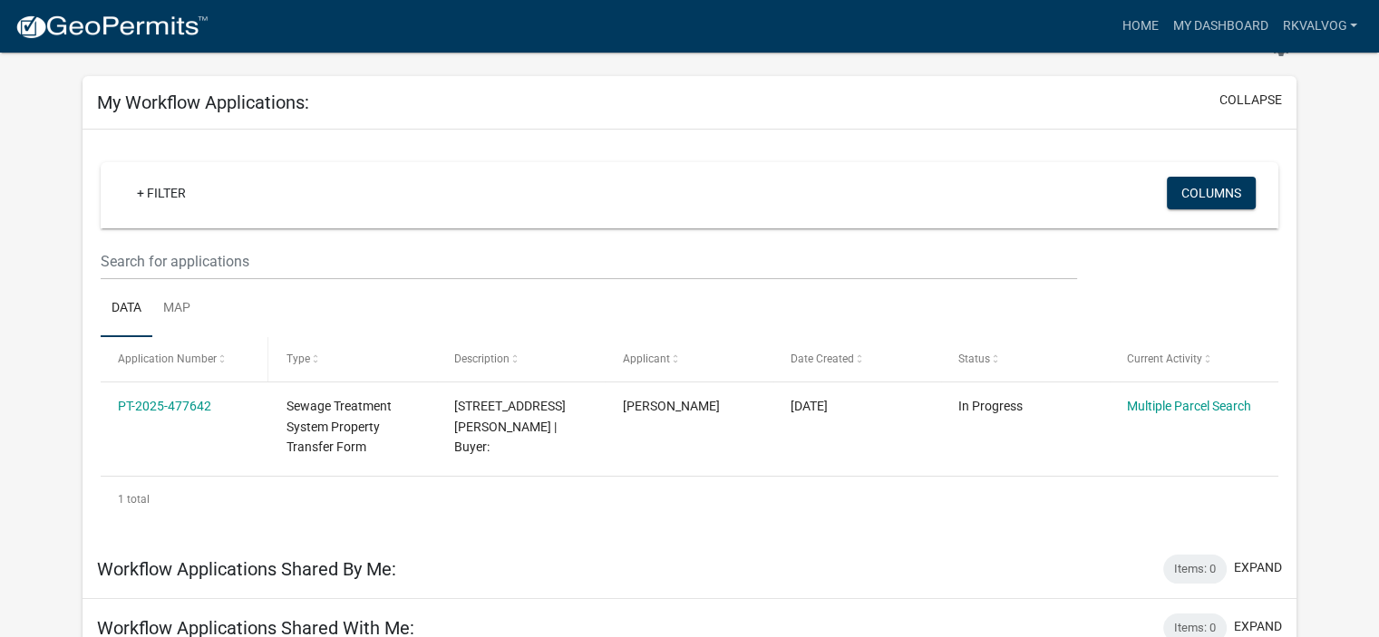
scroll to position [65, 0]
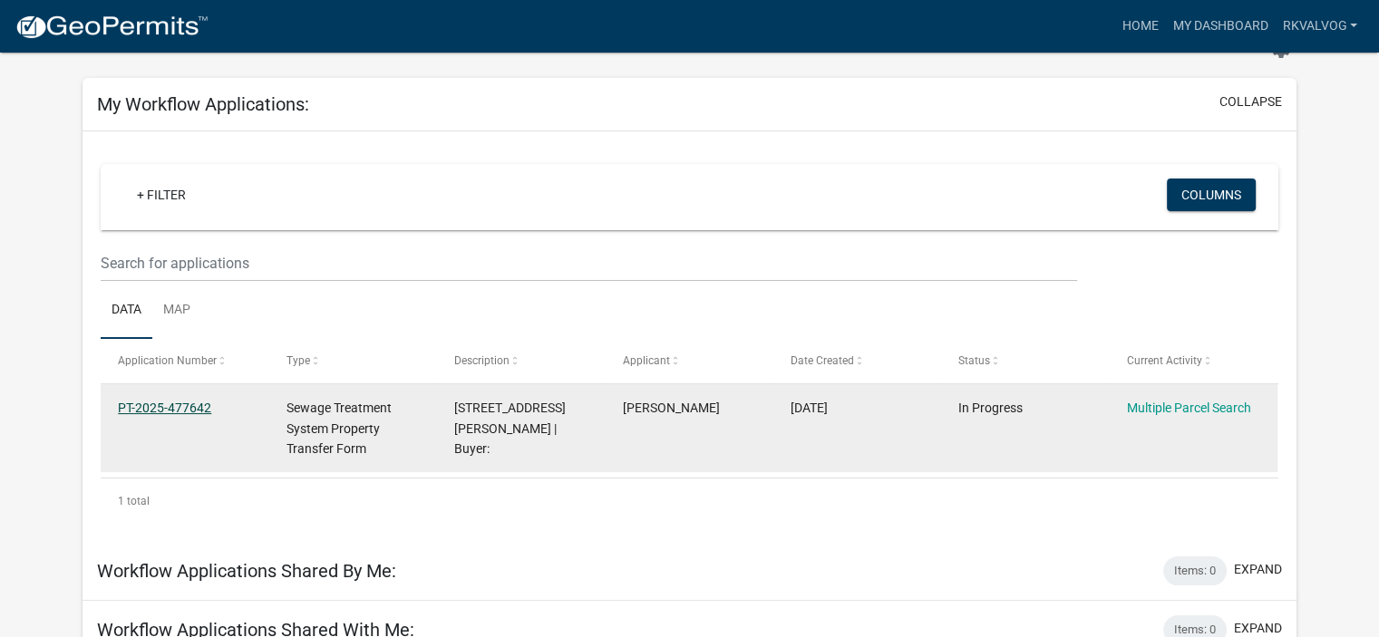
click at [170, 405] on link "PT-2025-477642" at bounding box center [164, 408] width 93 height 15
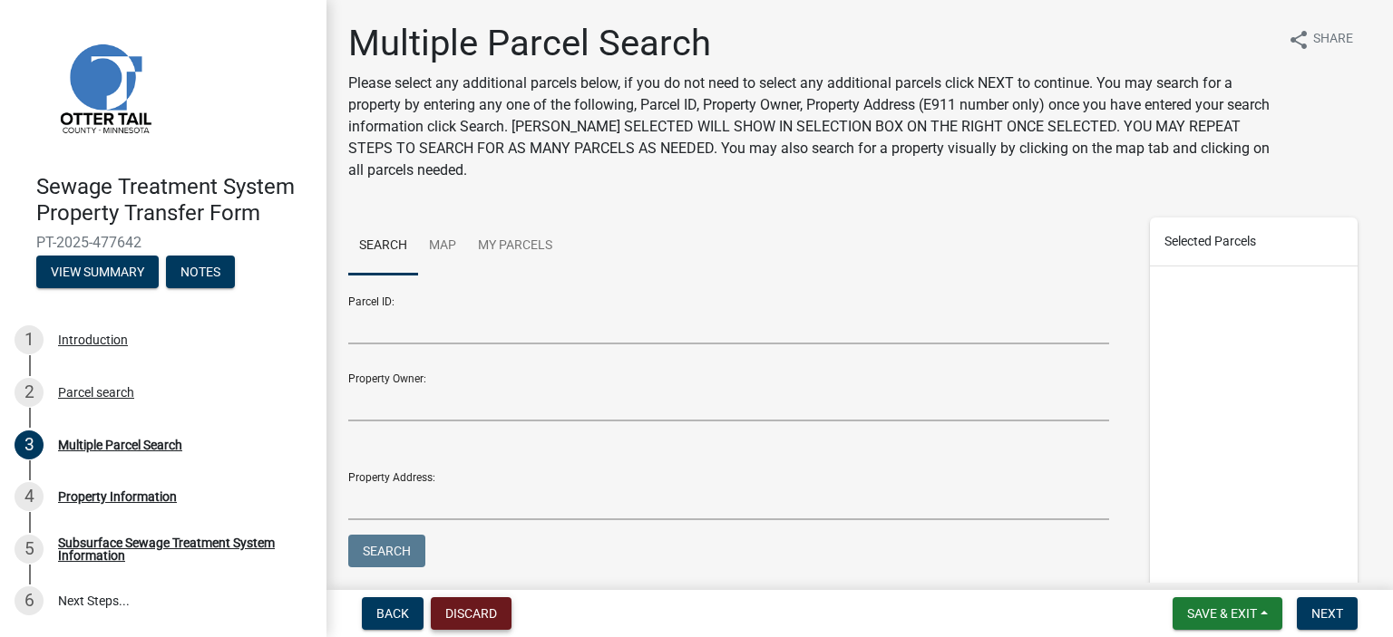
click at [485, 609] on button "Discard" at bounding box center [471, 613] width 81 height 33
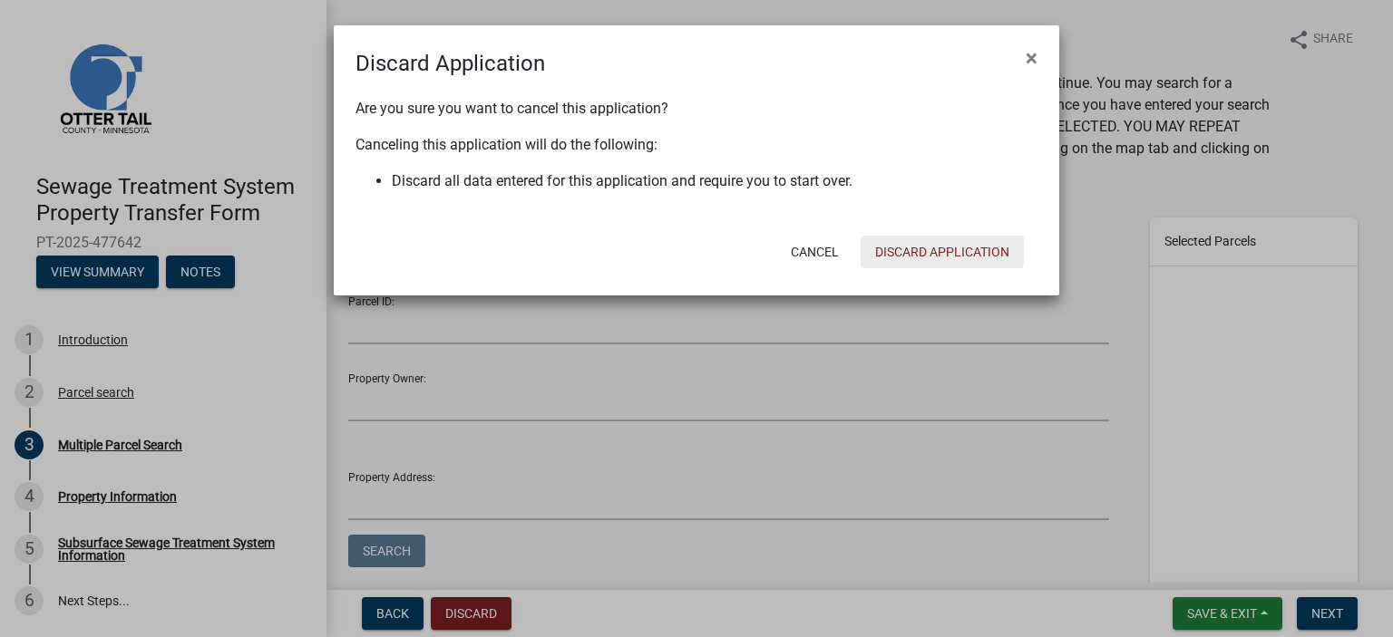
click at [907, 257] on button "Discard Application" at bounding box center [941, 252] width 163 height 33
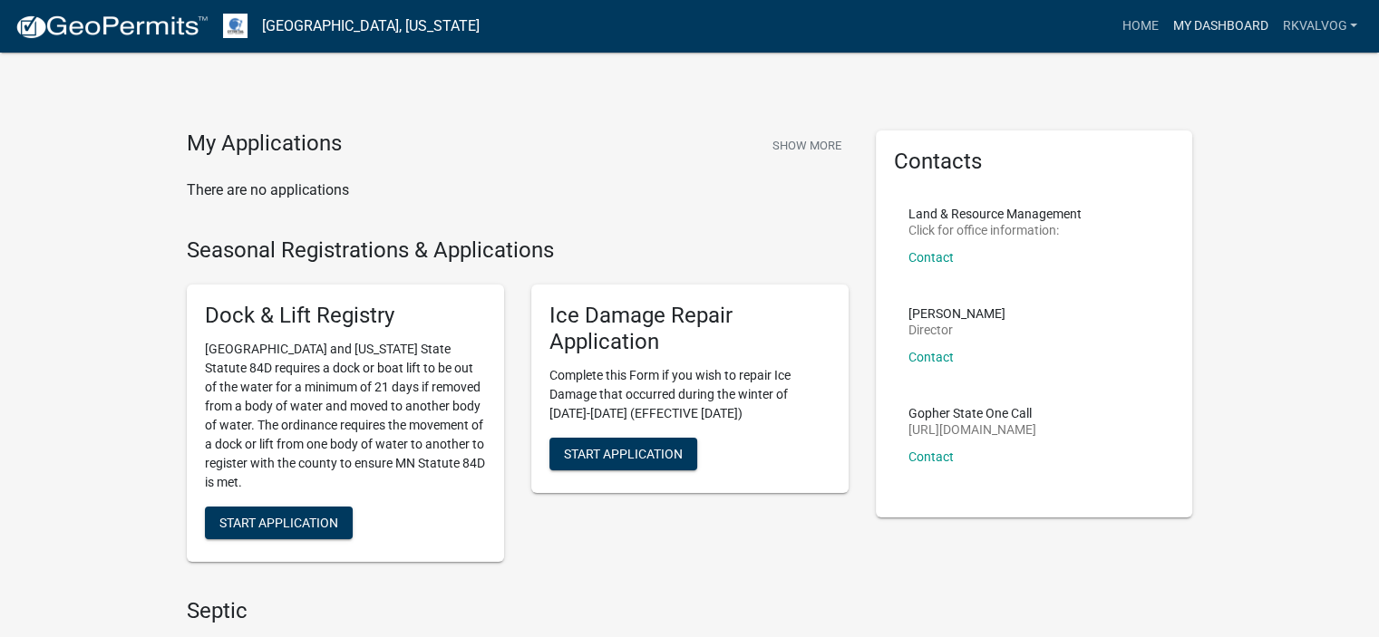
click at [1208, 18] on link "My Dashboard" at bounding box center [1220, 26] width 110 height 34
